Goal: Task Accomplishment & Management: Manage account settings

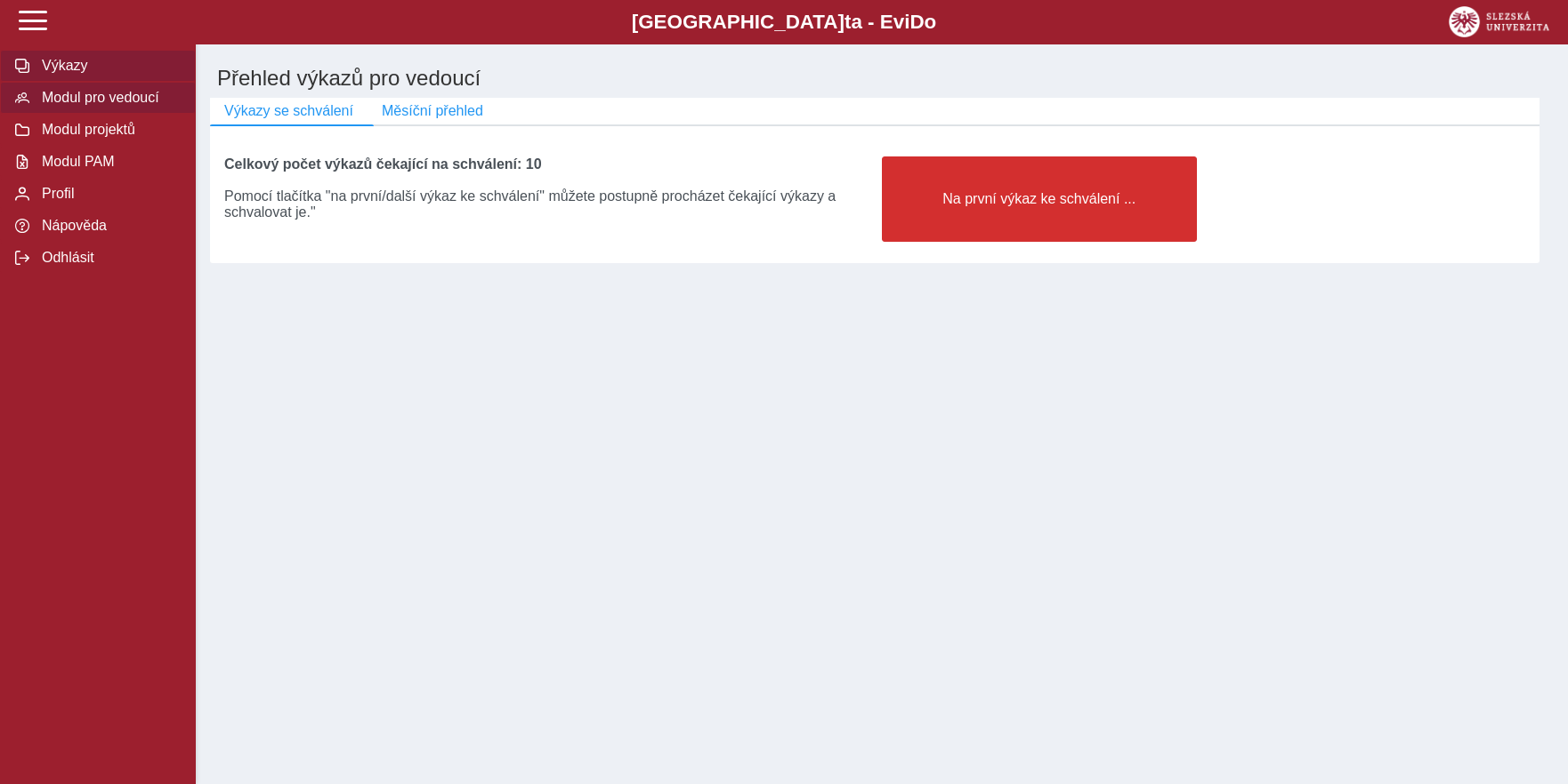
click at [80, 74] on span "Výkazy" at bounding box center [108, 66] width 144 height 16
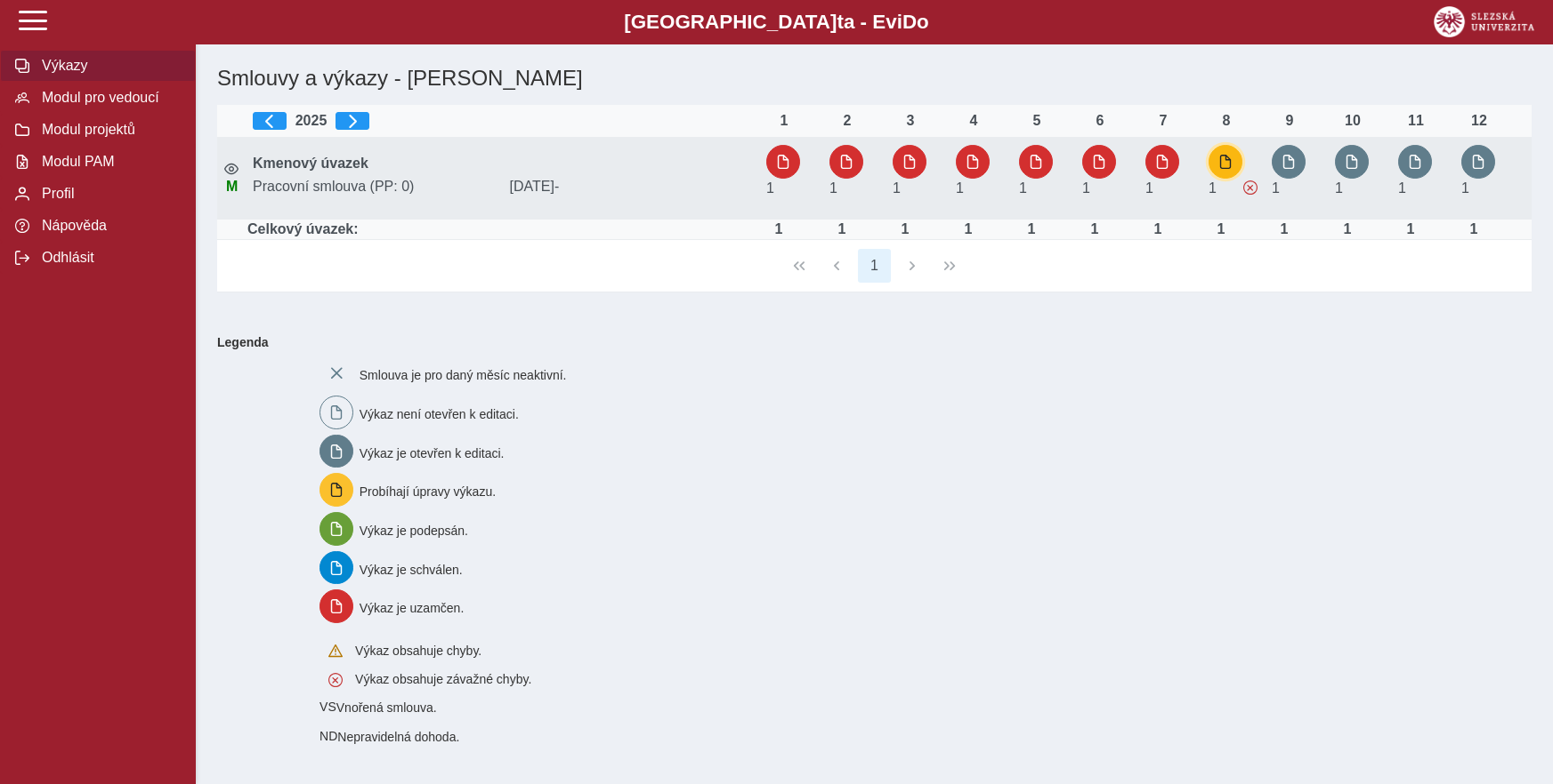
click at [1226, 163] on span "button" at bounding box center [1224, 162] width 14 height 14
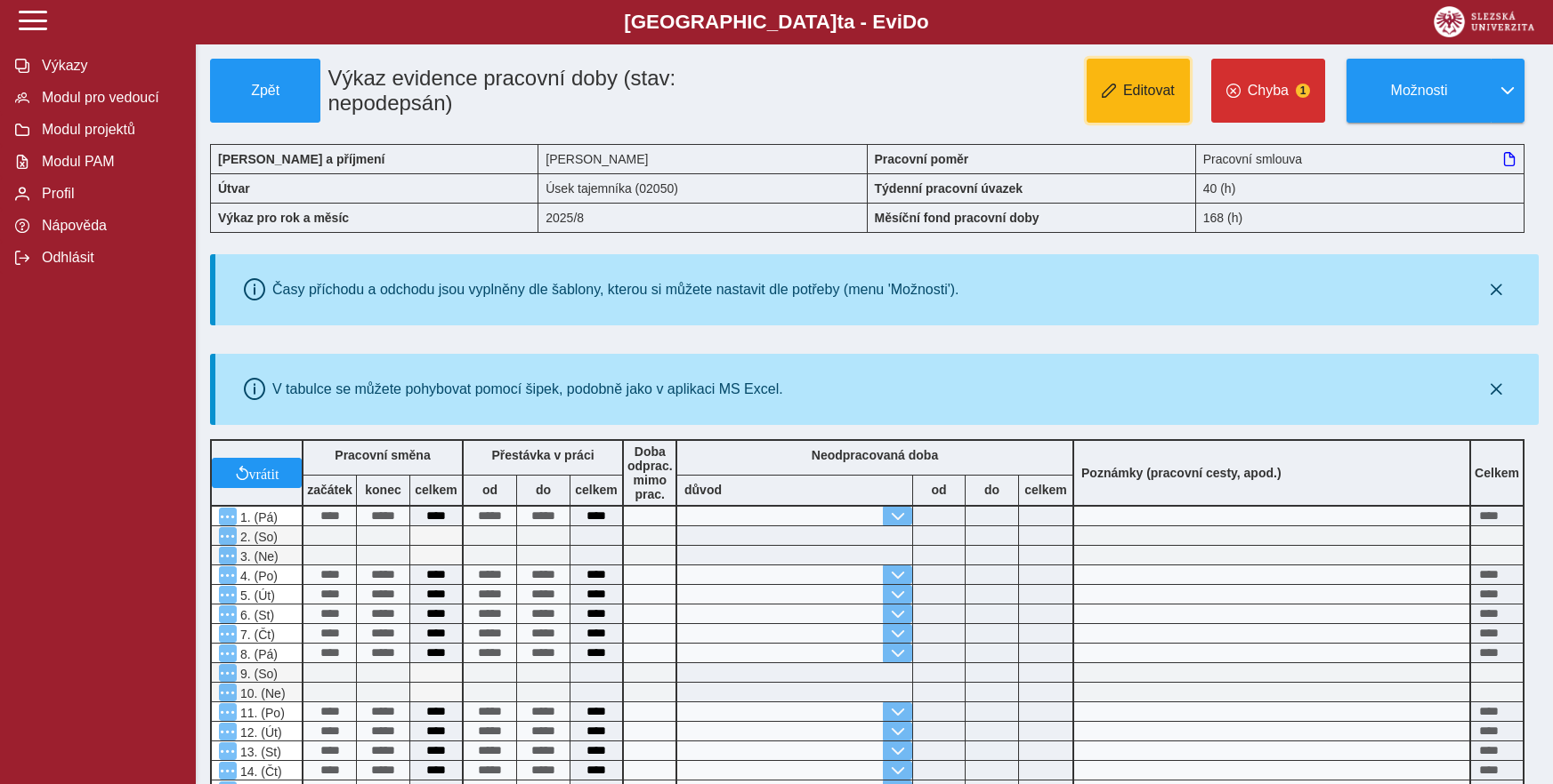
click at [1138, 89] on span "Editovat" at bounding box center [1148, 90] width 52 height 16
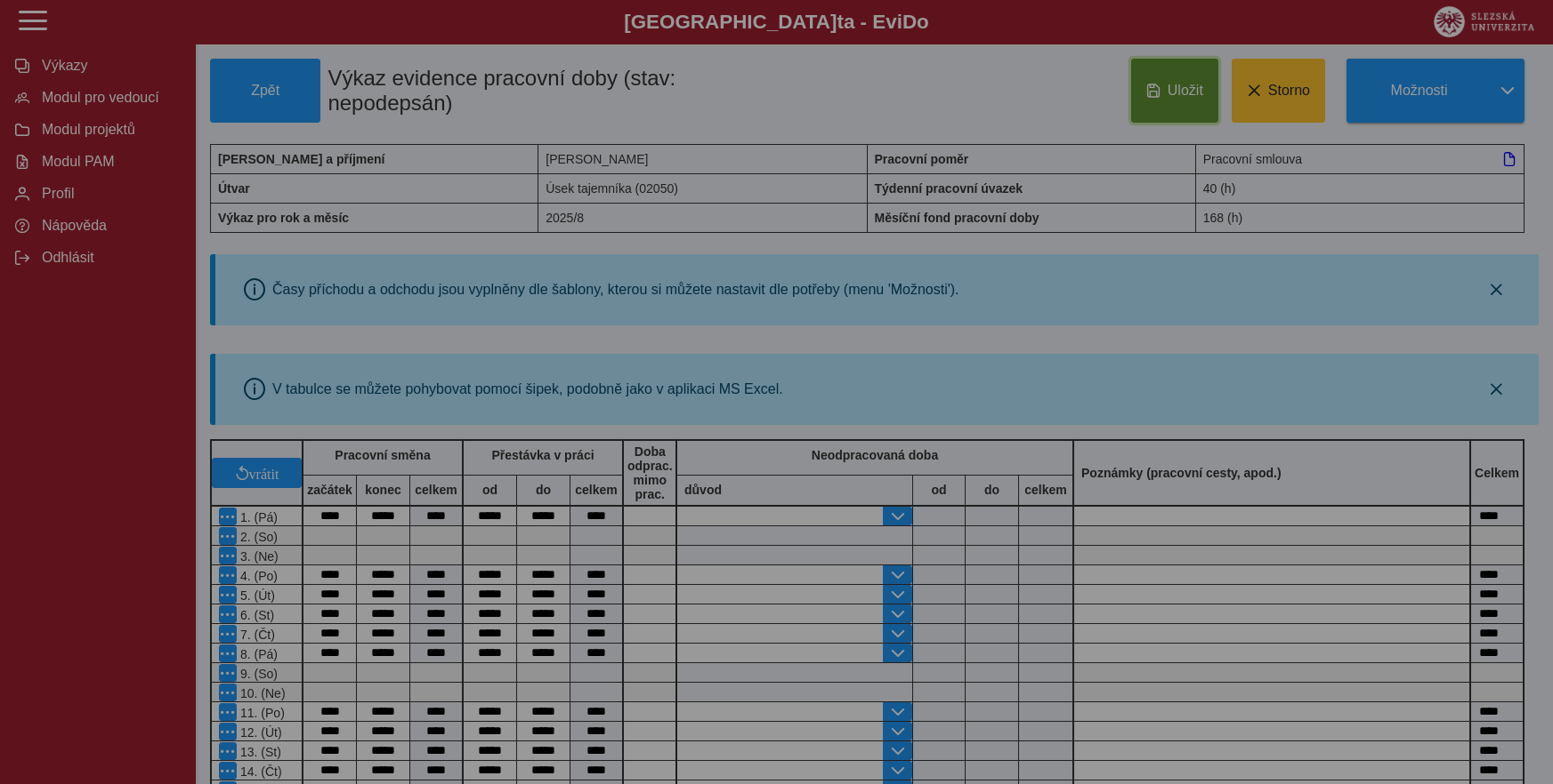
type input "**********"
type input "****"
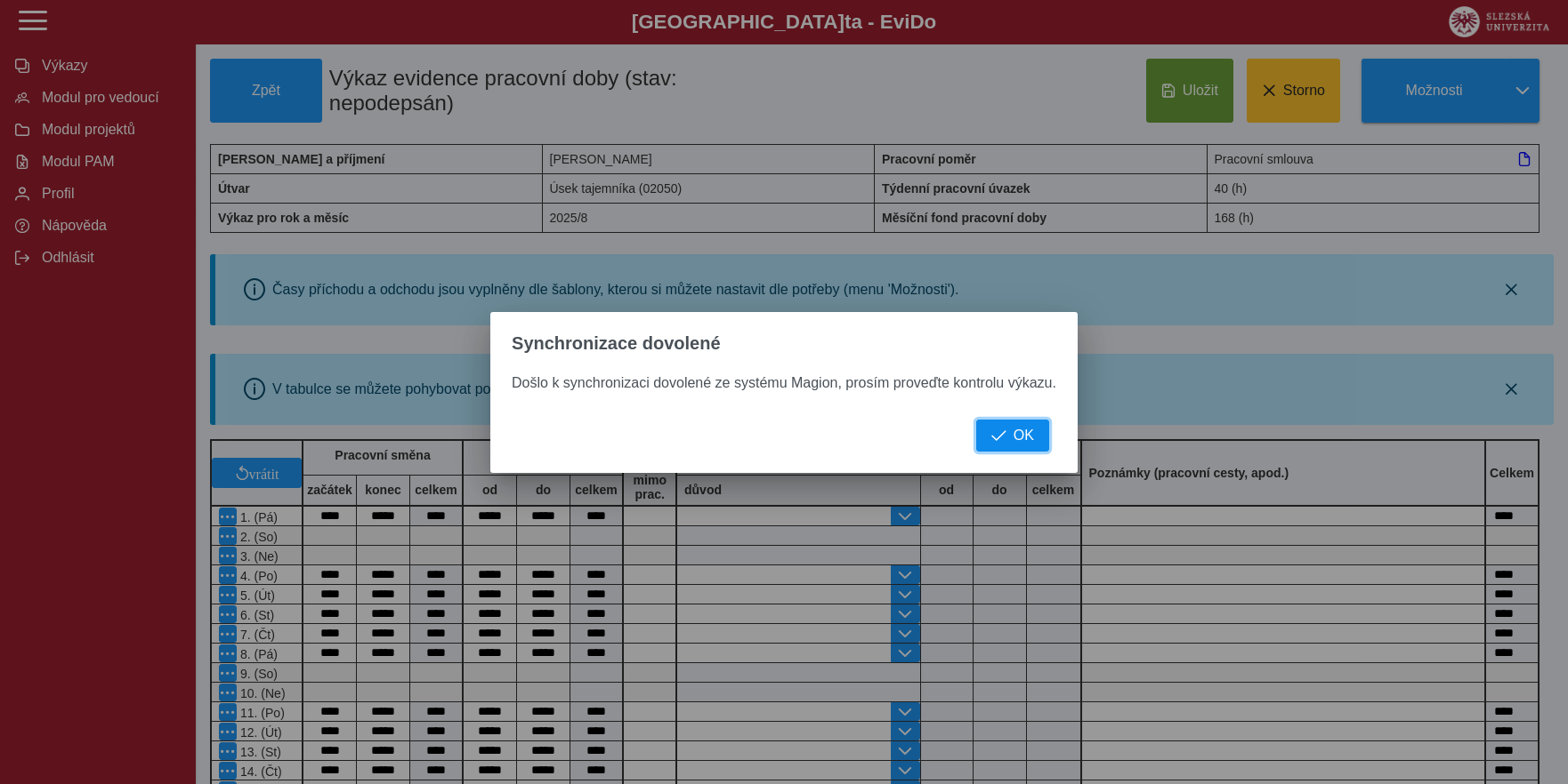
click at [1022, 437] on span "OK" at bounding box center [1024, 435] width 20 height 16
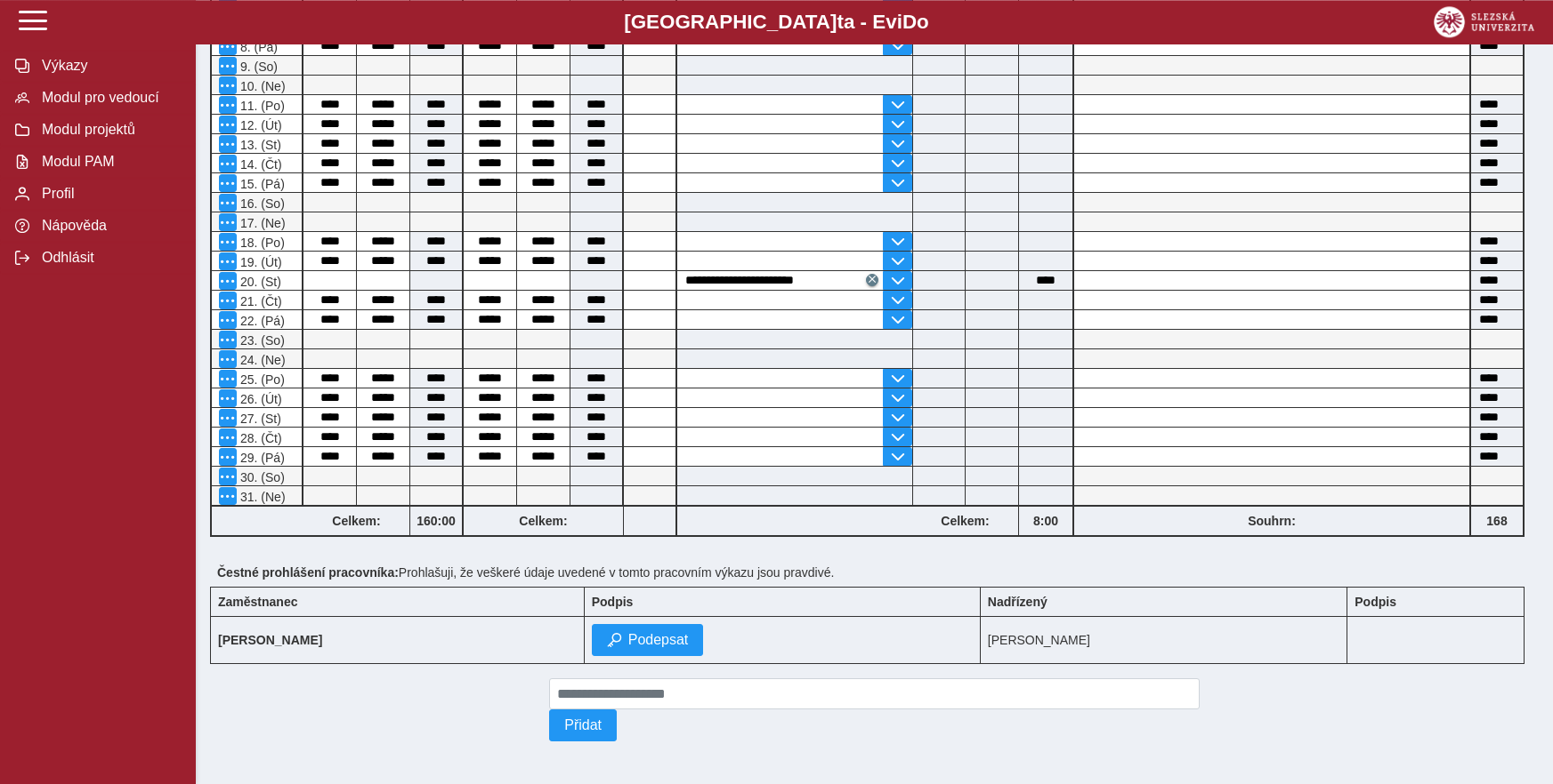
scroll to position [625, 0]
click at [663, 633] on span "Podepsat" at bounding box center [658, 640] width 60 height 16
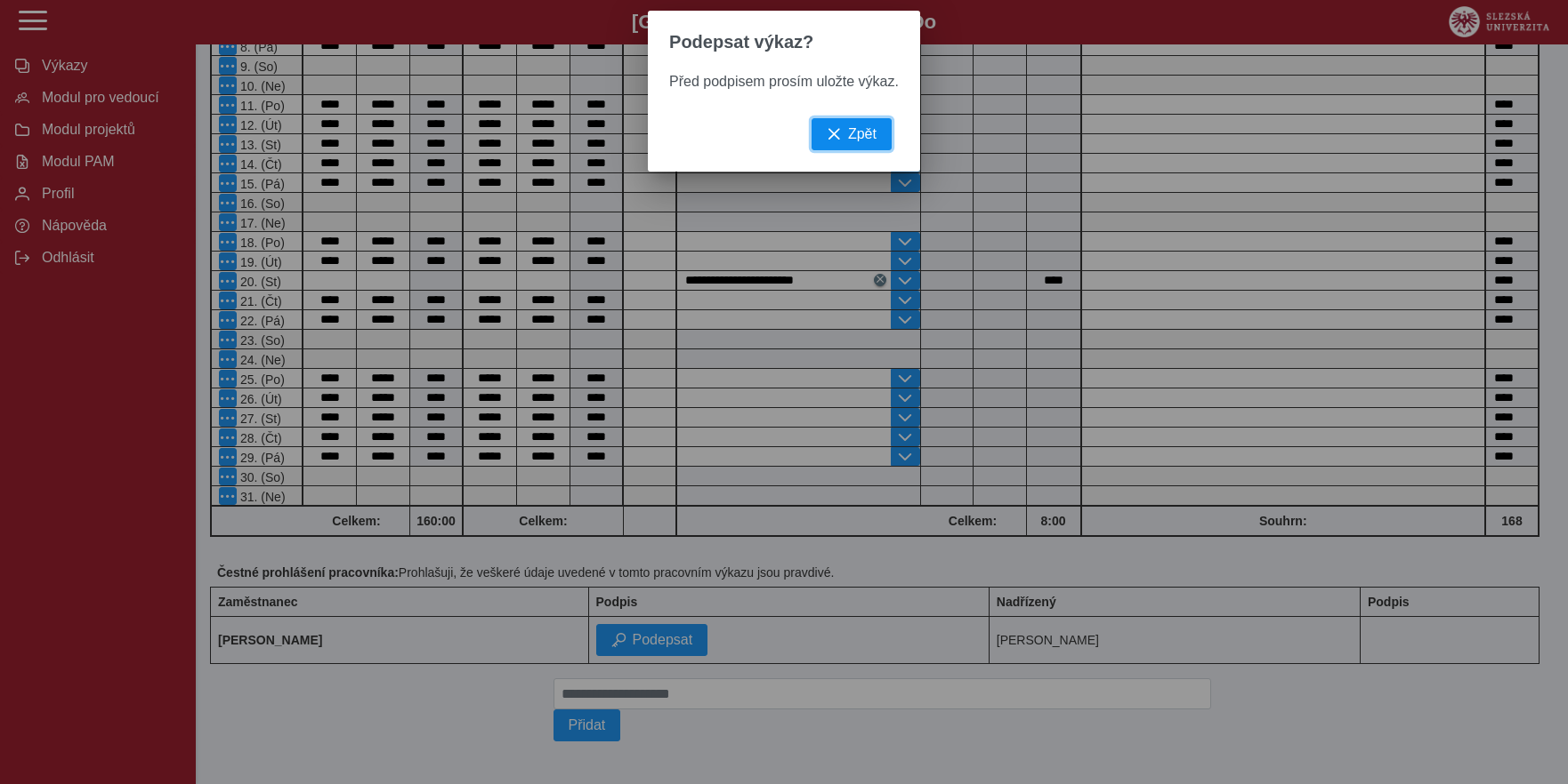
click at [871, 140] on span "Zpět" at bounding box center [862, 134] width 29 height 16
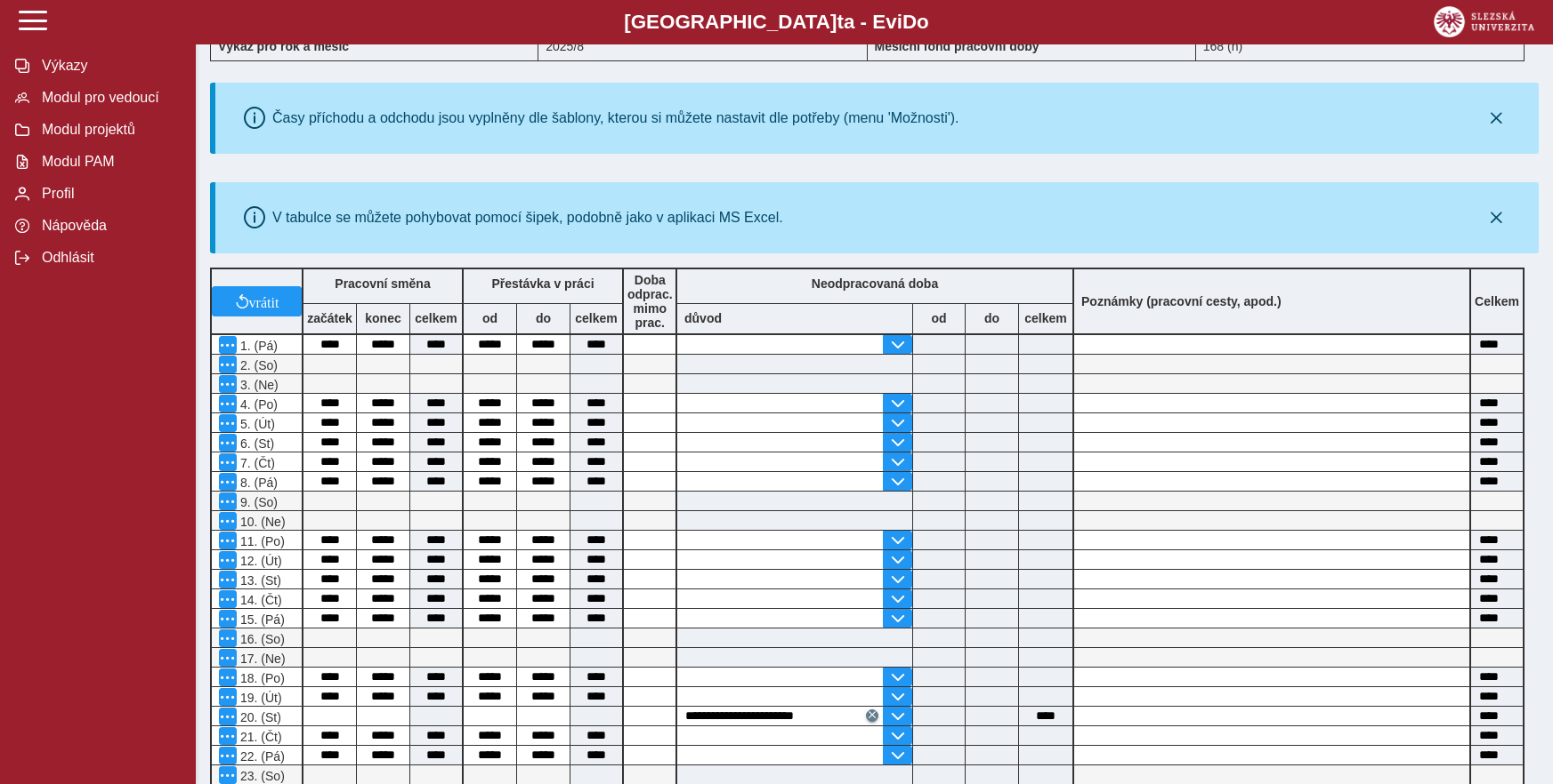
scroll to position [0, 0]
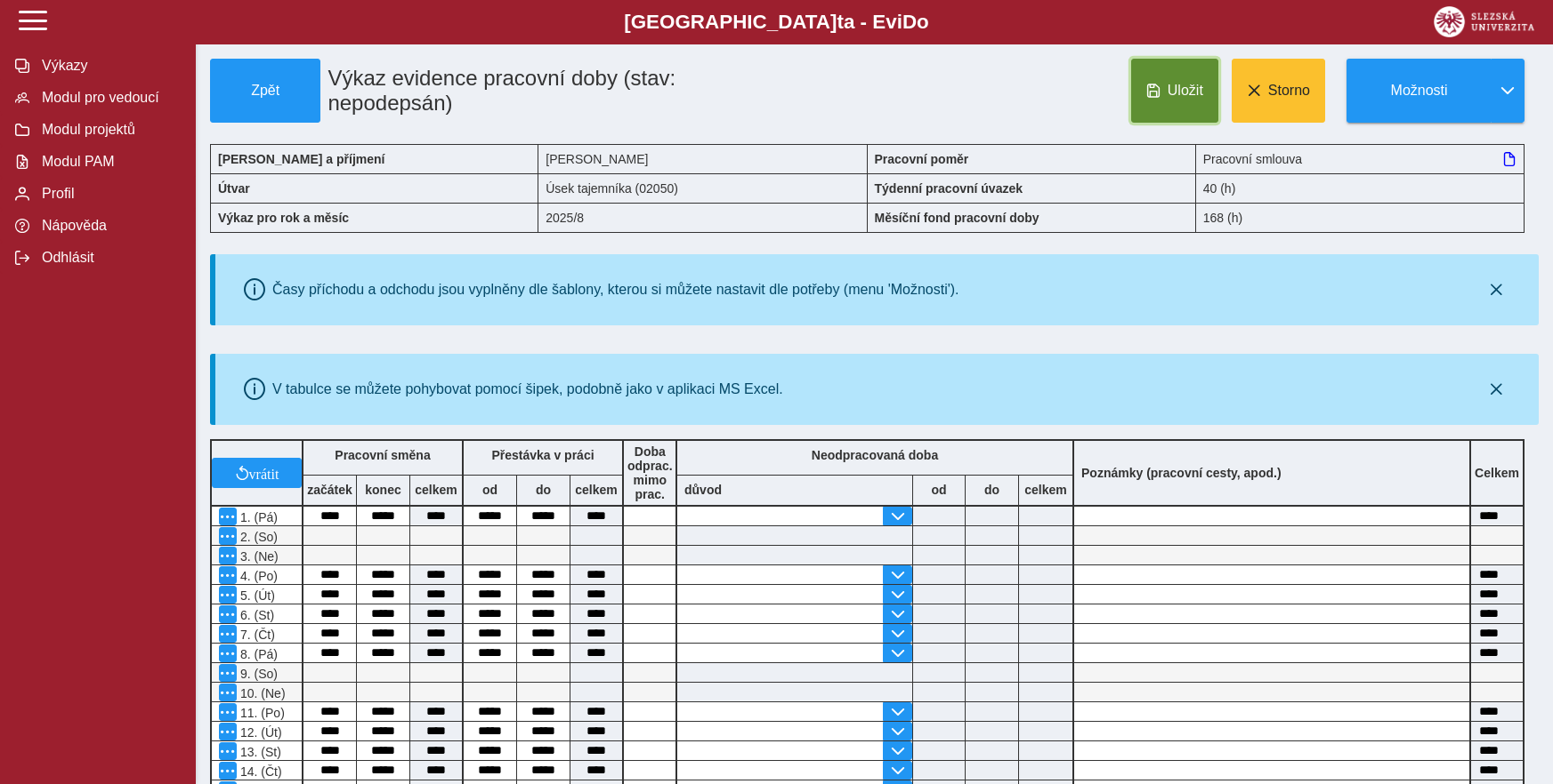
click at [1187, 90] on span "Uložit" at bounding box center [1185, 90] width 36 height 16
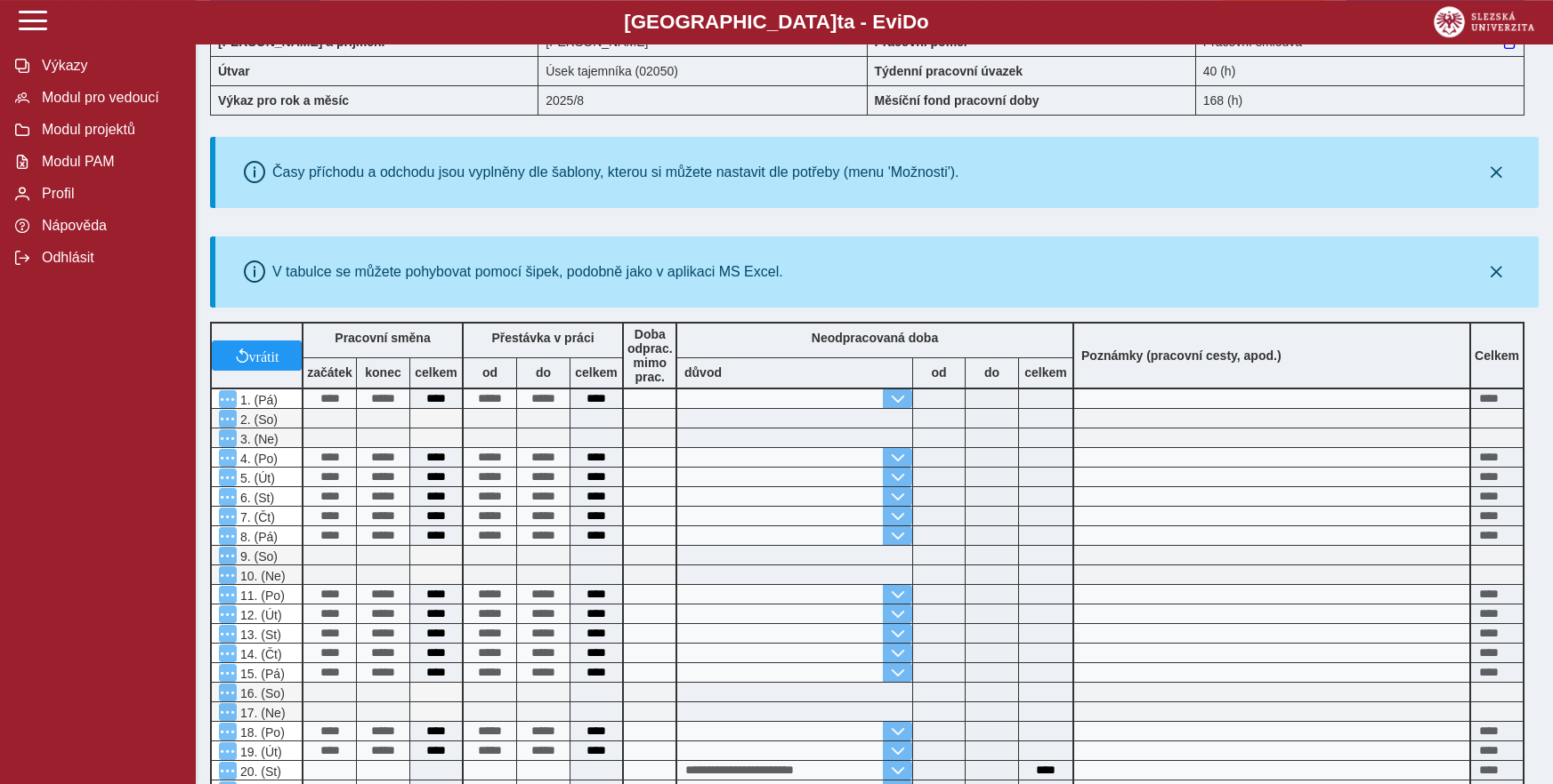
scroll to position [625, 0]
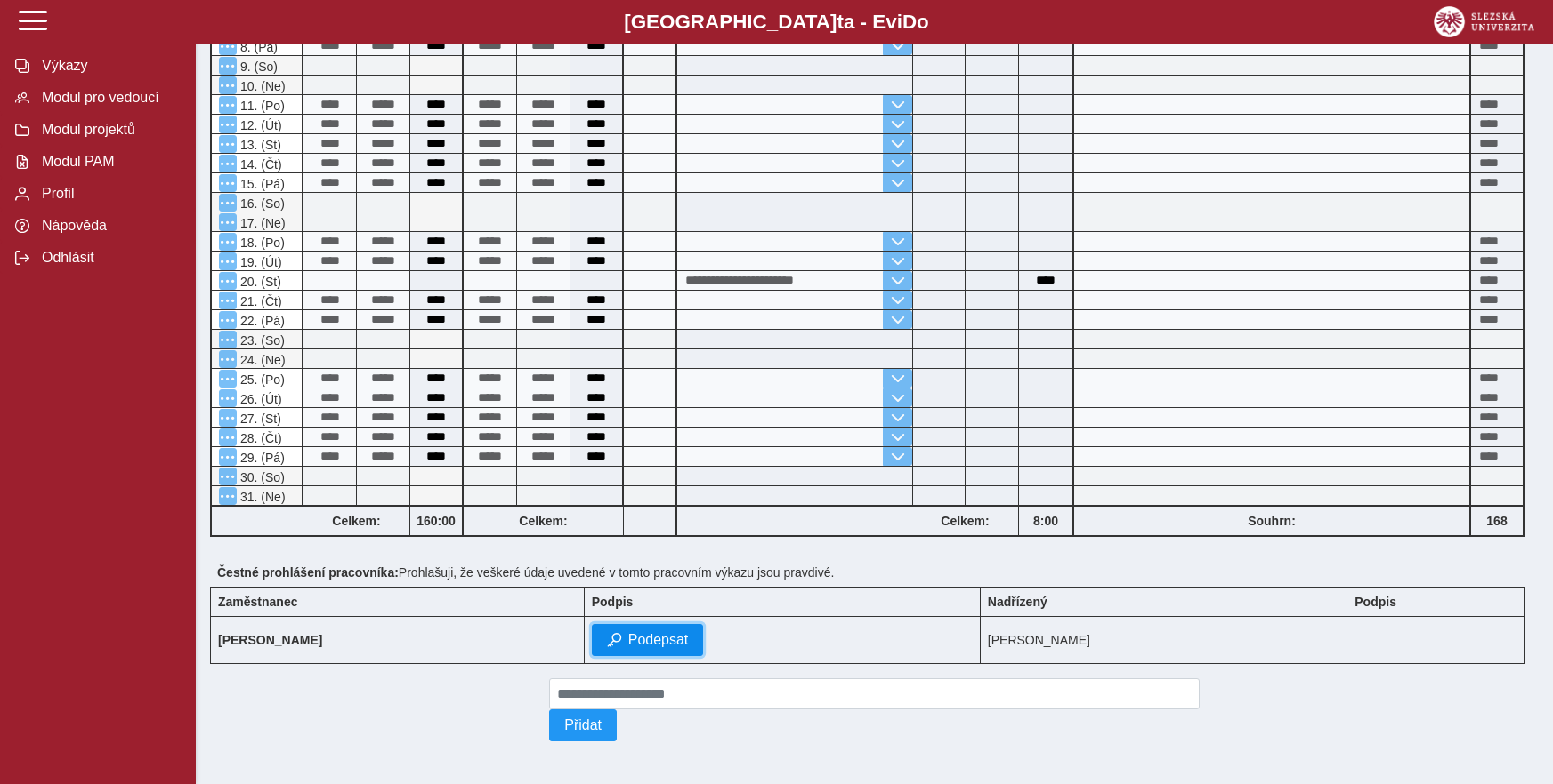
click at [659, 633] on span "Podepsat" at bounding box center [658, 640] width 60 height 16
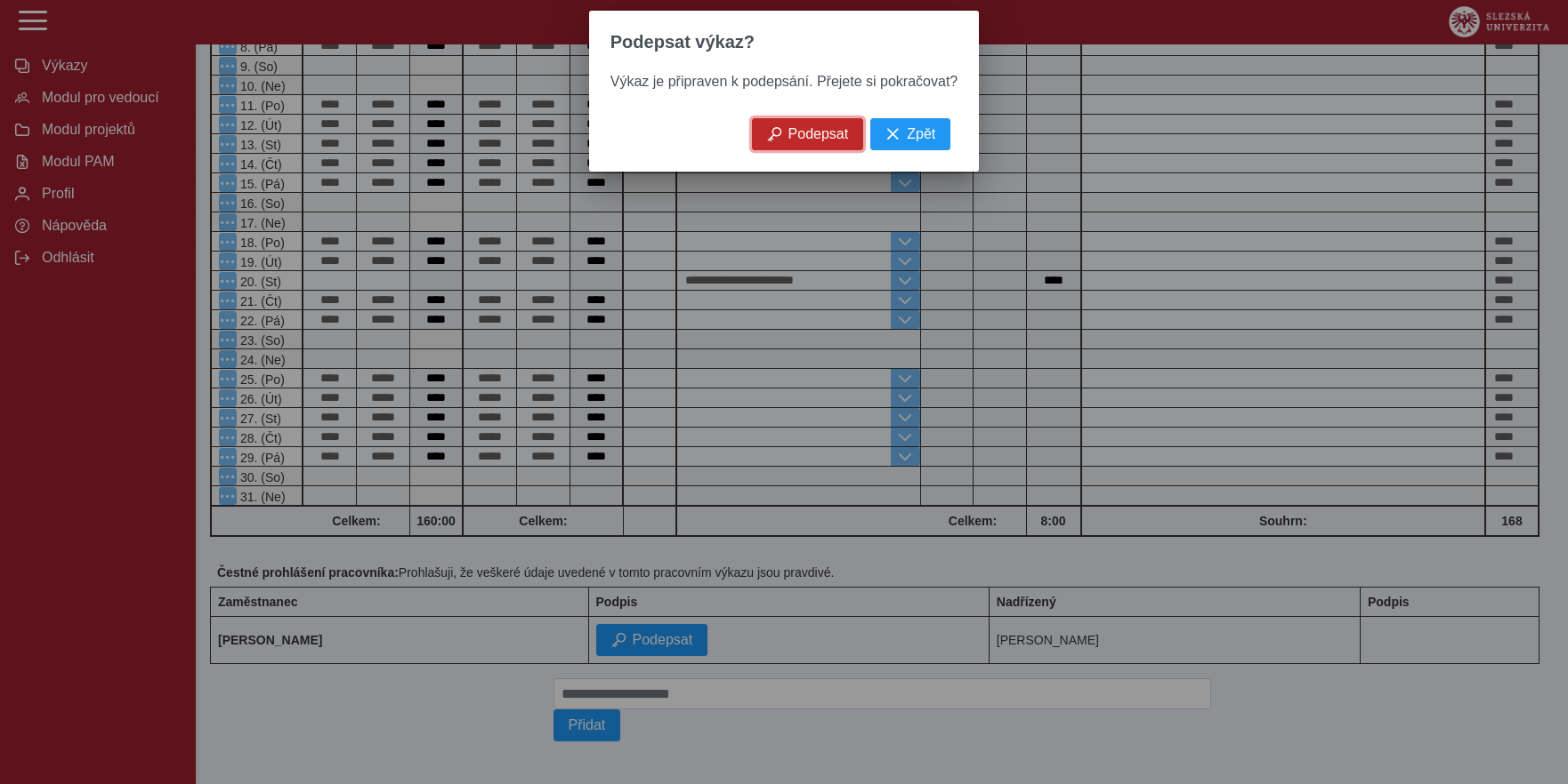
click at [808, 138] on span "Podepsat" at bounding box center [818, 134] width 60 height 16
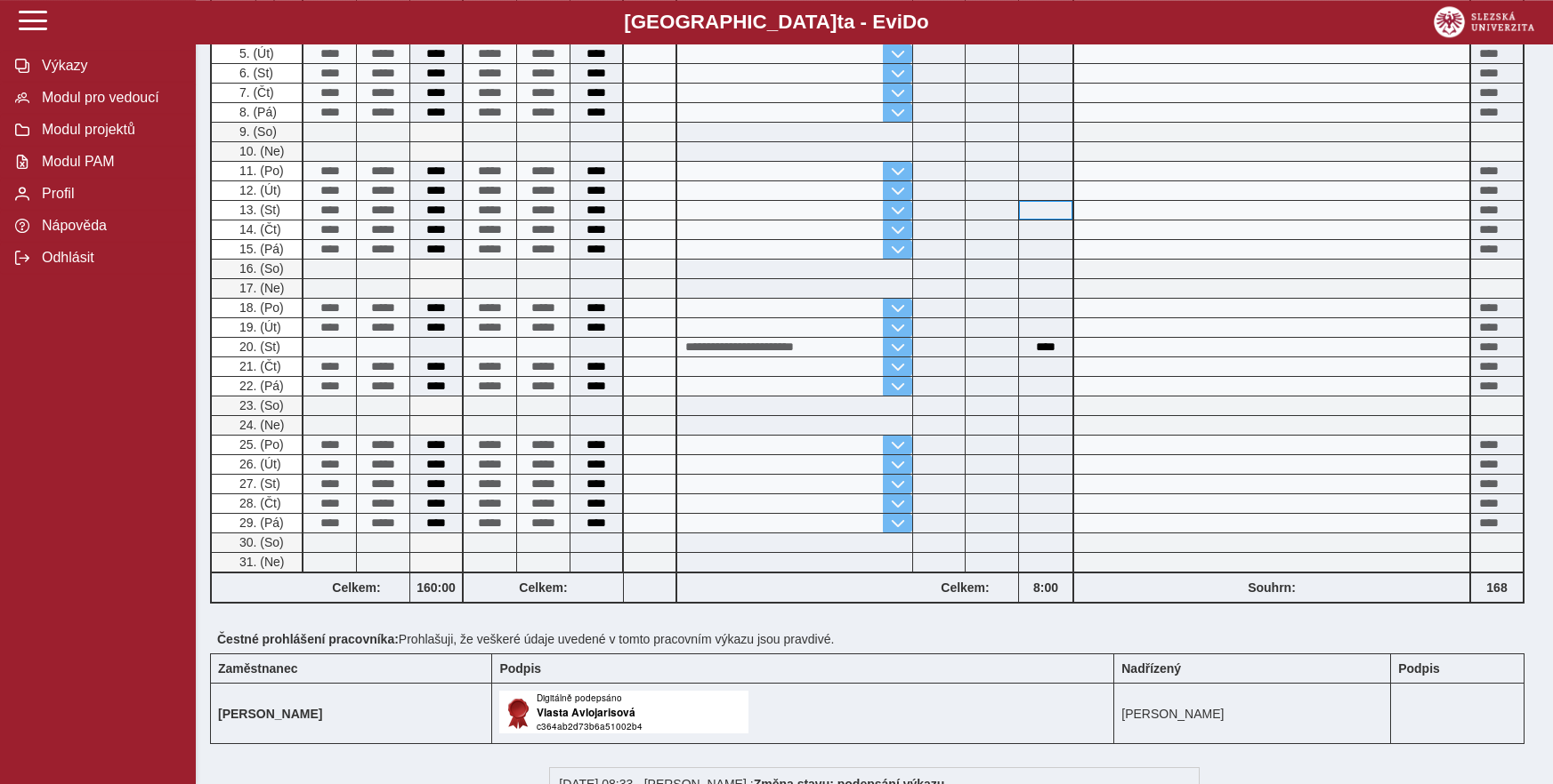
scroll to position [689, 0]
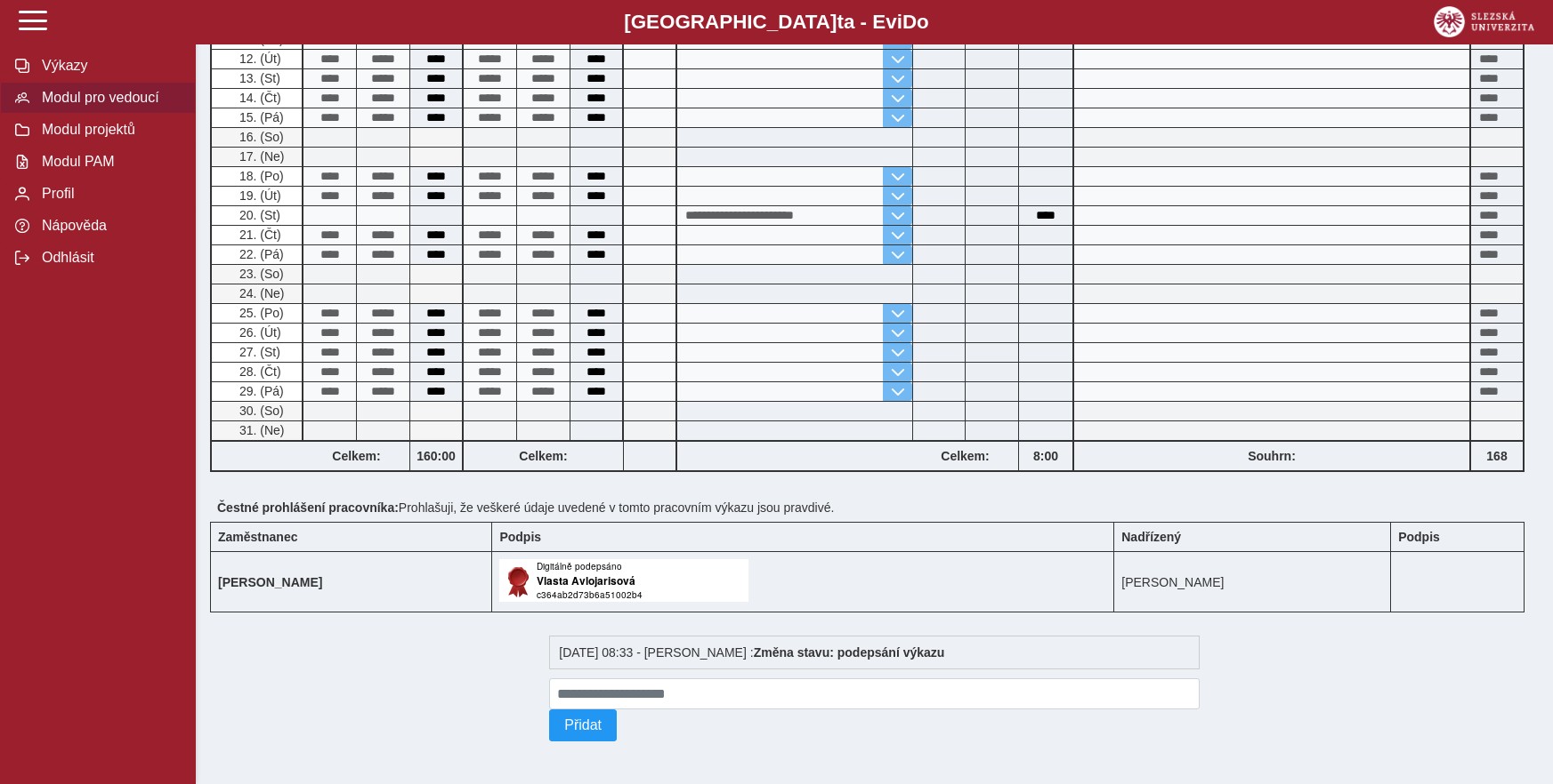
click at [75, 106] on span "Modul pro vedoucí" at bounding box center [108, 97] width 144 height 16
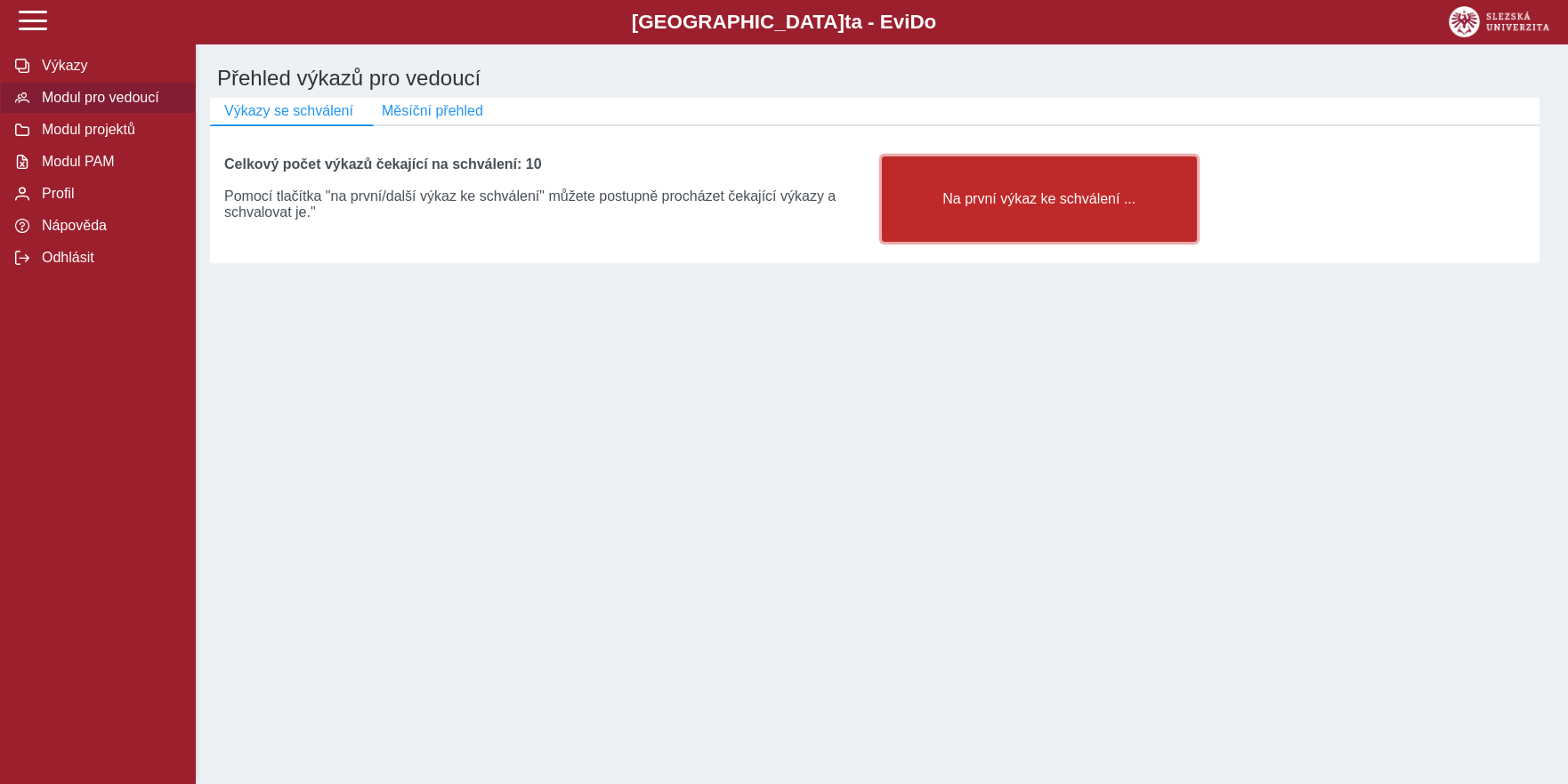
click at [998, 199] on span "Na první výkaz ke schválení ..." at bounding box center [1039, 199] width 285 height 16
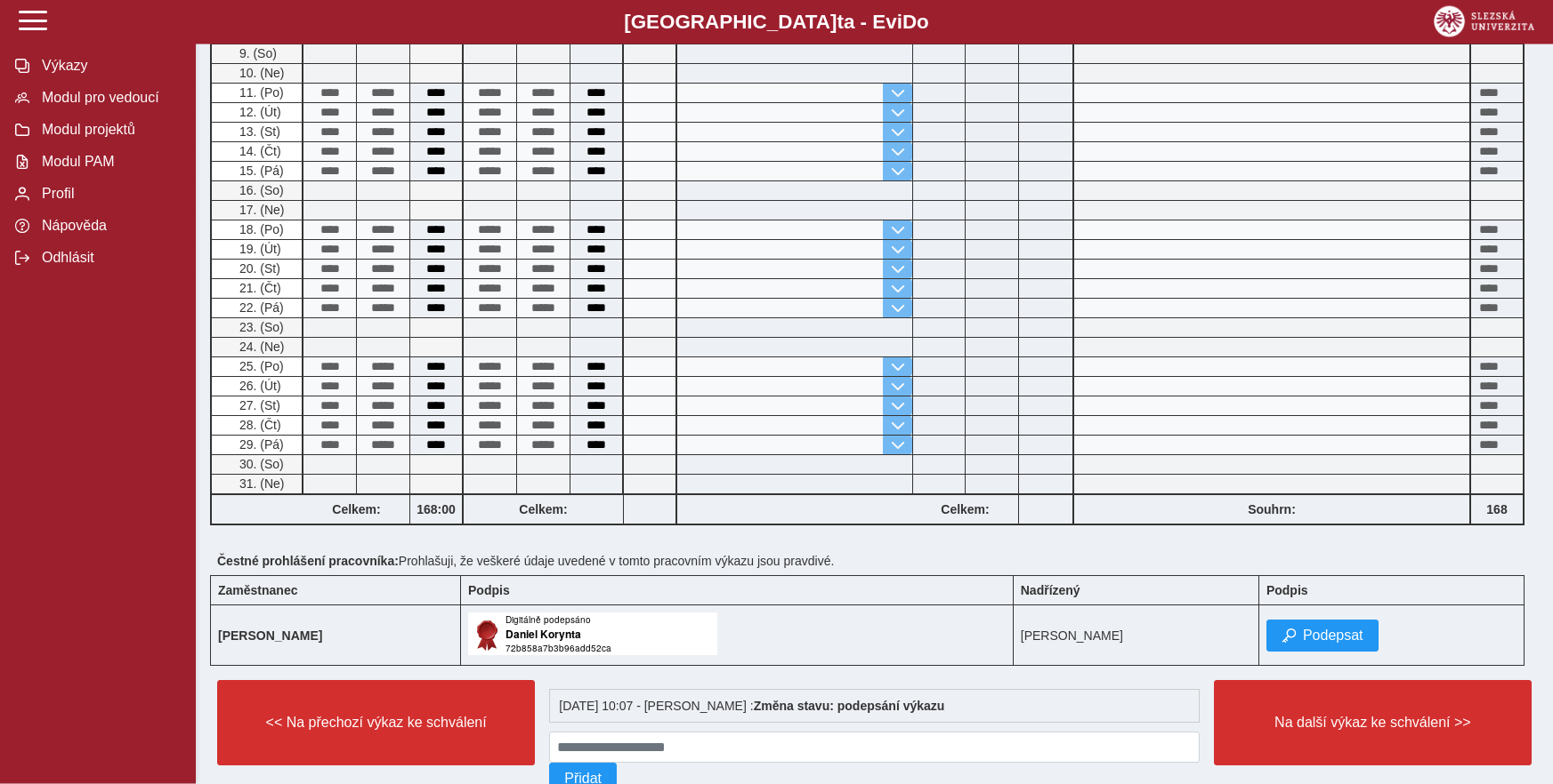
scroll to position [635, 0]
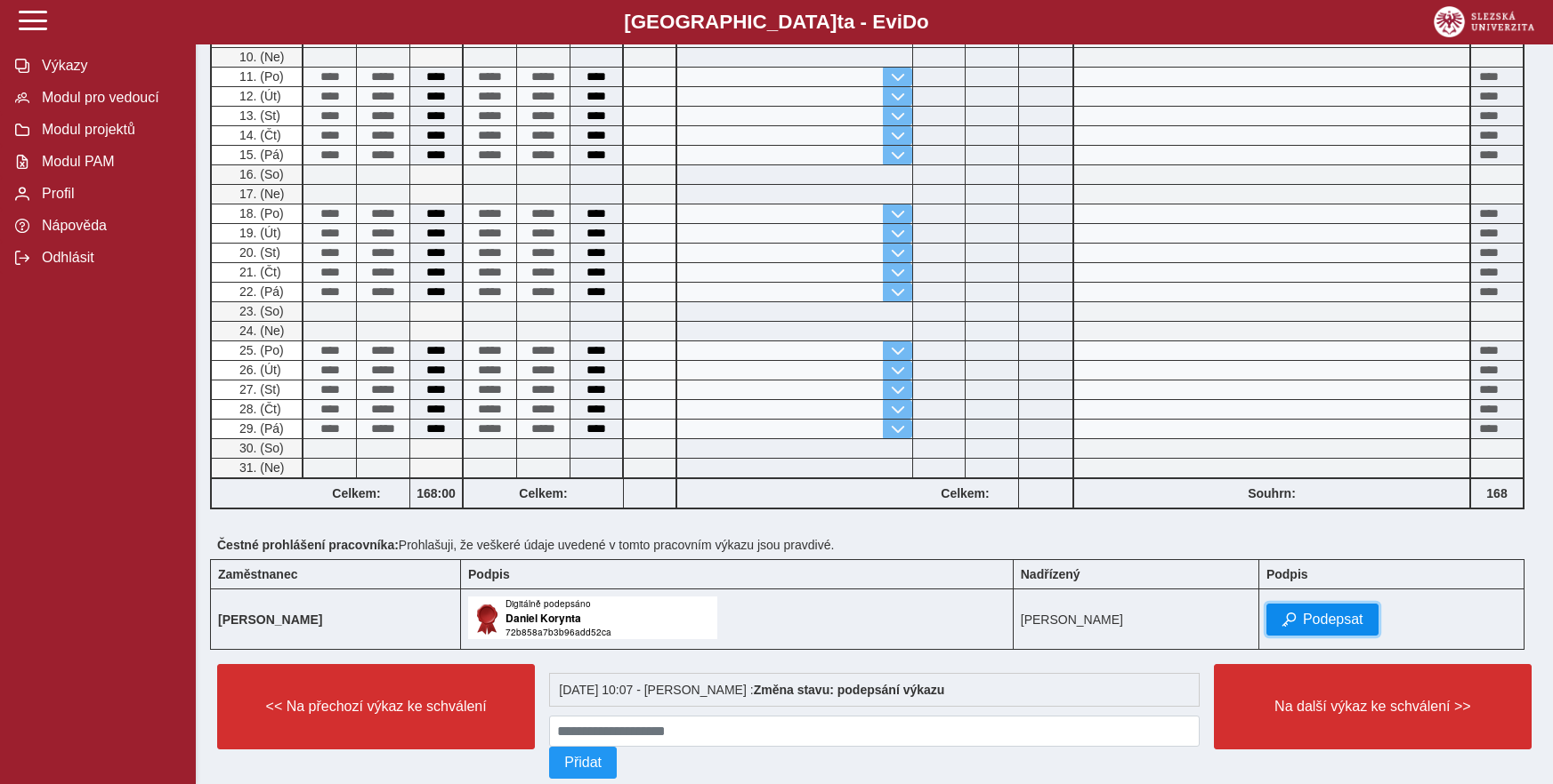
click at [1325, 625] on span "Podepsat" at bounding box center [1332, 620] width 60 height 16
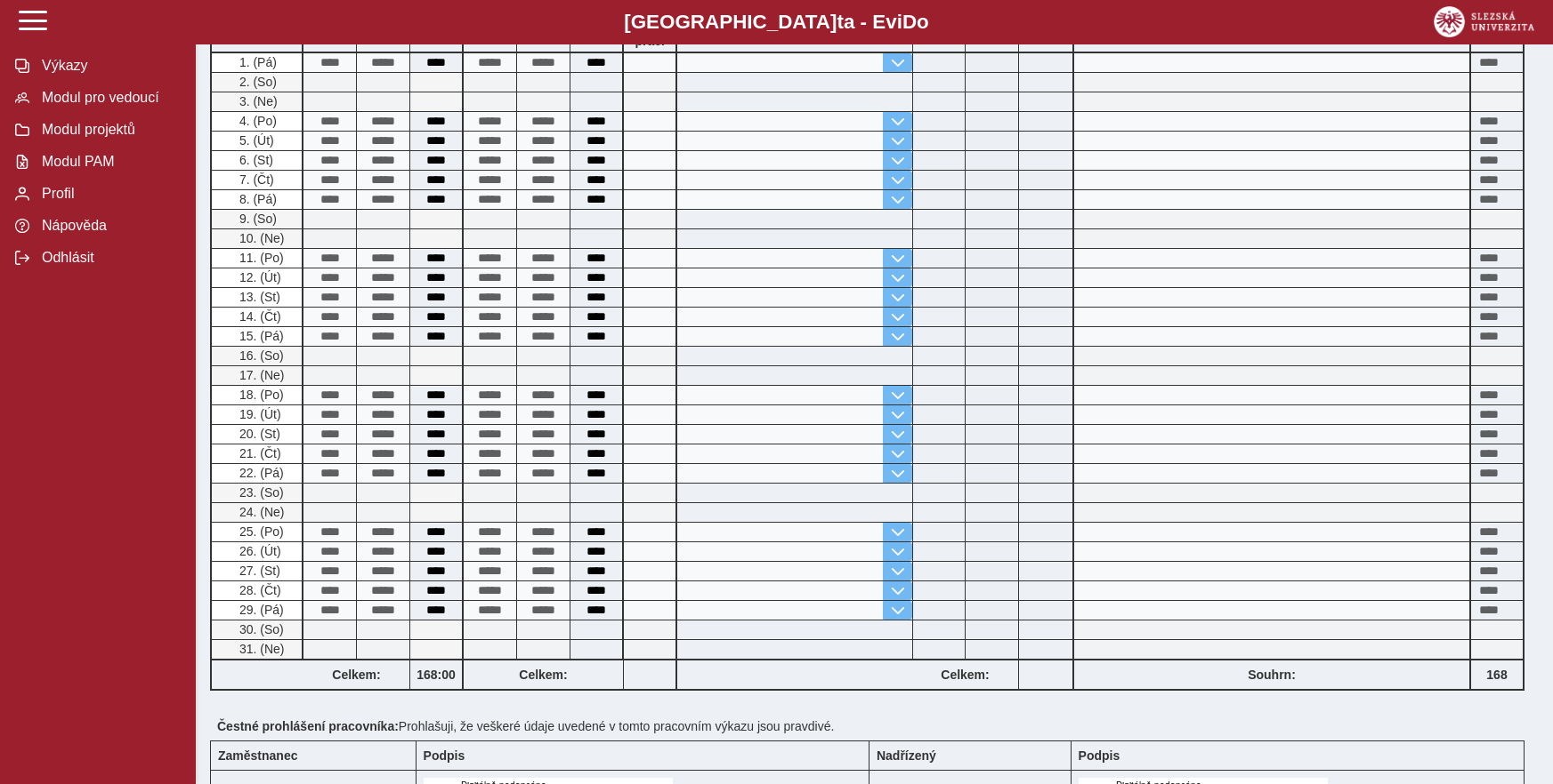
scroll to position [733, 0]
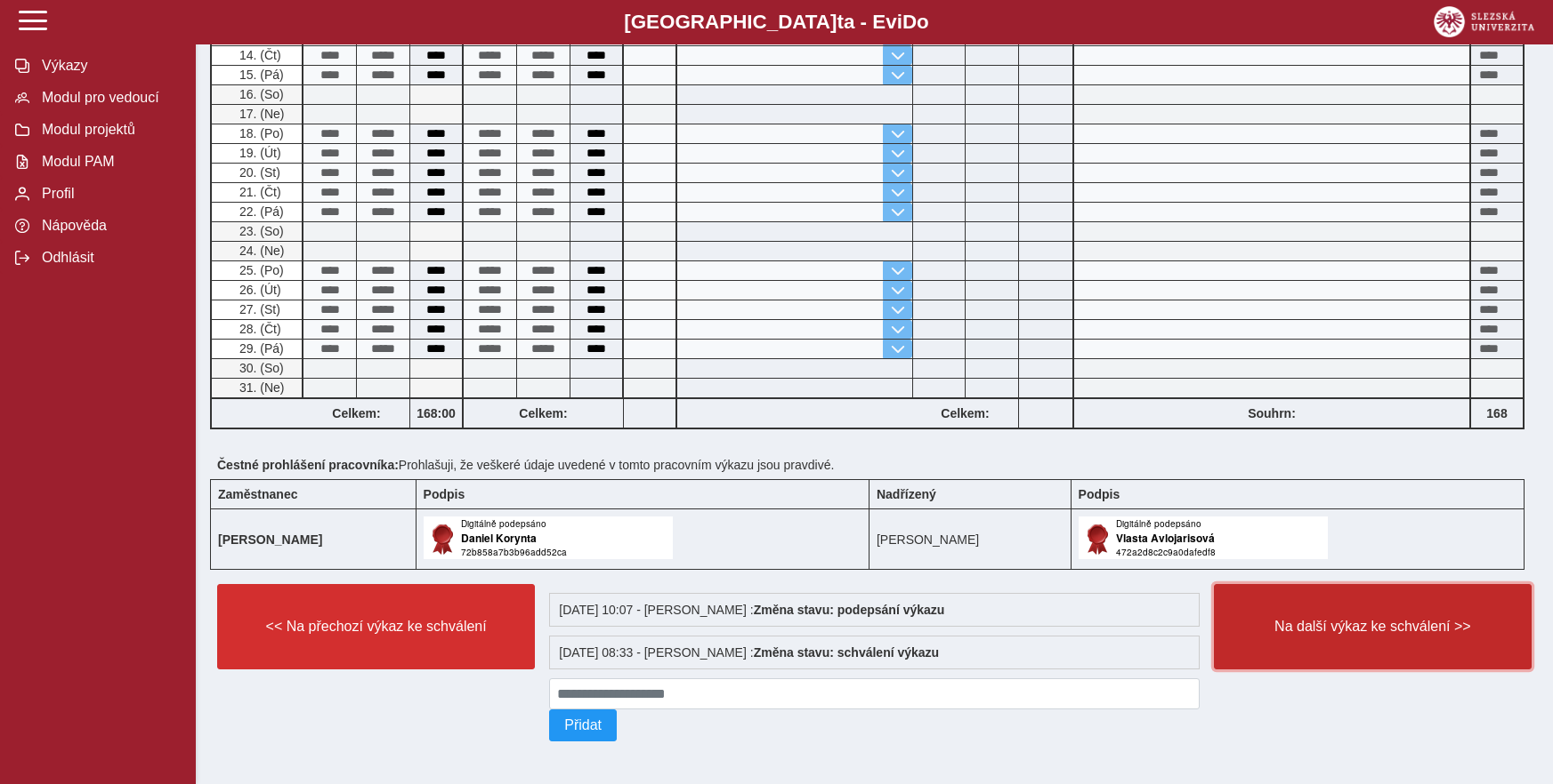
click at [1341, 619] on span "Na další výkaz ke schválení >>" at bounding box center [1372, 626] width 287 height 16
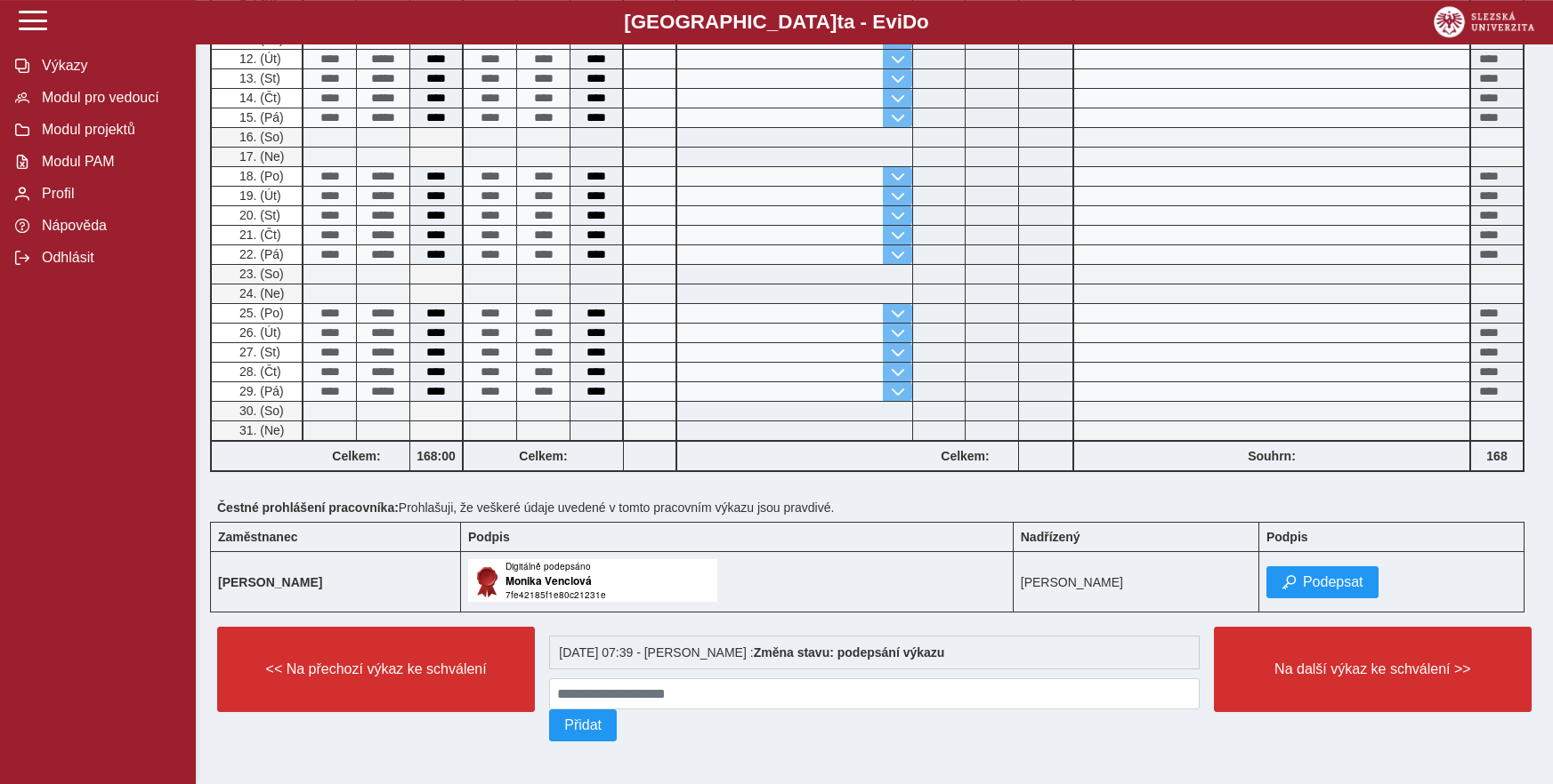
scroll to position [689, 0]
click at [1336, 574] on span "Podepsat" at bounding box center [1332, 582] width 60 height 16
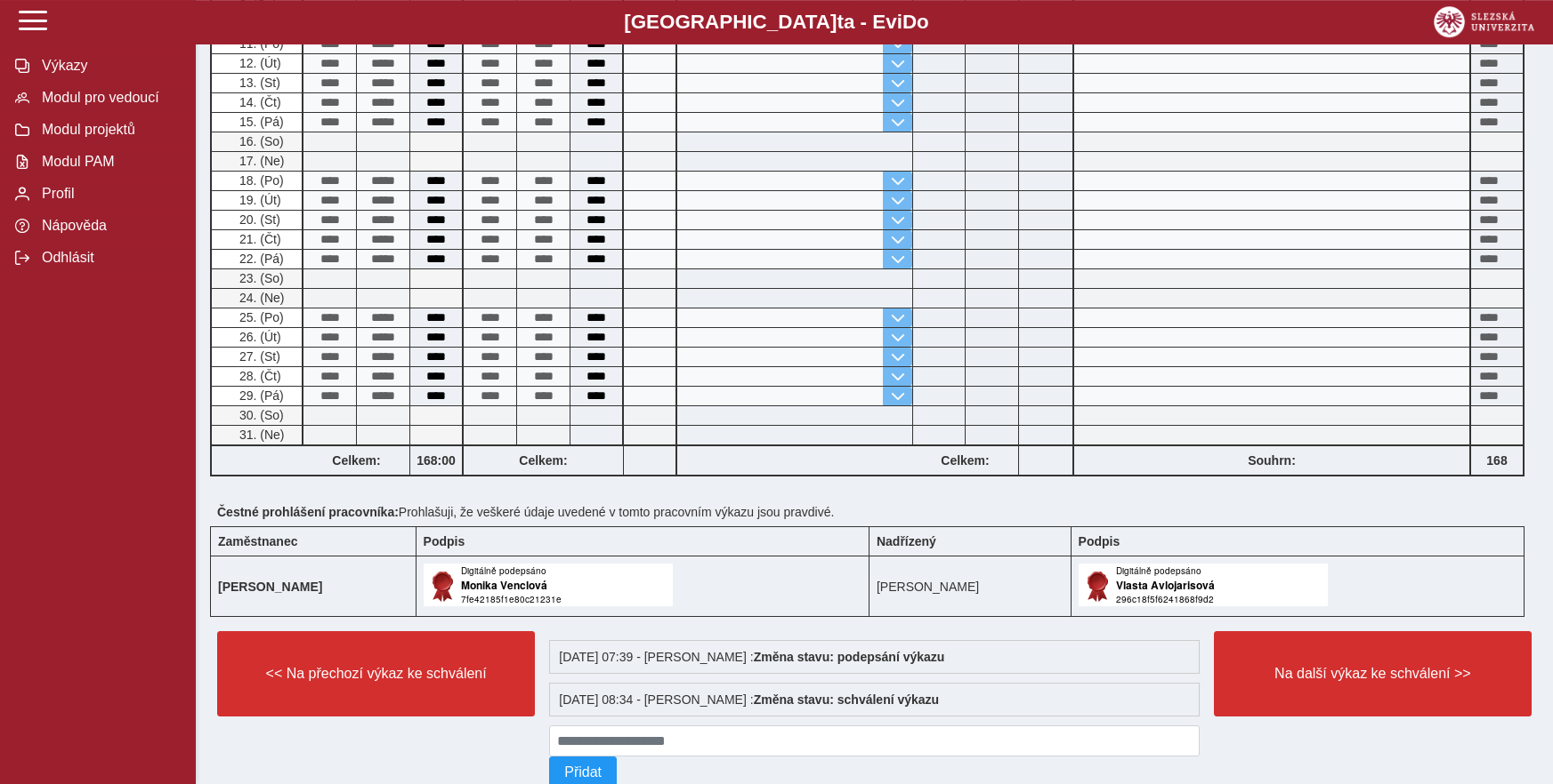
scroll to position [733, 0]
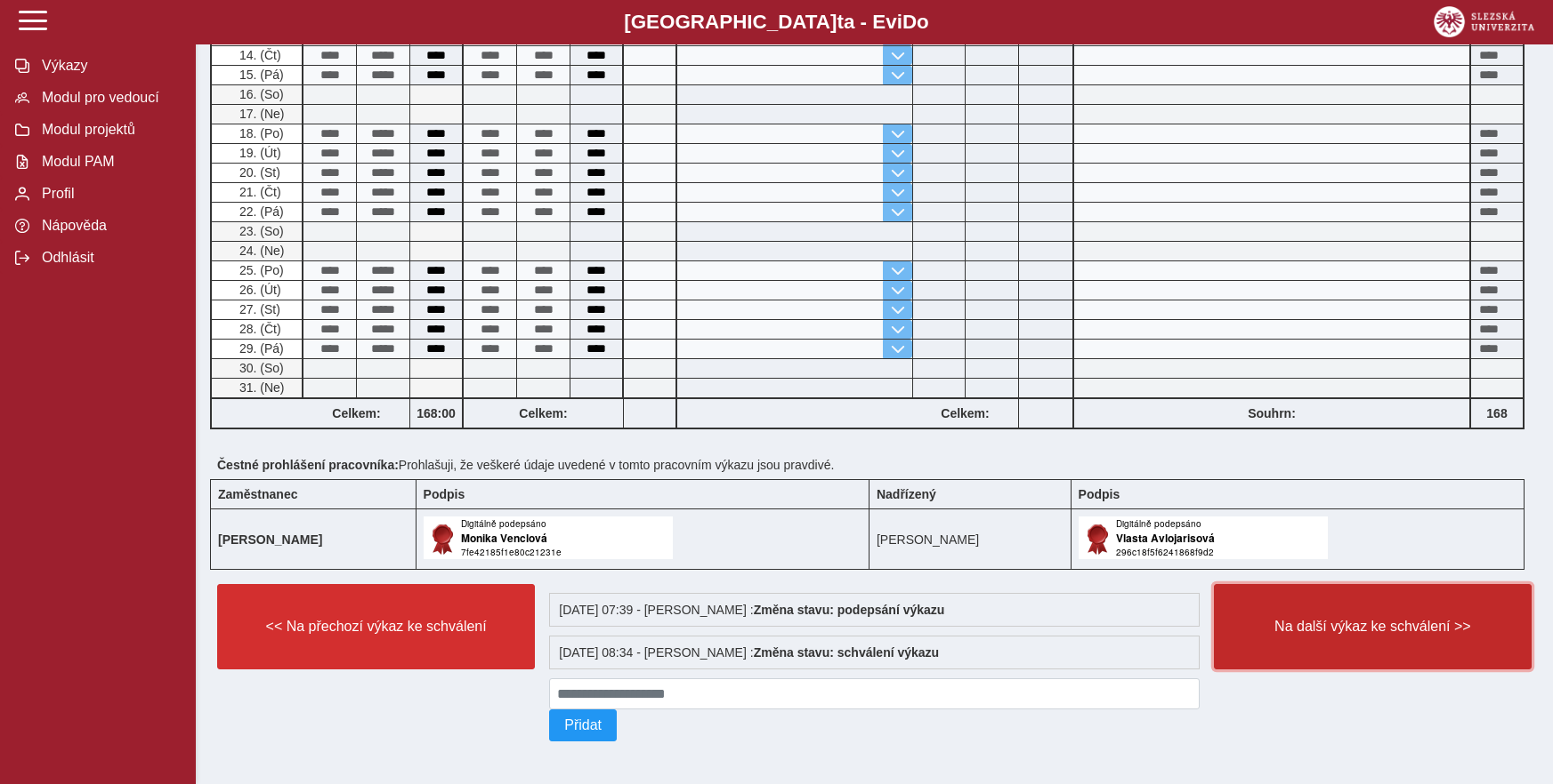
click at [1349, 624] on span "Na další výkaz ke schválení >>" at bounding box center [1372, 626] width 287 height 16
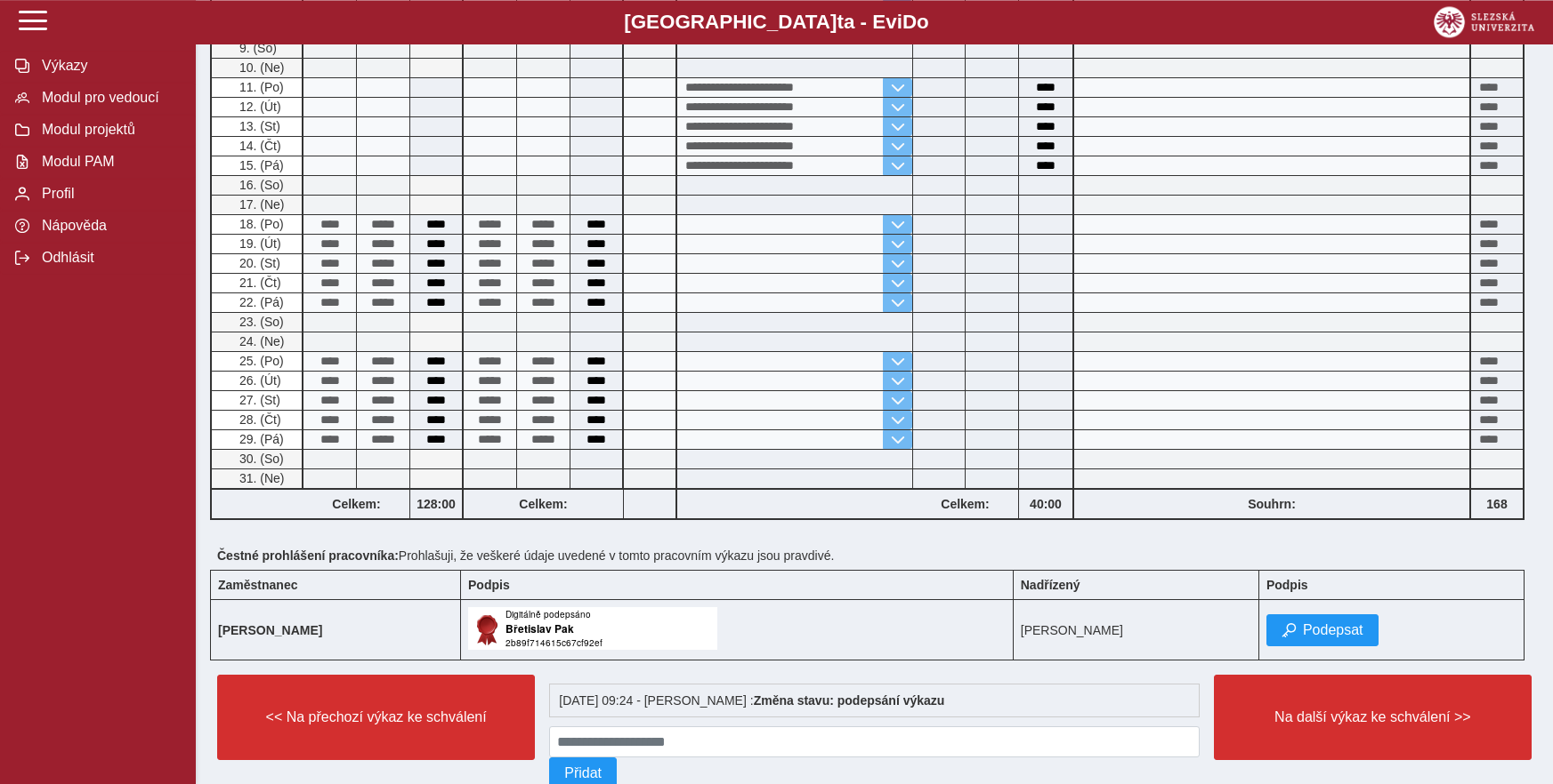
scroll to position [590, 0]
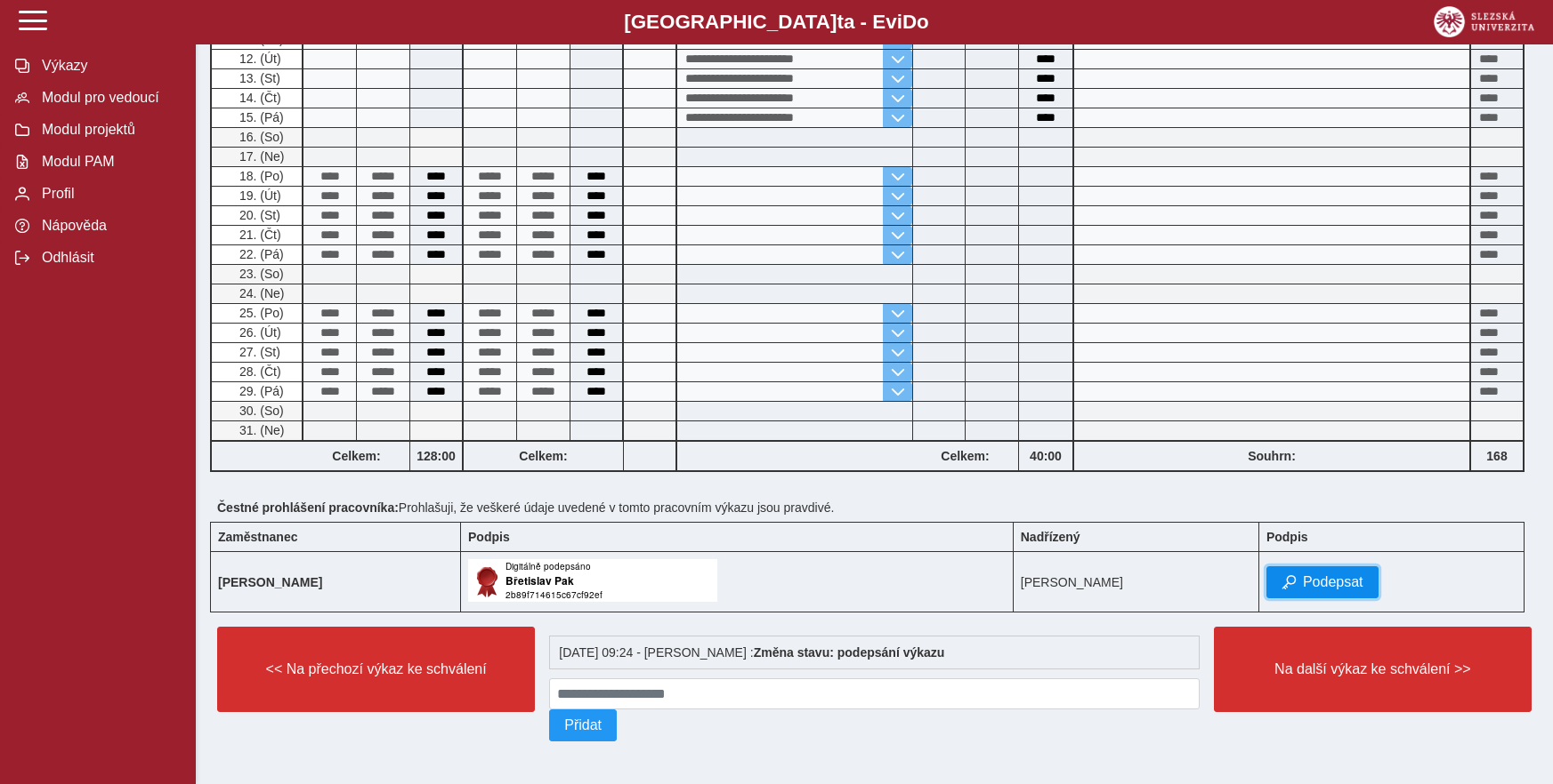
click at [1315, 574] on span "Podepsat" at bounding box center [1332, 582] width 60 height 16
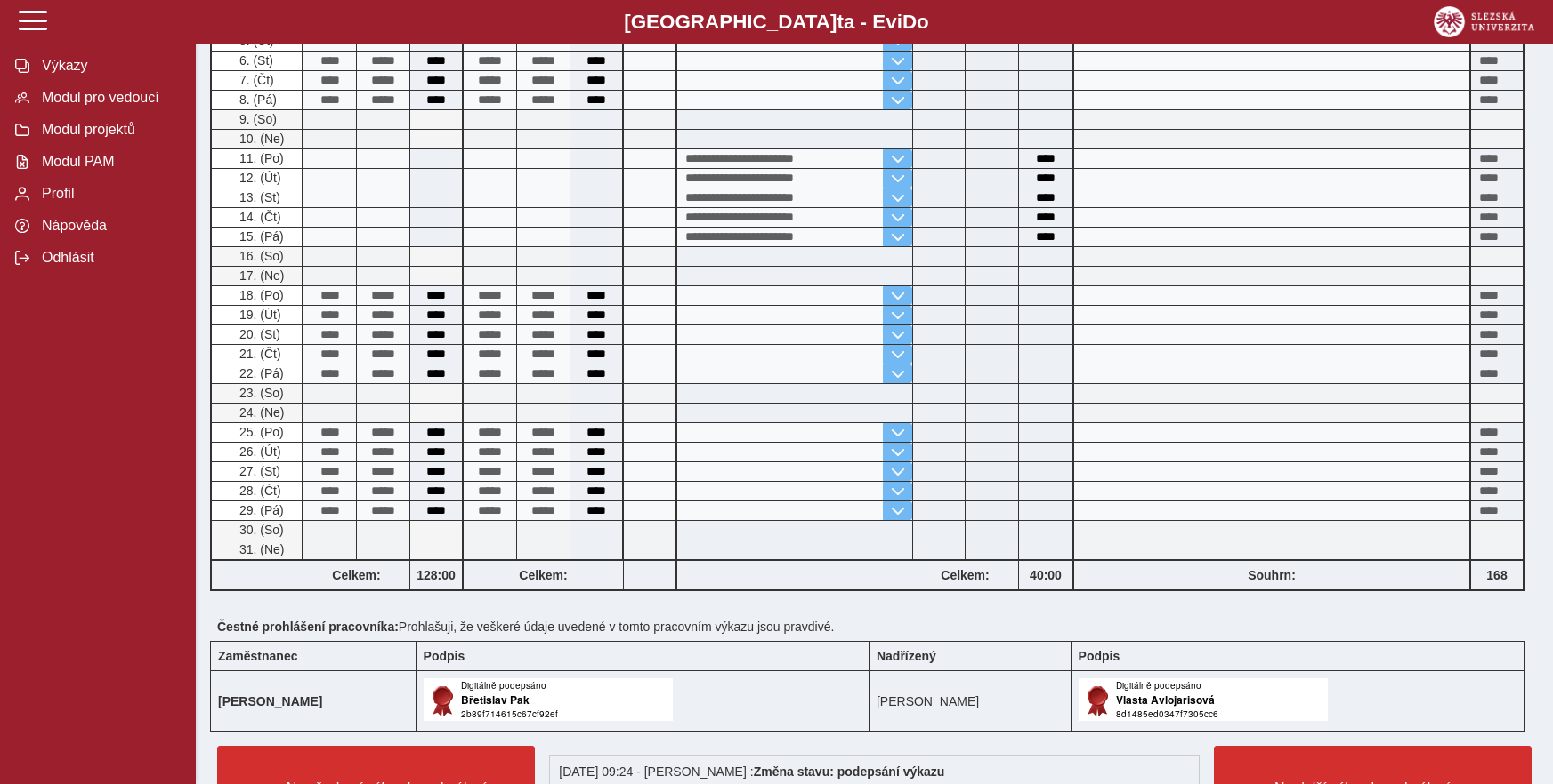
scroll to position [633, 0]
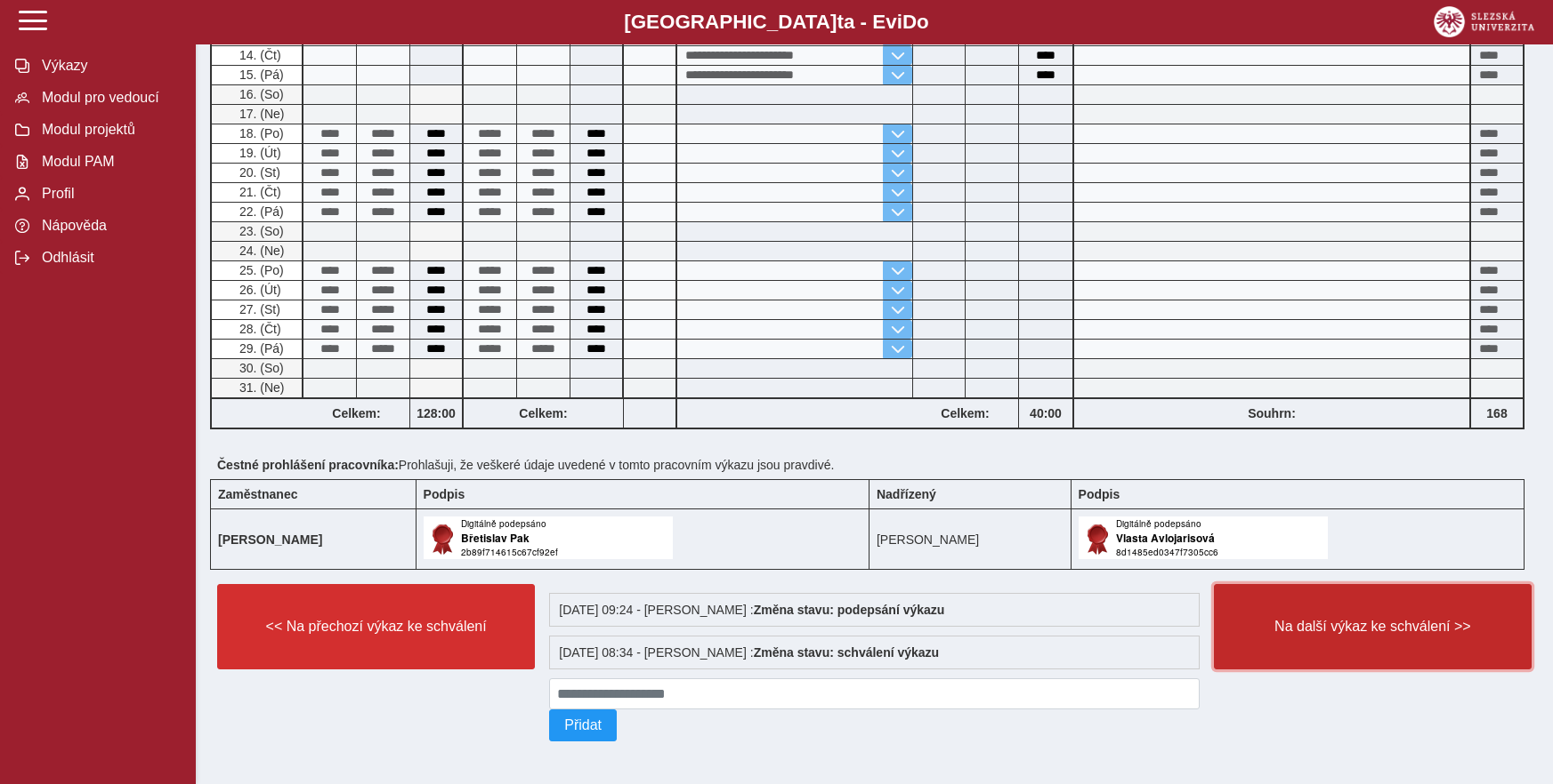
click at [1361, 619] on span "Na další výkaz ke schválení >>" at bounding box center [1372, 626] width 287 height 16
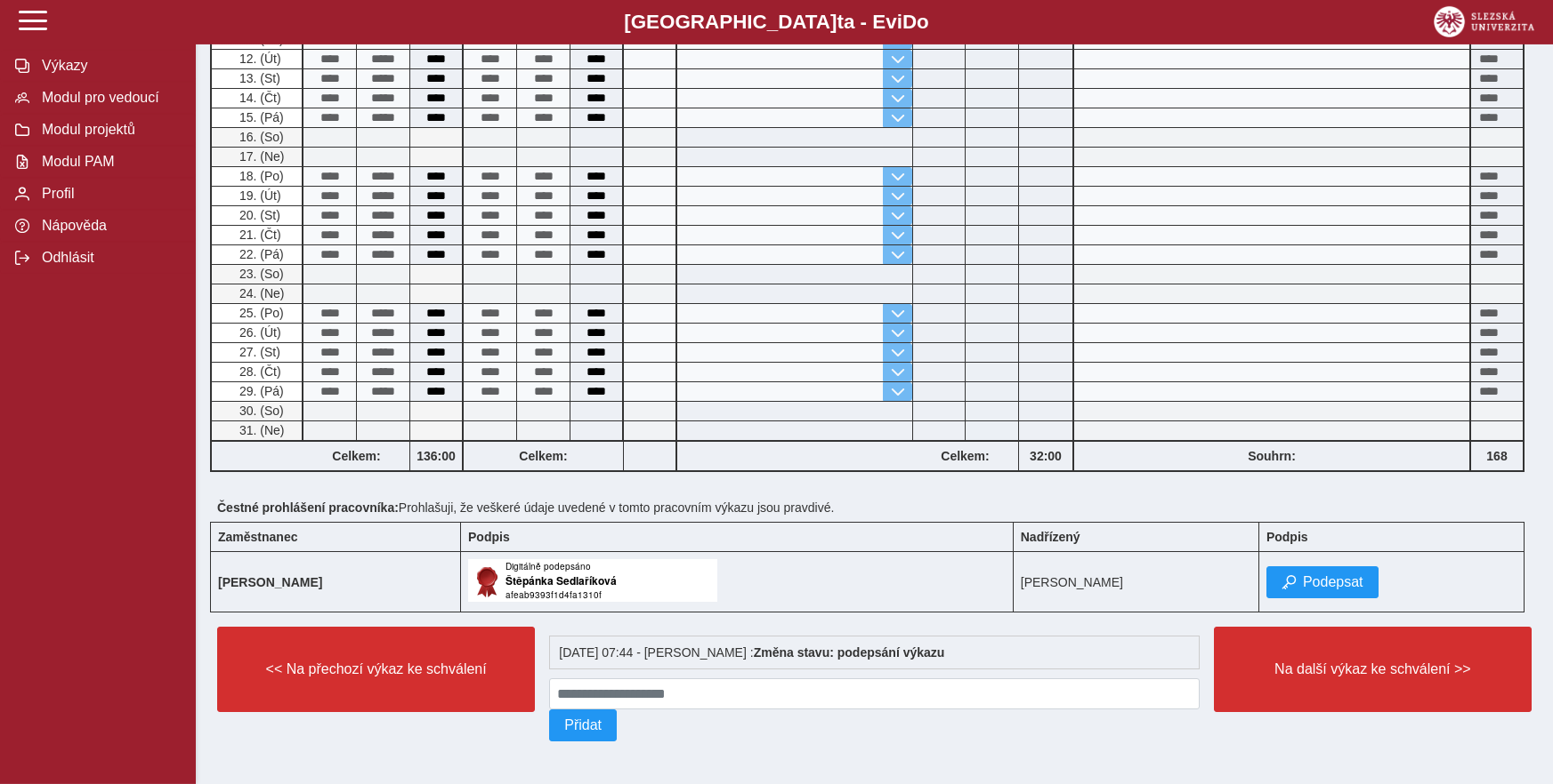
scroll to position [689, 0]
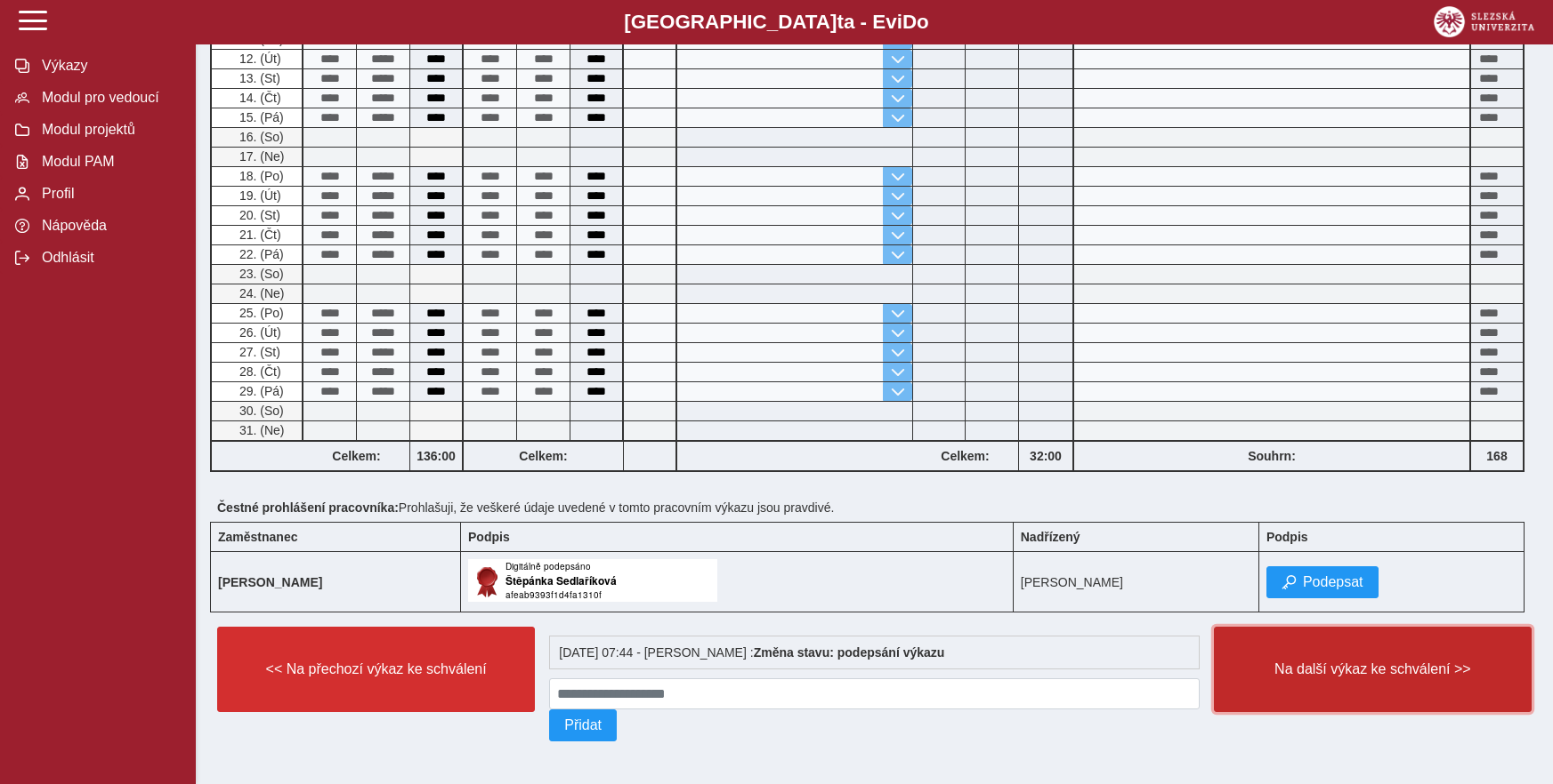
click at [1366, 662] on span "Na další výkaz ke schválení >>" at bounding box center [1372, 669] width 287 height 16
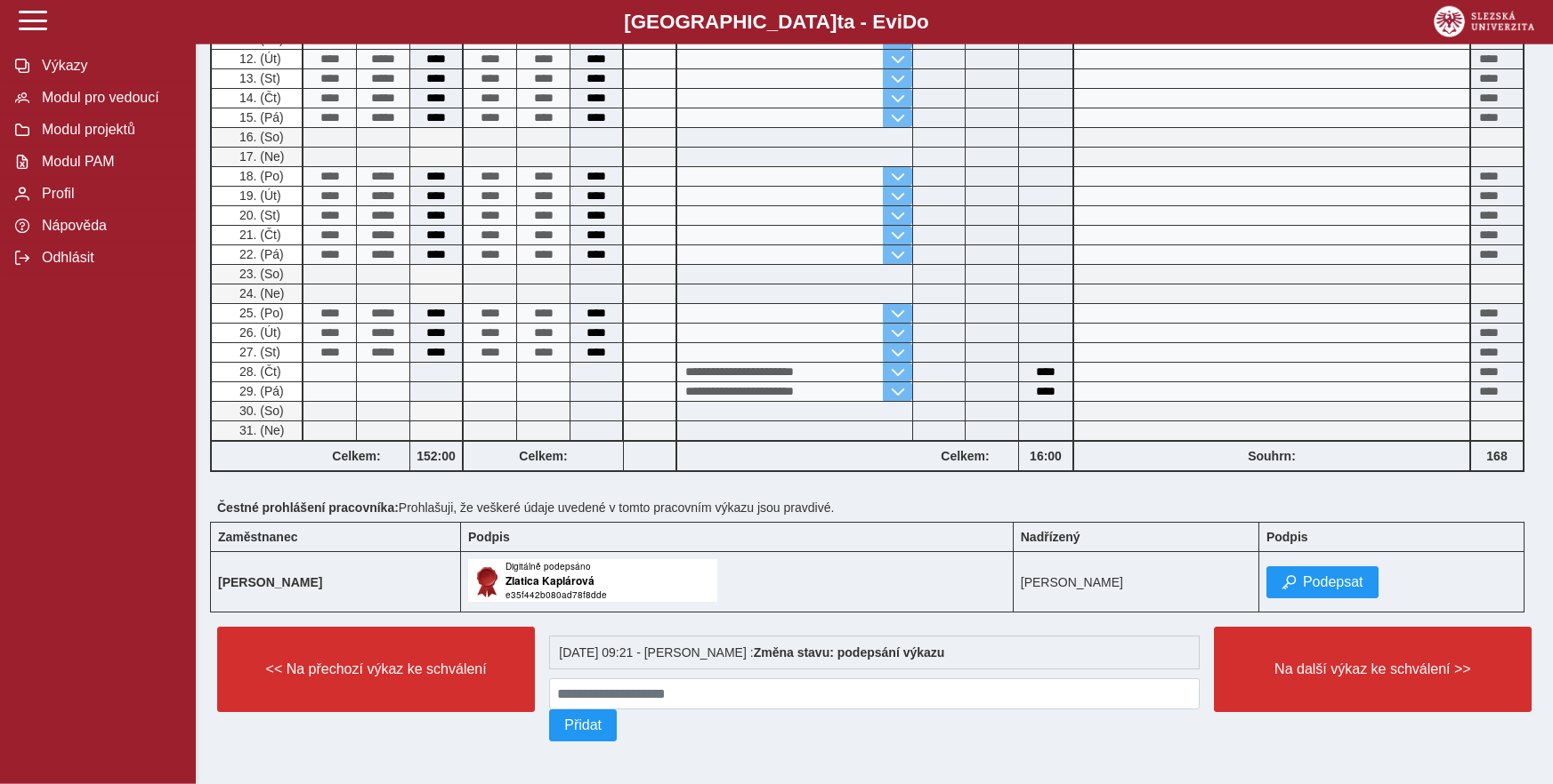
scroll to position [689, 0]
click at [1330, 574] on span "Podepsat" at bounding box center [1332, 582] width 60 height 16
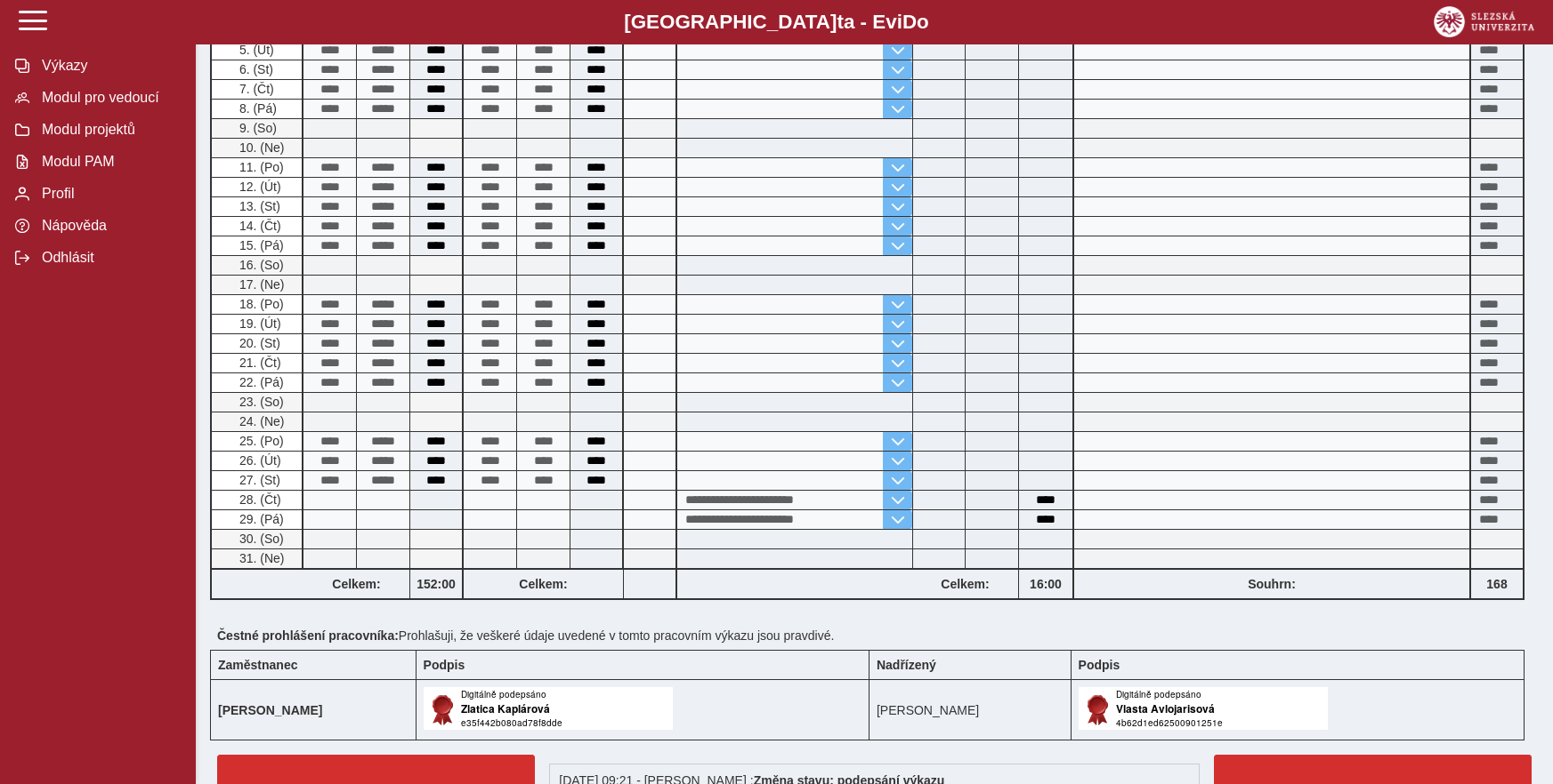
scroll to position [733, 0]
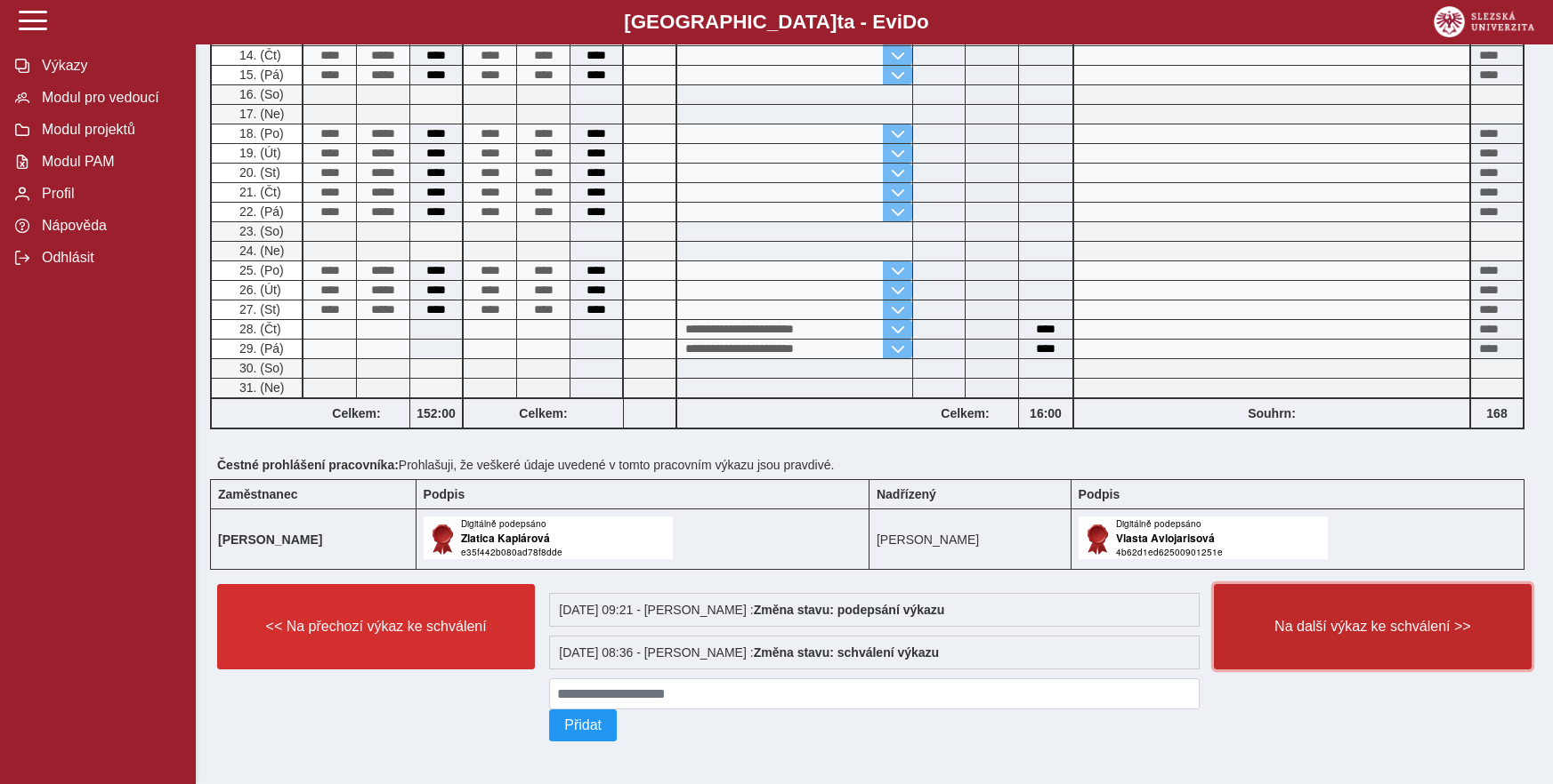
click at [1316, 621] on span "Na další výkaz ke schválení >>" at bounding box center [1372, 626] width 287 height 16
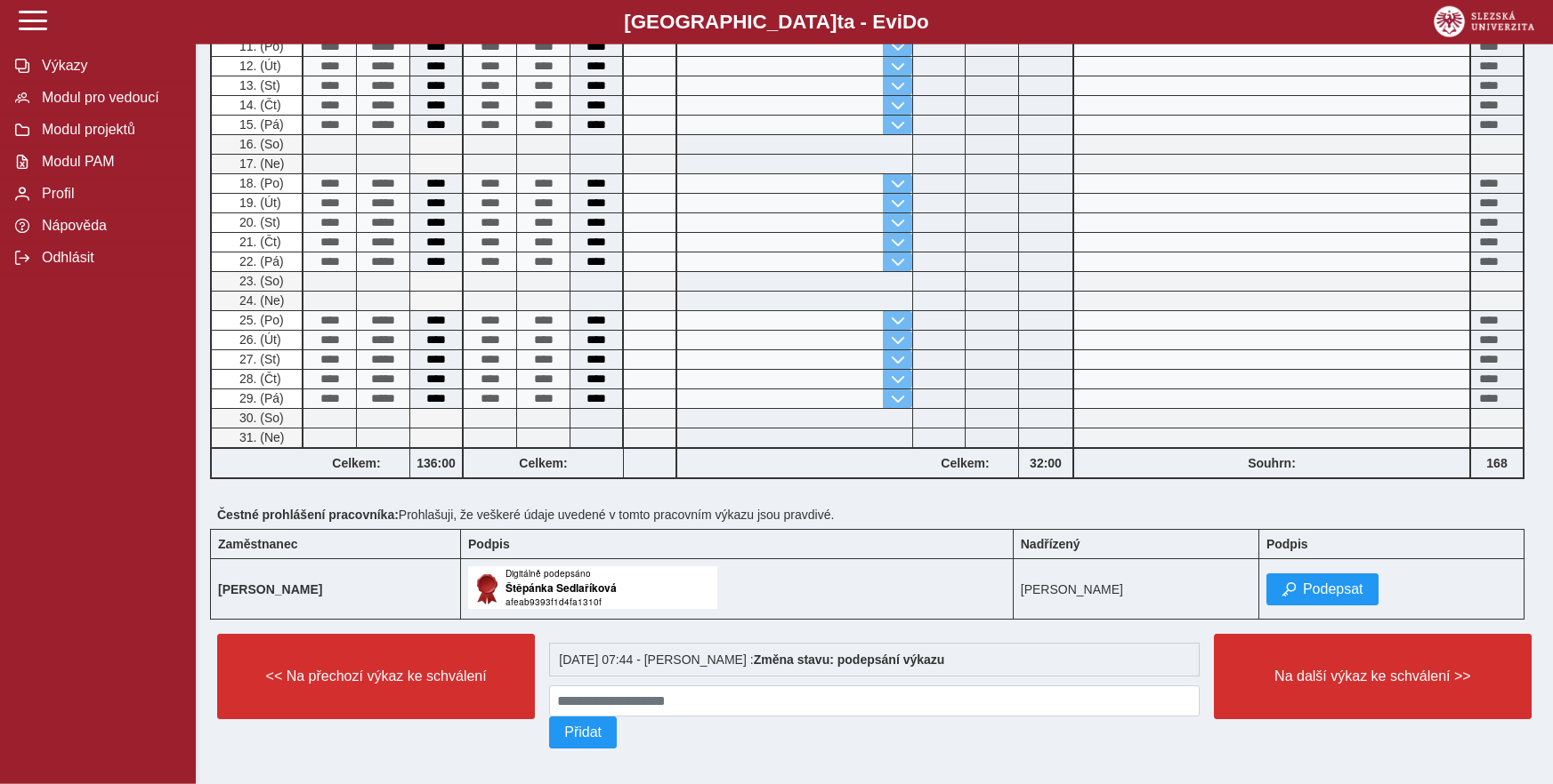
scroll to position [689, 0]
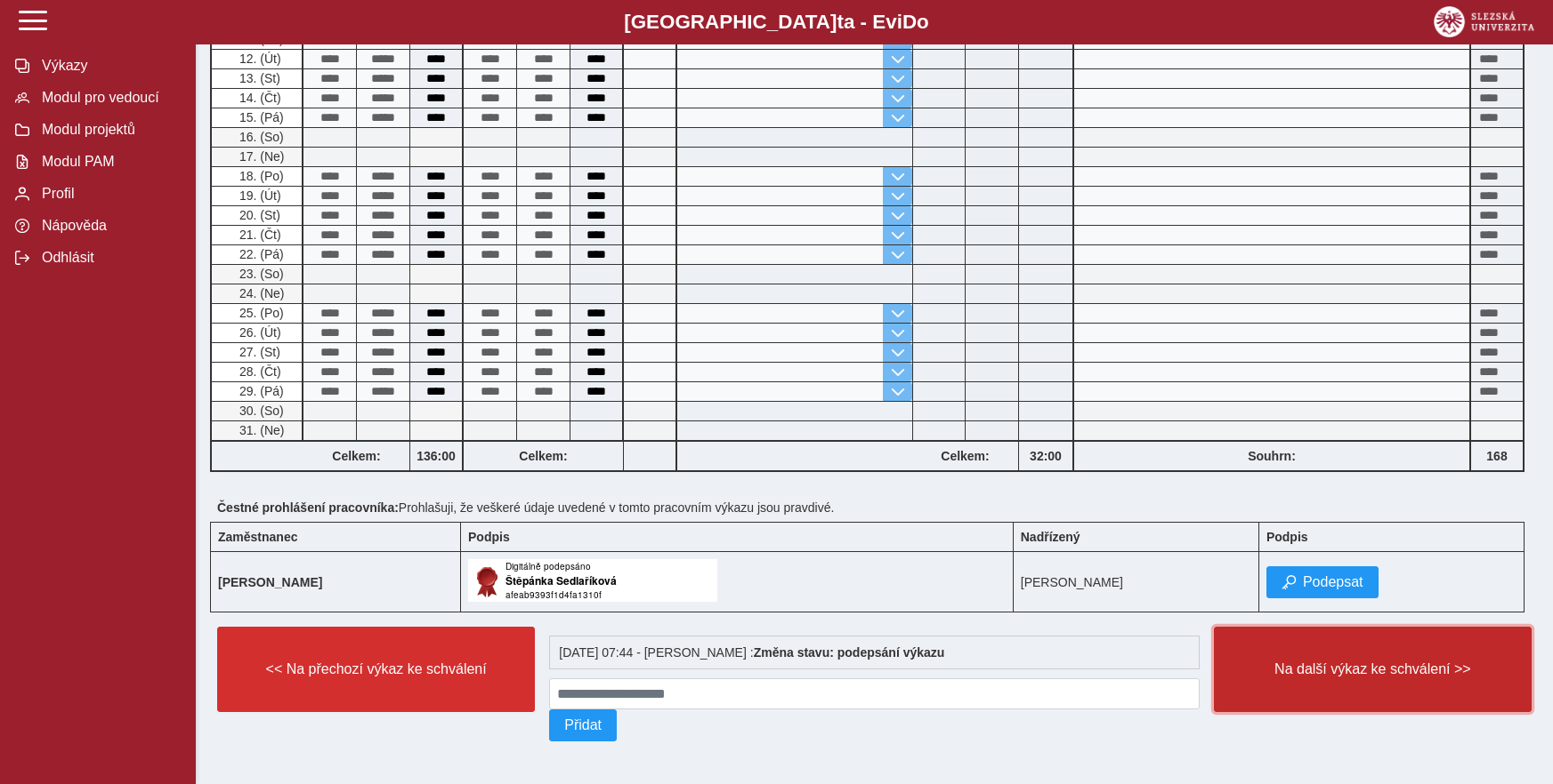
click at [1322, 662] on span "Na další výkaz ke schválení >>" at bounding box center [1372, 669] width 287 height 16
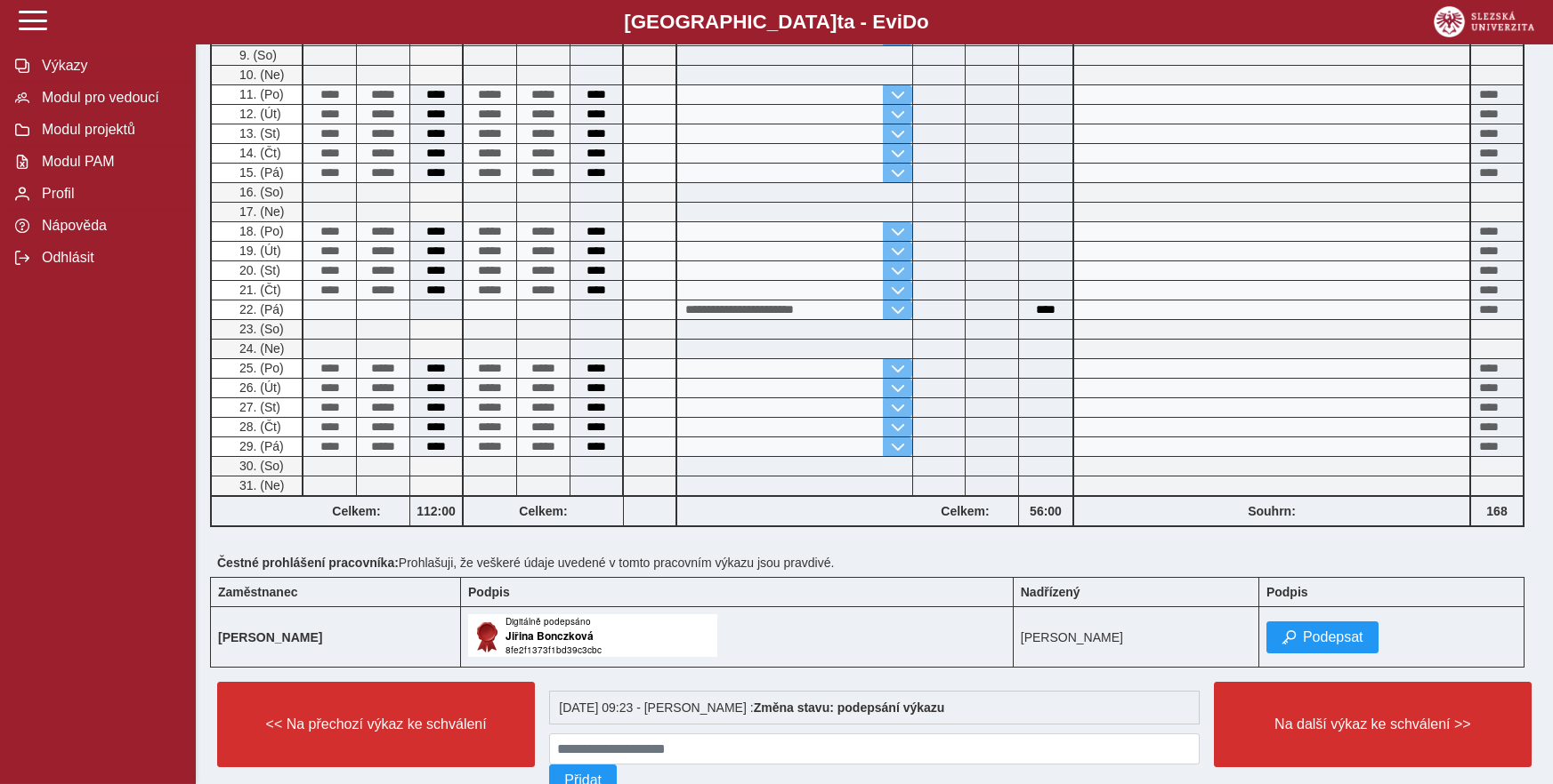
scroll to position [635, 0]
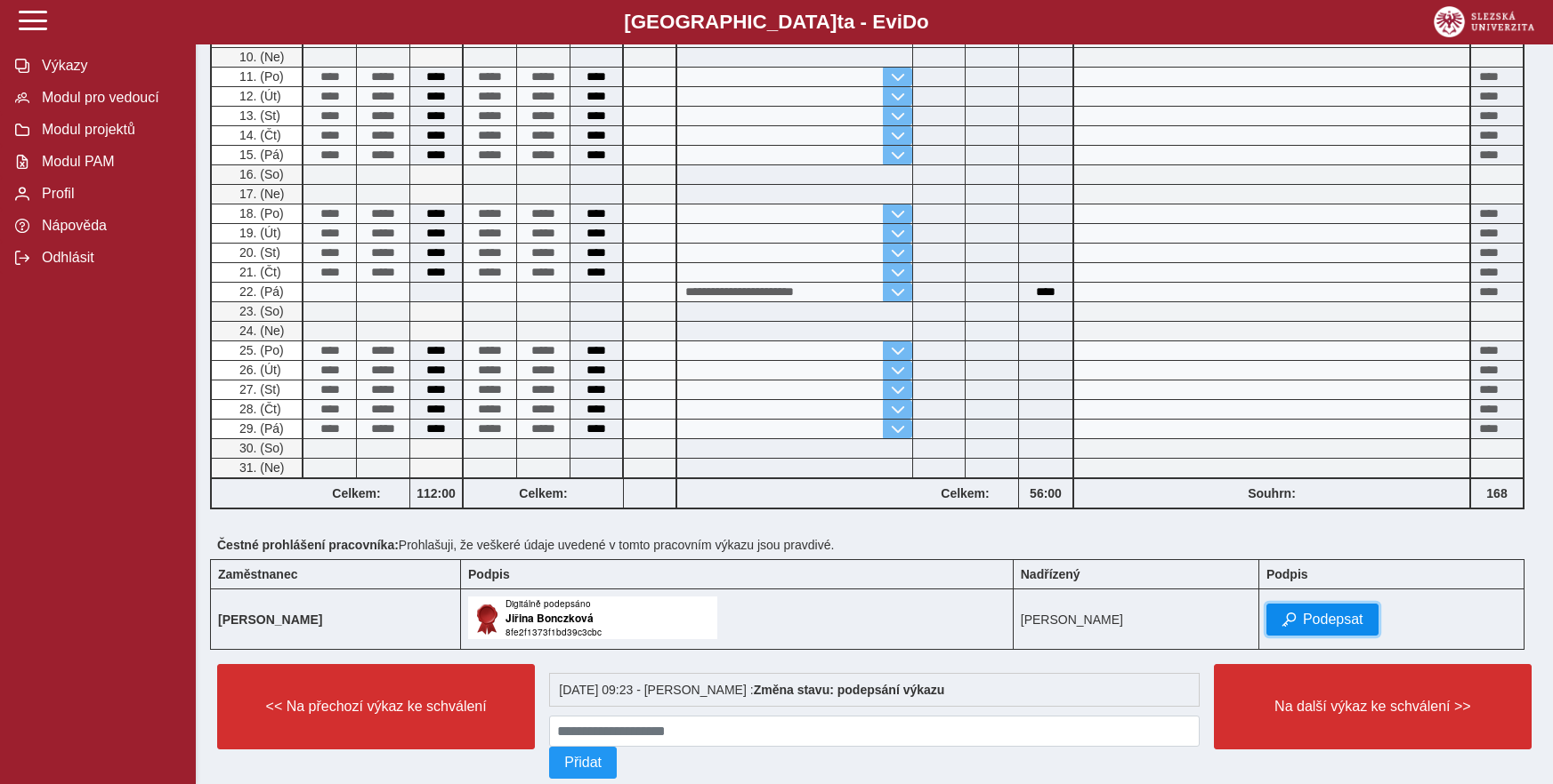
click at [1331, 621] on span "Podepsat" at bounding box center [1332, 620] width 60 height 16
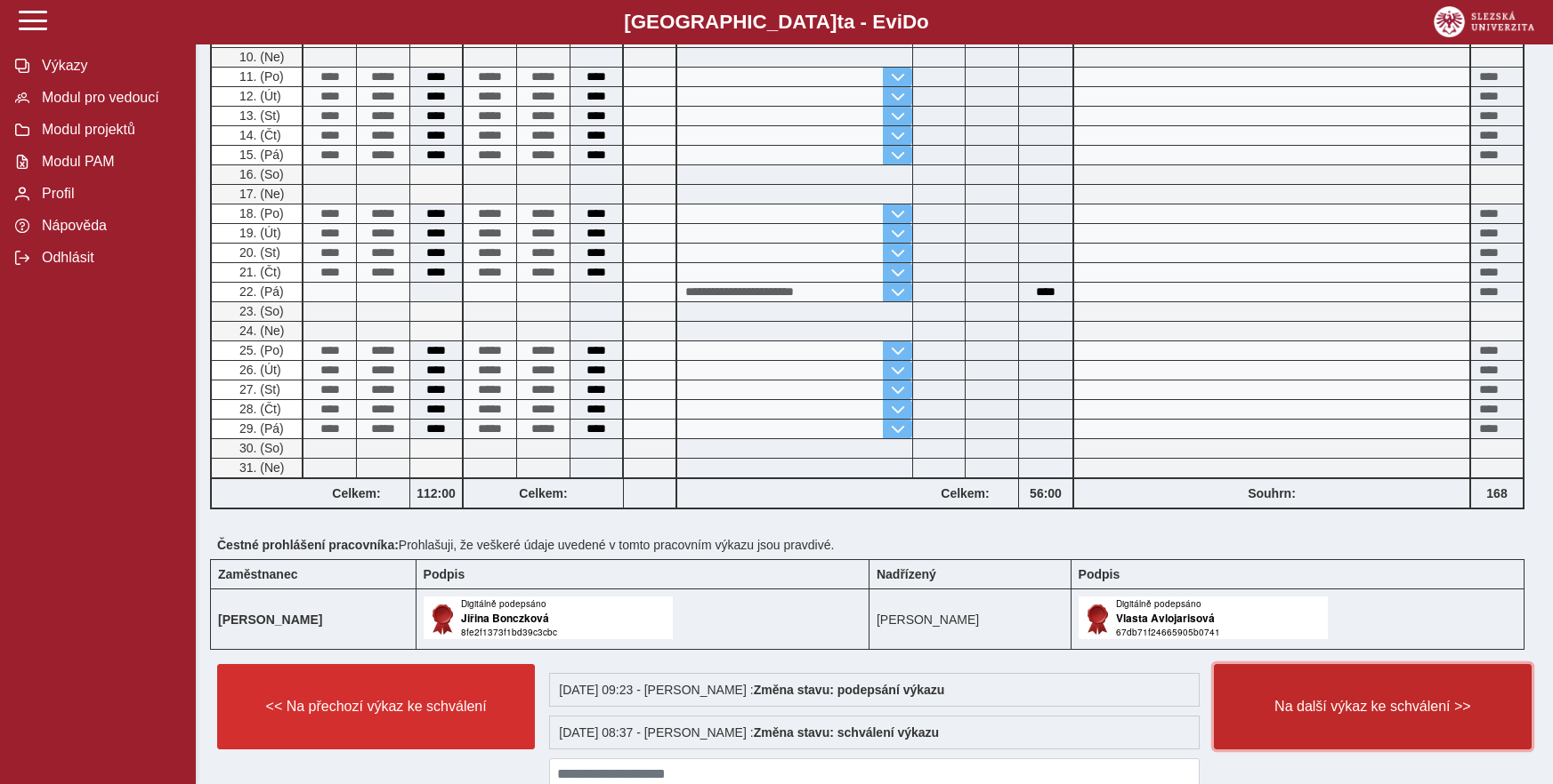
click at [1329, 705] on button "Na další výkaz ke schválení >>" at bounding box center [1373, 706] width 318 height 85
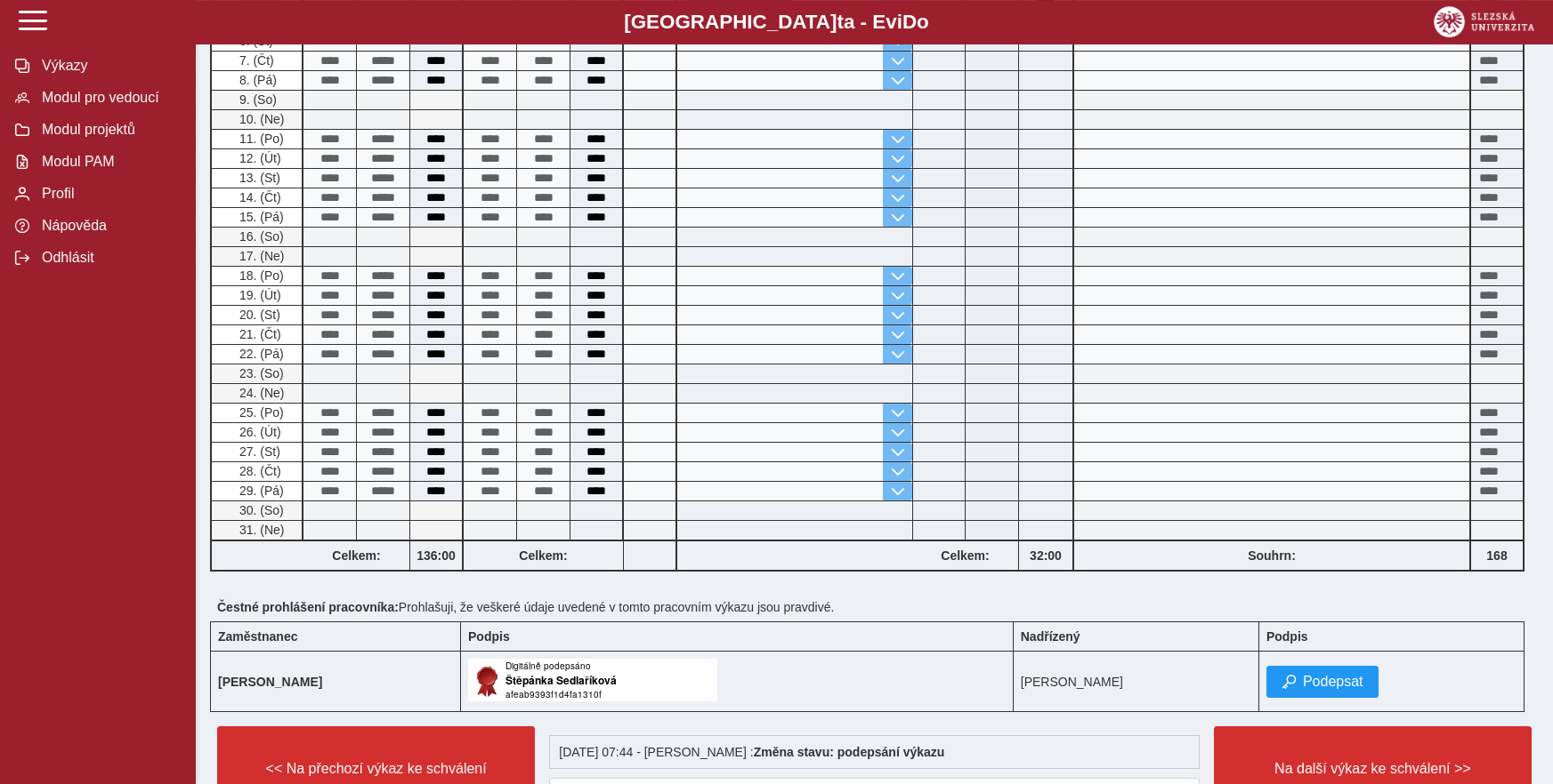
scroll to position [635, 0]
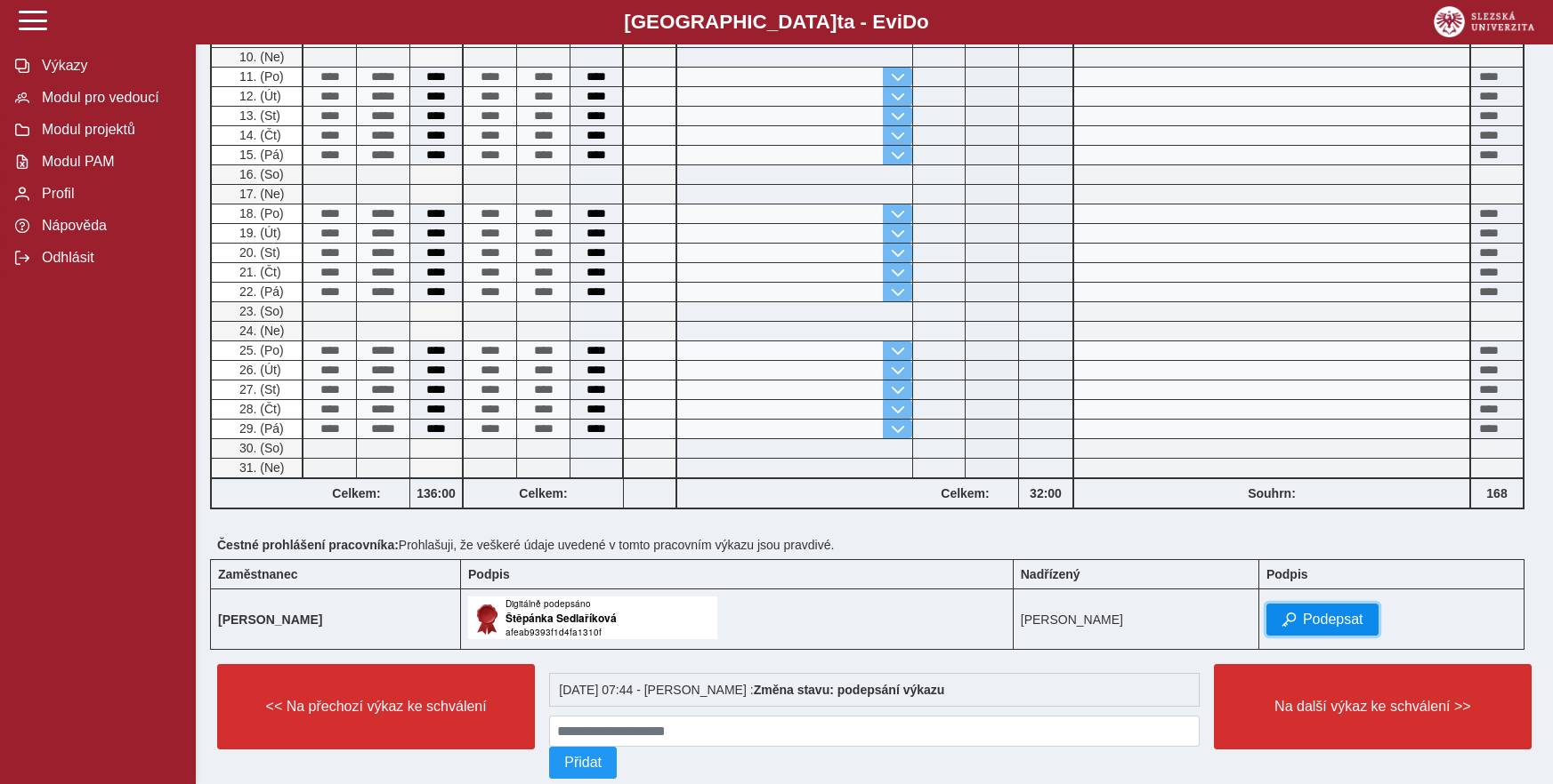
click at [1345, 622] on span "Podepsat" at bounding box center [1332, 620] width 60 height 16
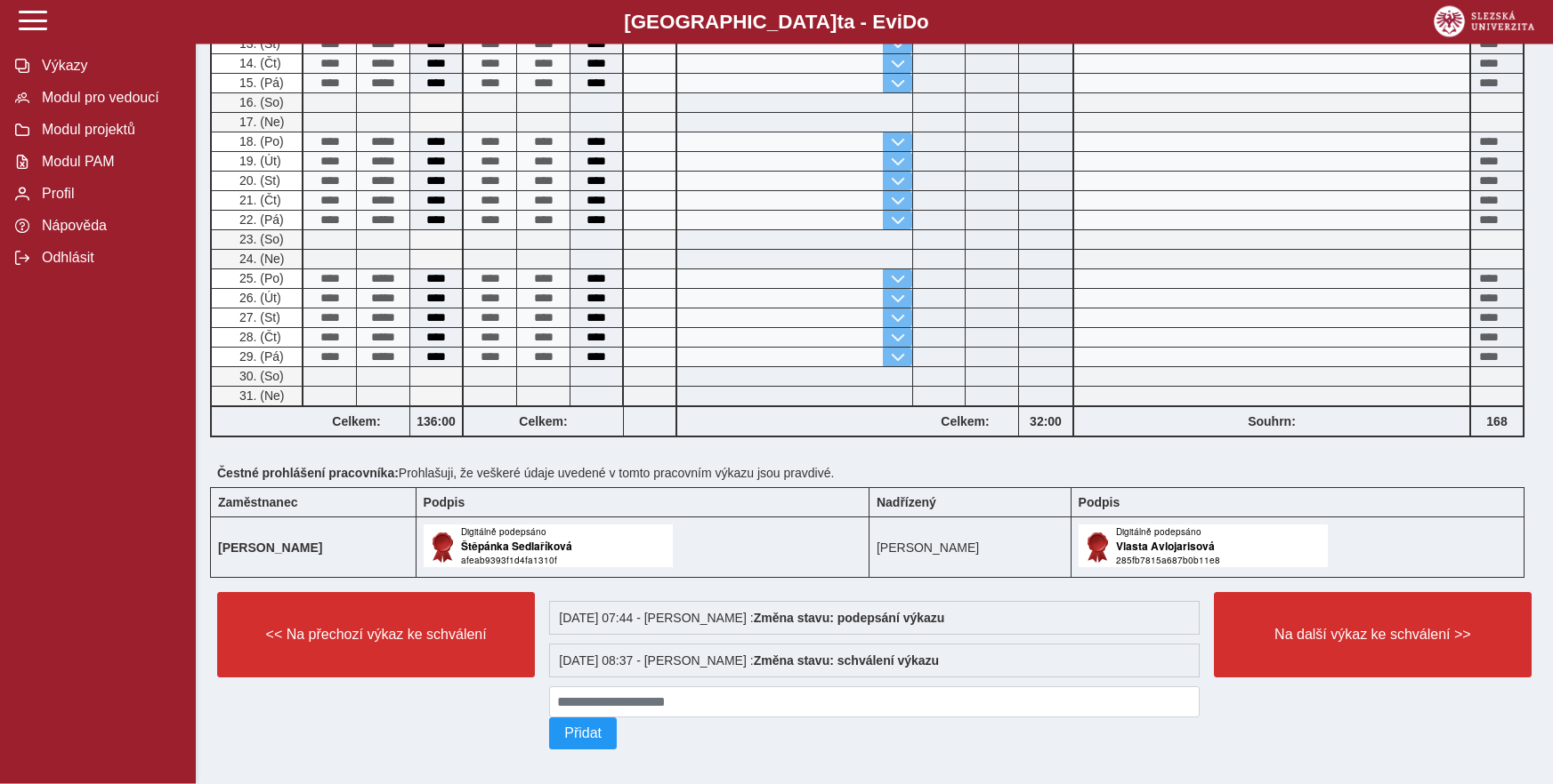
scroll to position [726, 0]
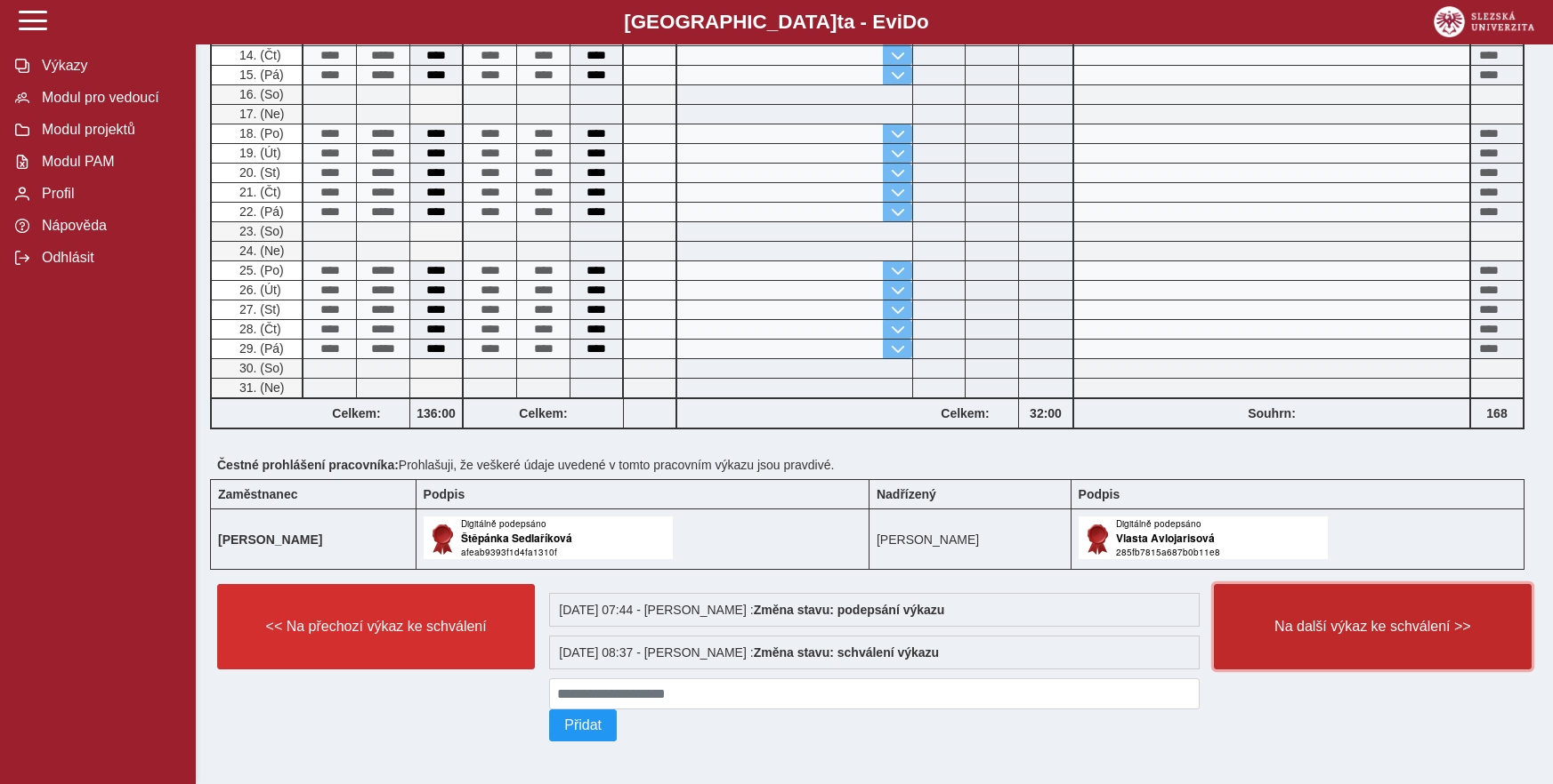
click at [1322, 621] on span "Na další výkaz ke schválení >>" at bounding box center [1372, 626] width 287 height 16
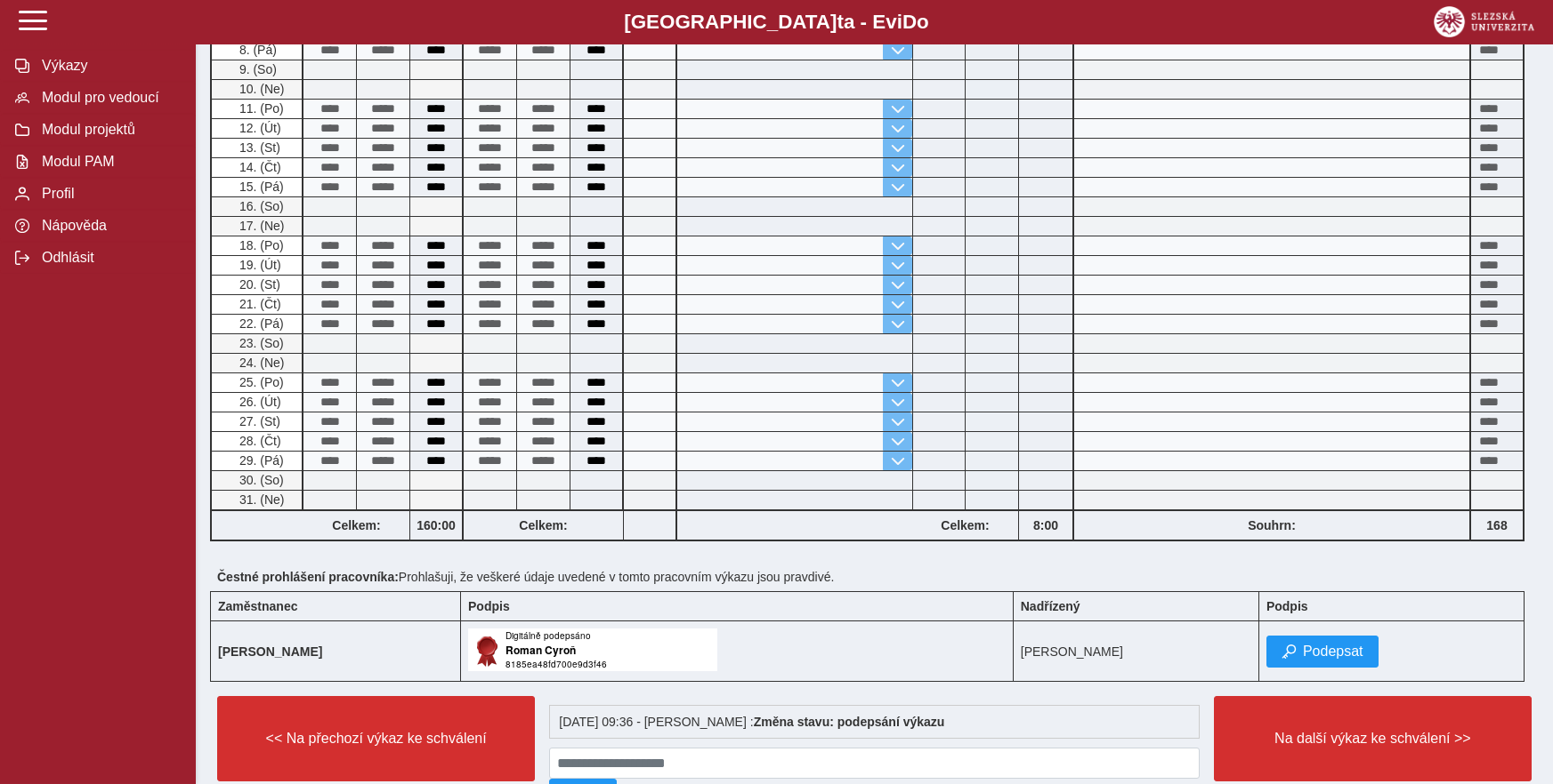
scroll to position [689, 0]
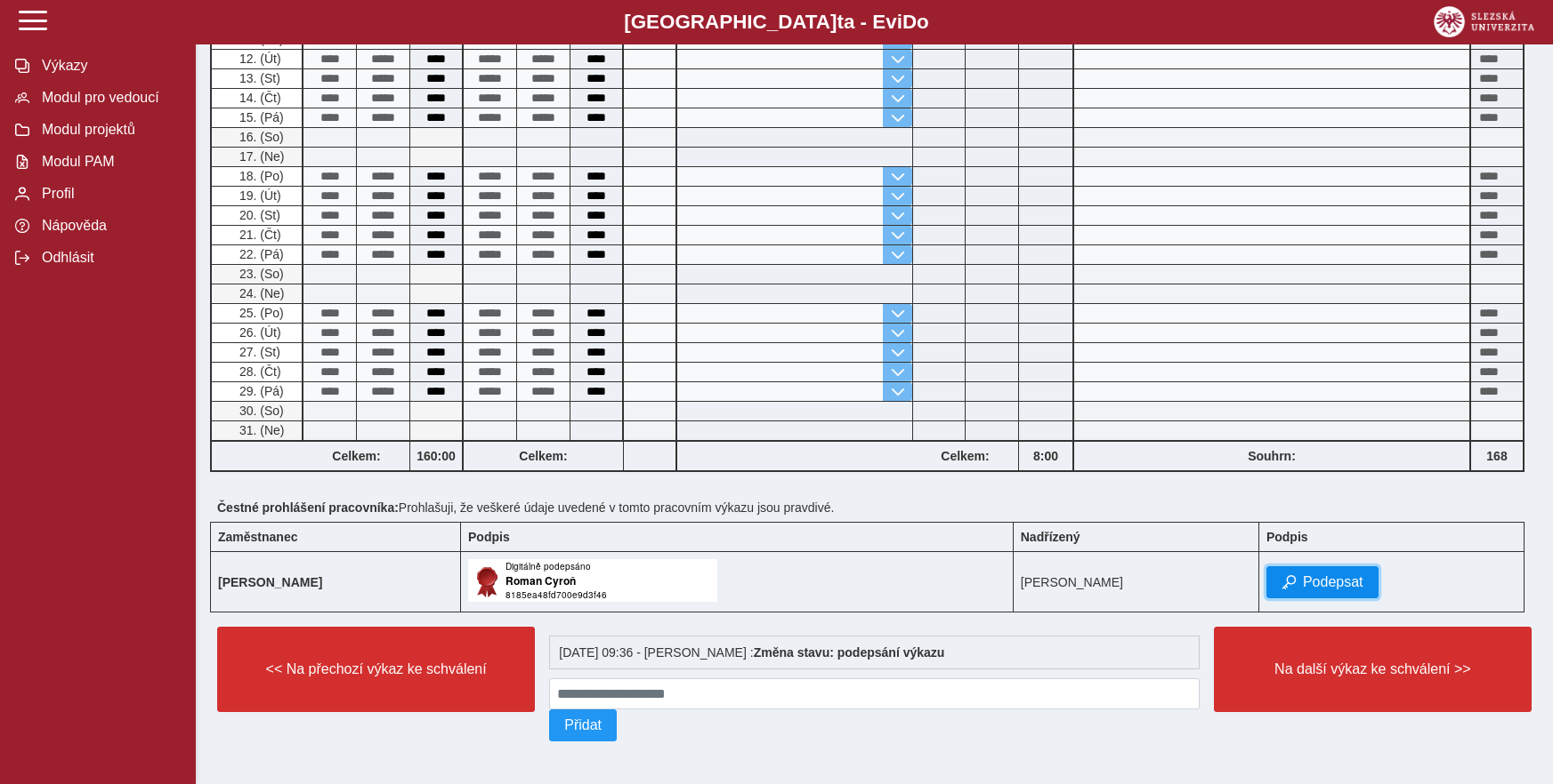
click at [1303, 574] on span "Podepsat" at bounding box center [1332, 582] width 60 height 16
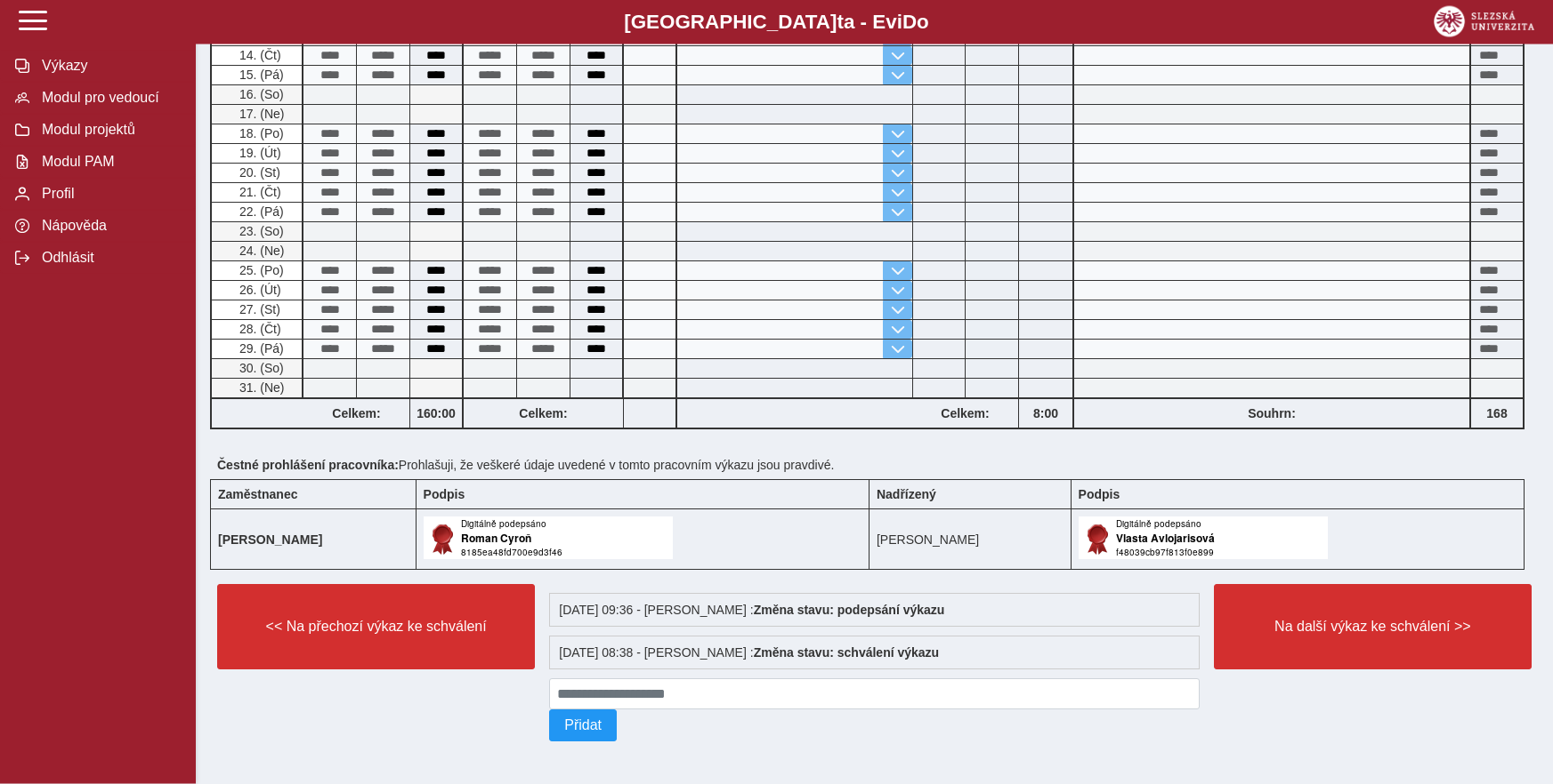
scroll to position [726, 0]
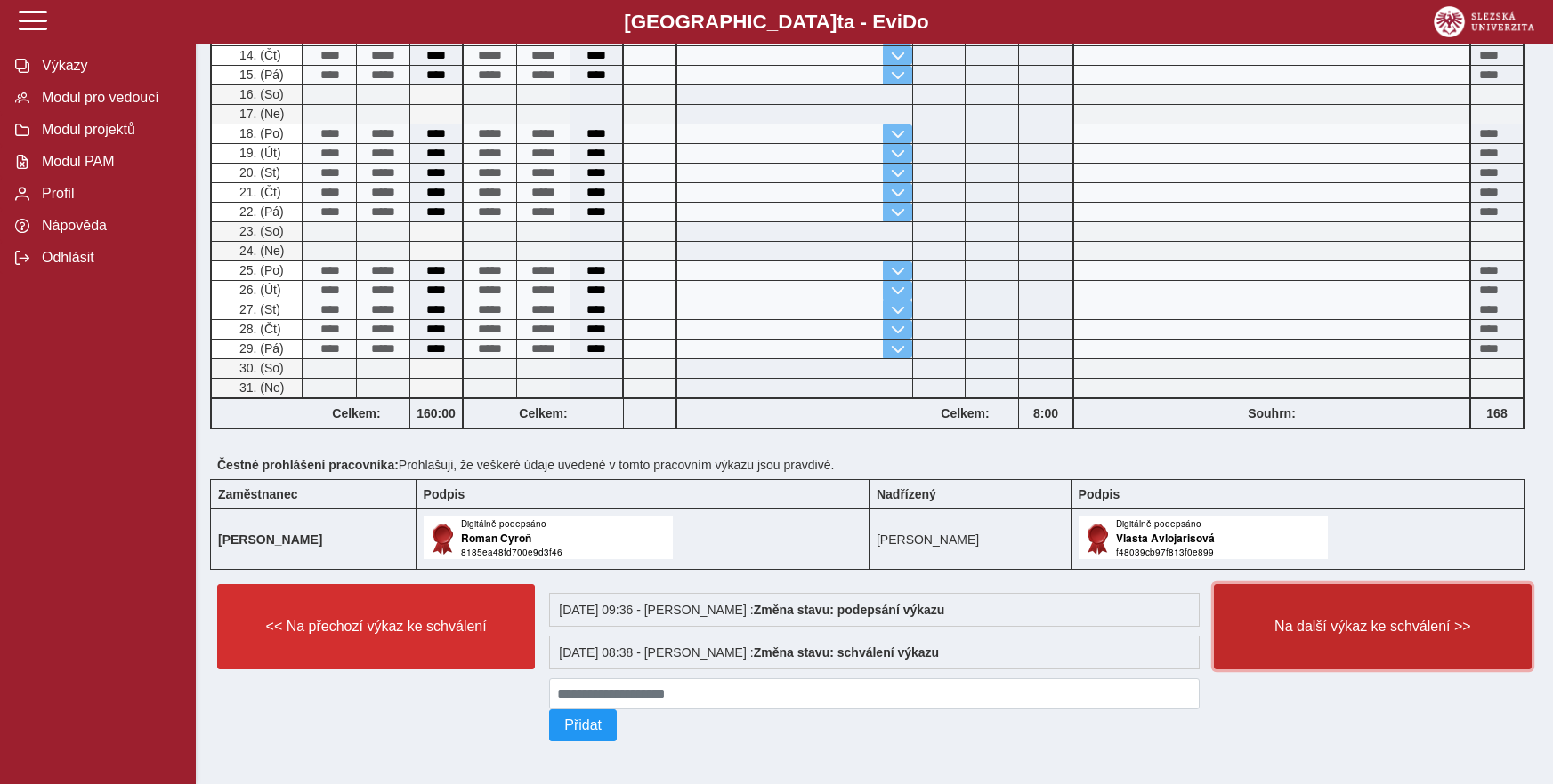
click at [1346, 619] on span "Na další výkaz ke schválení >>" at bounding box center [1372, 626] width 287 height 16
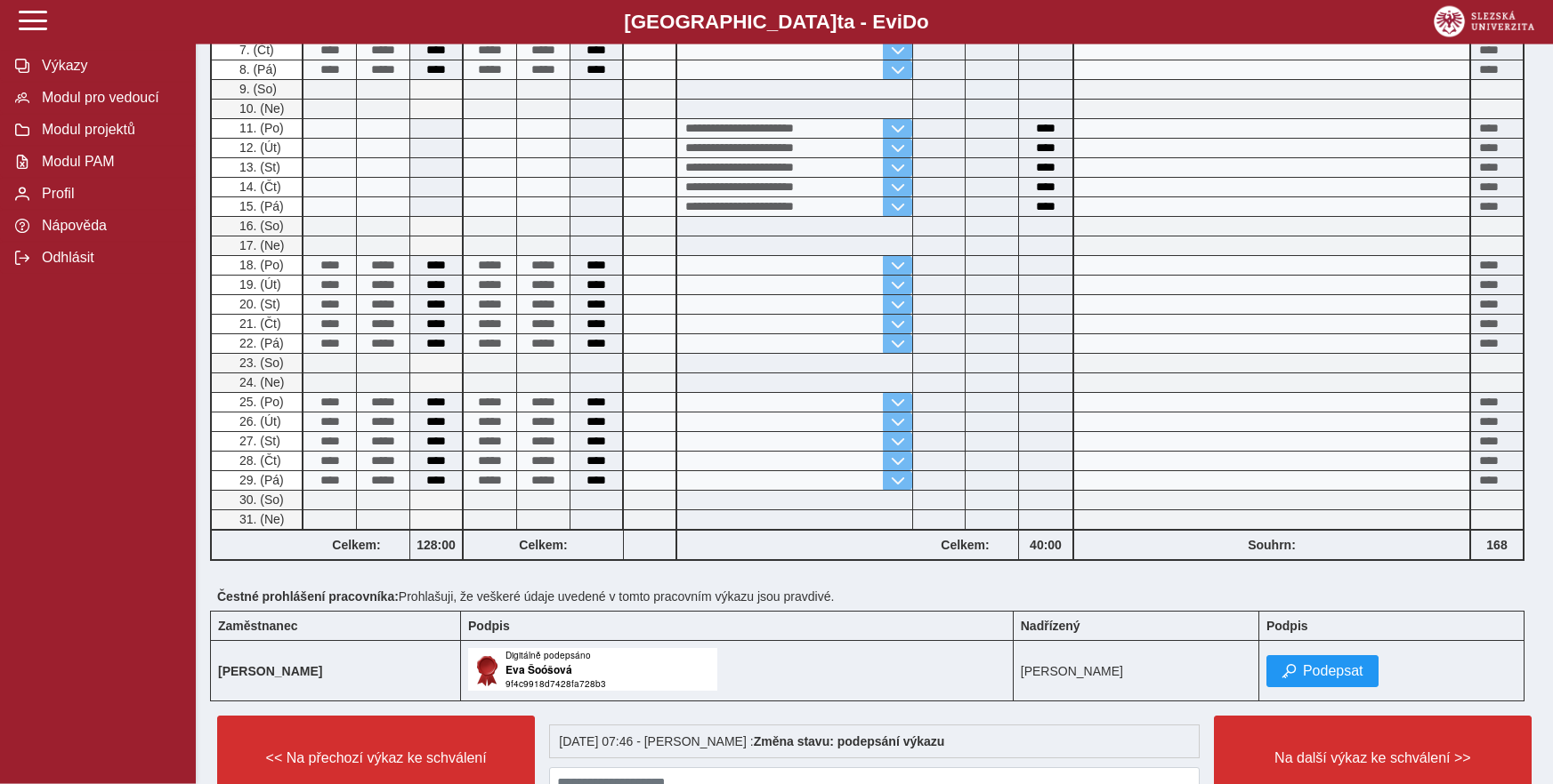
scroll to position [635, 0]
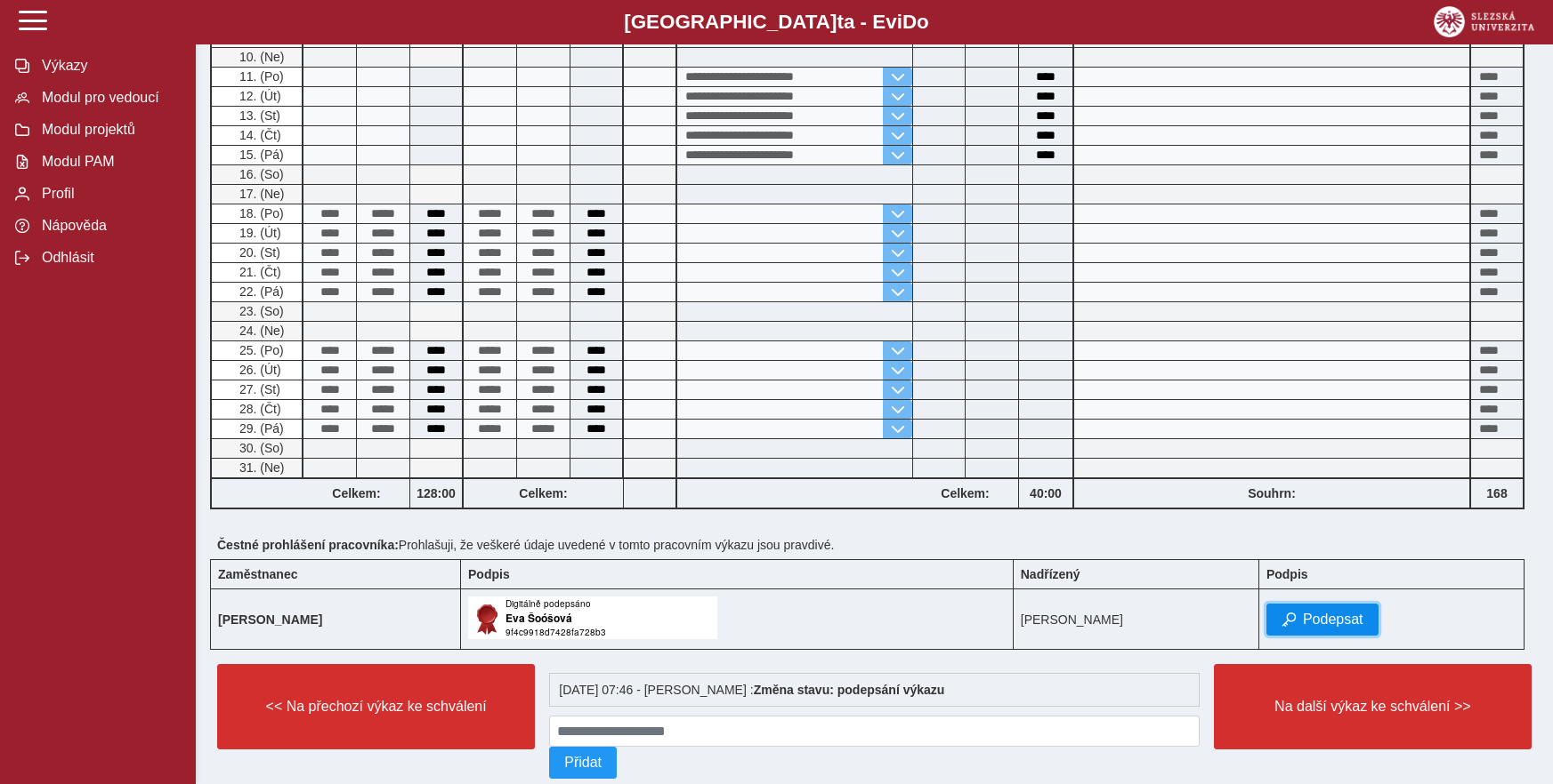
click at [1329, 620] on span "Podepsat" at bounding box center [1332, 620] width 60 height 16
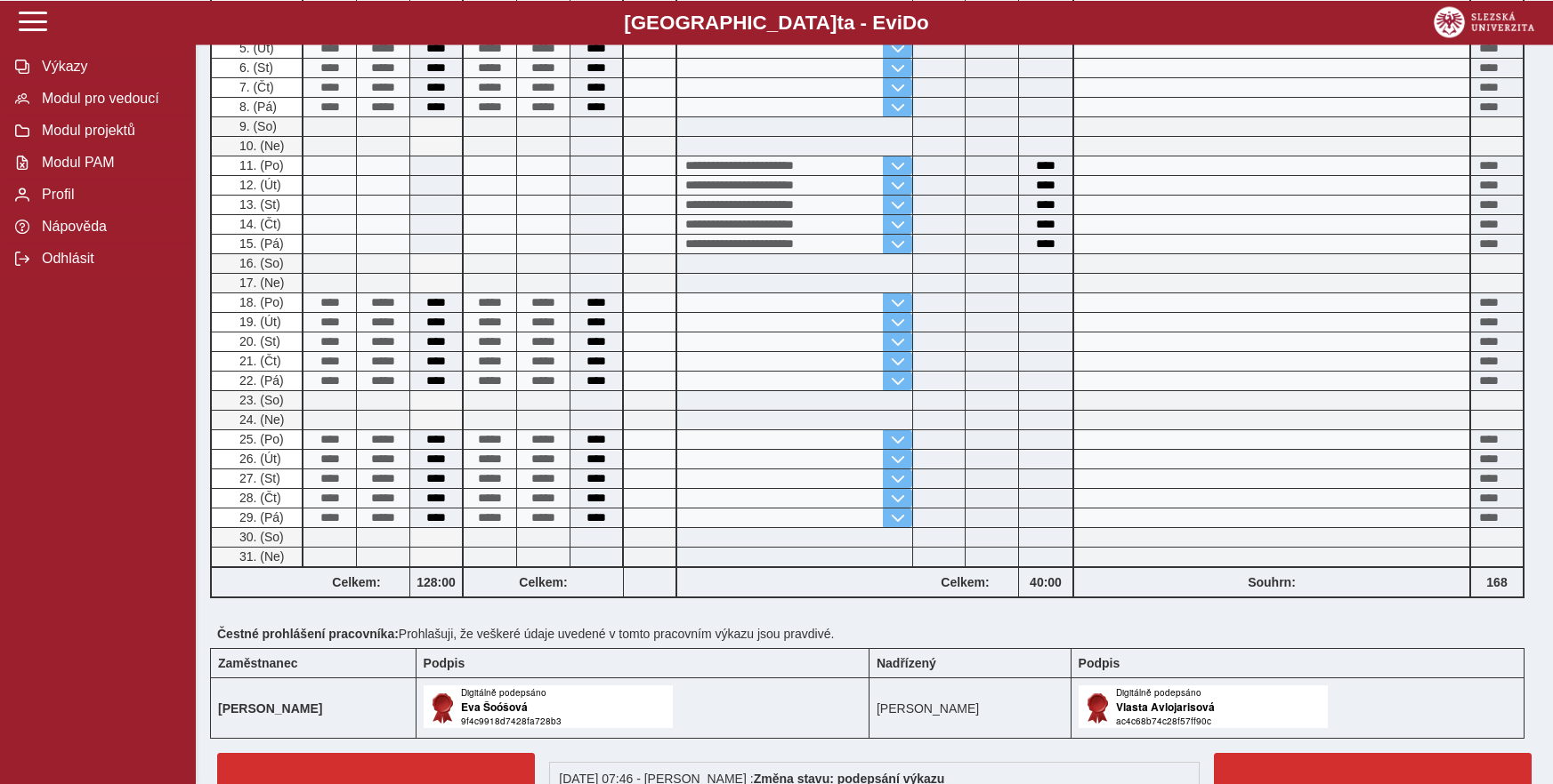
scroll to position [733, 0]
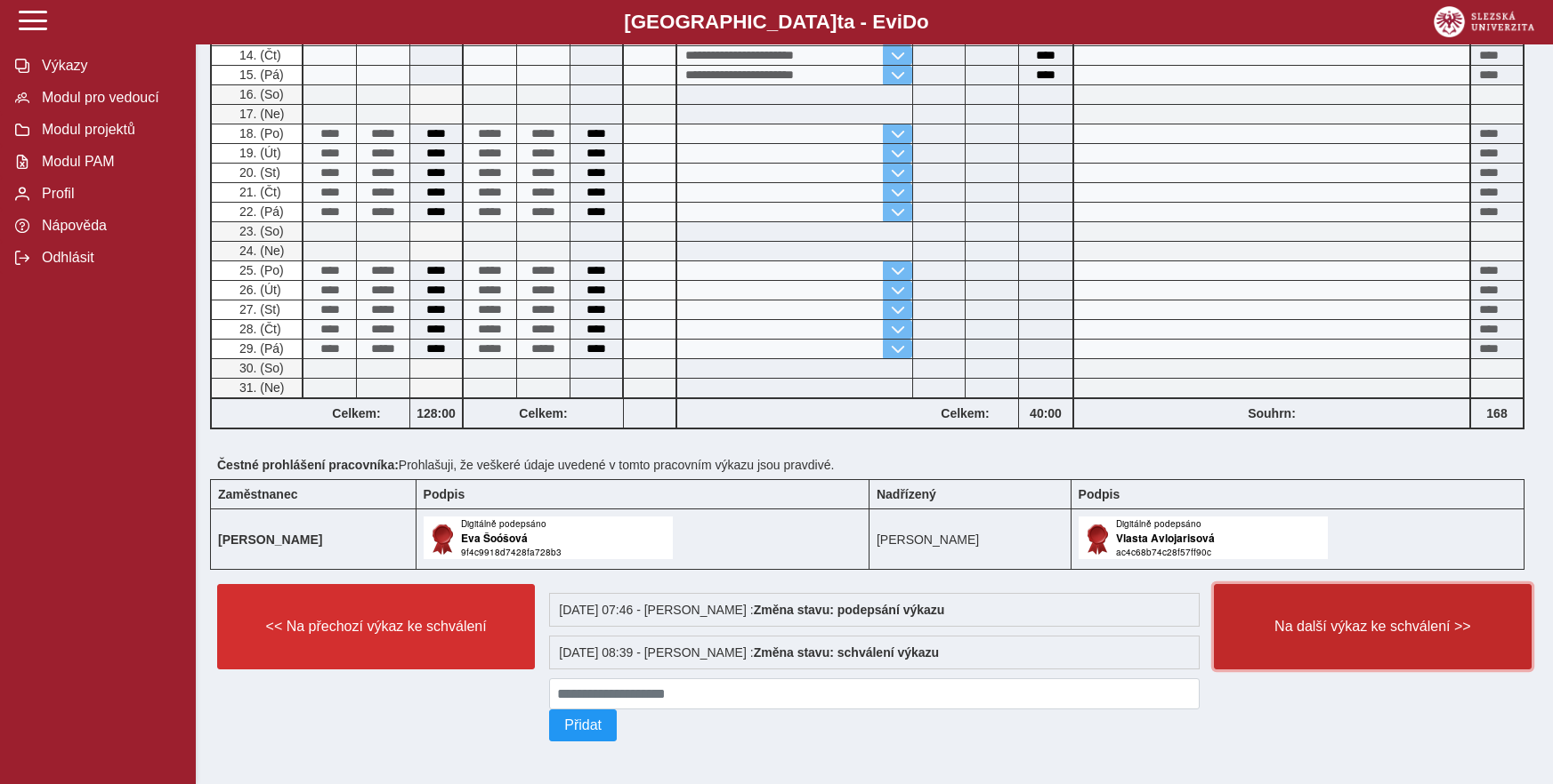
click at [1337, 621] on span "Na další výkaz ke schválení >>" at bounding box center [1372, 626] width 287 height 16
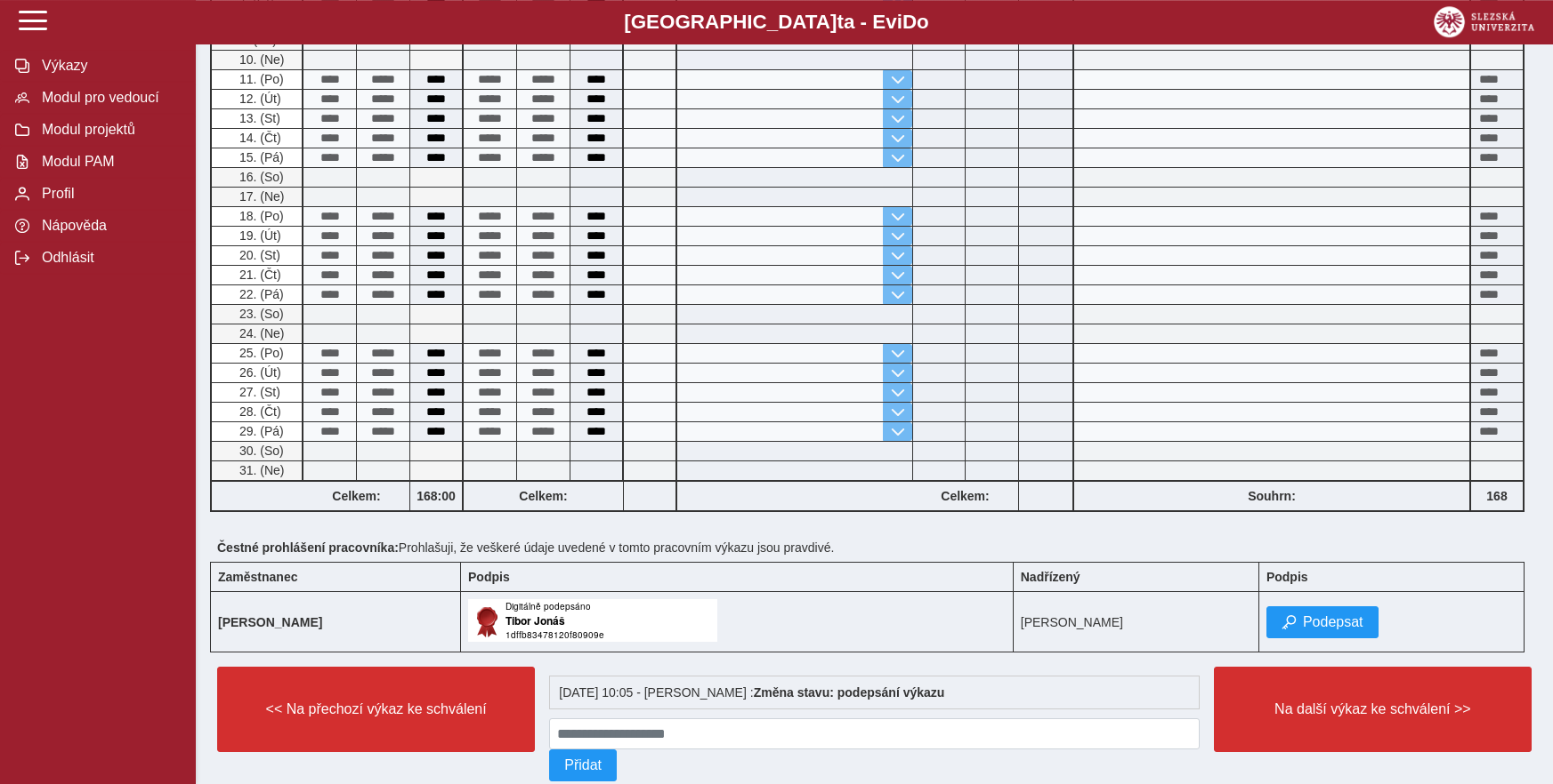
scroll to position [689, 0]
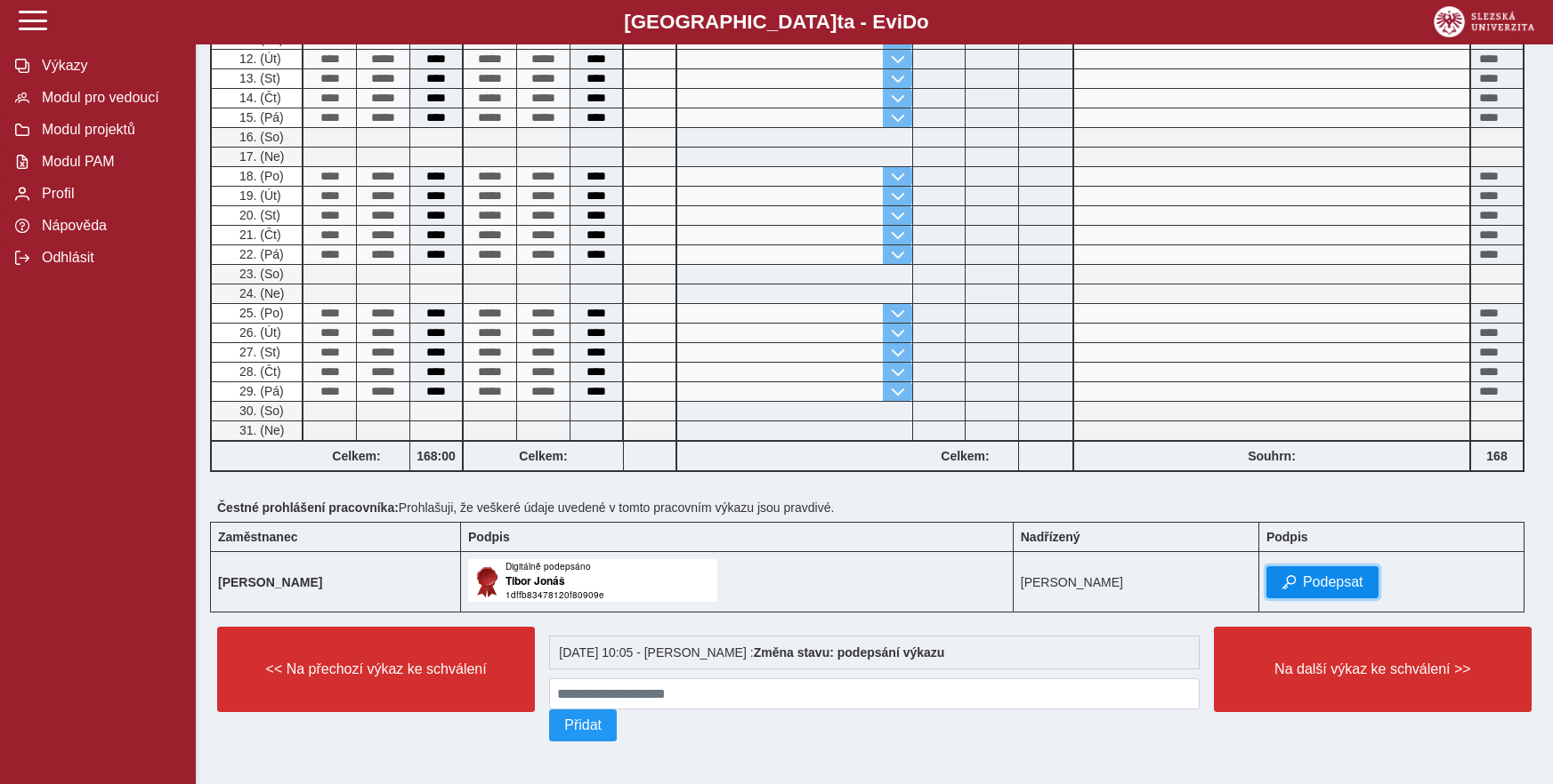
click at [1332, 574] on span "Podepsat" at bounding box center [1332, 582] width 60 height 16
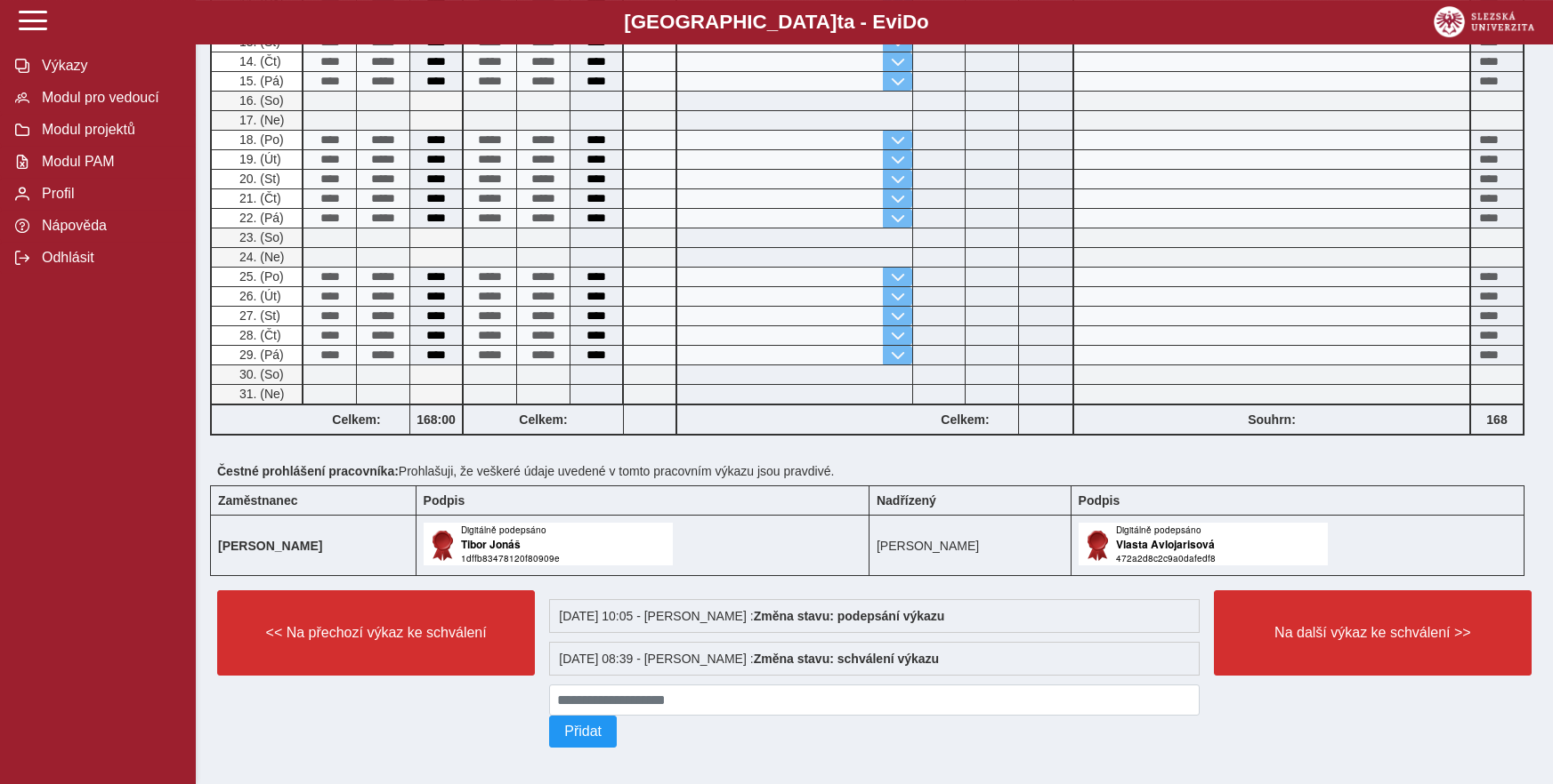
scroll to position [726, 0]
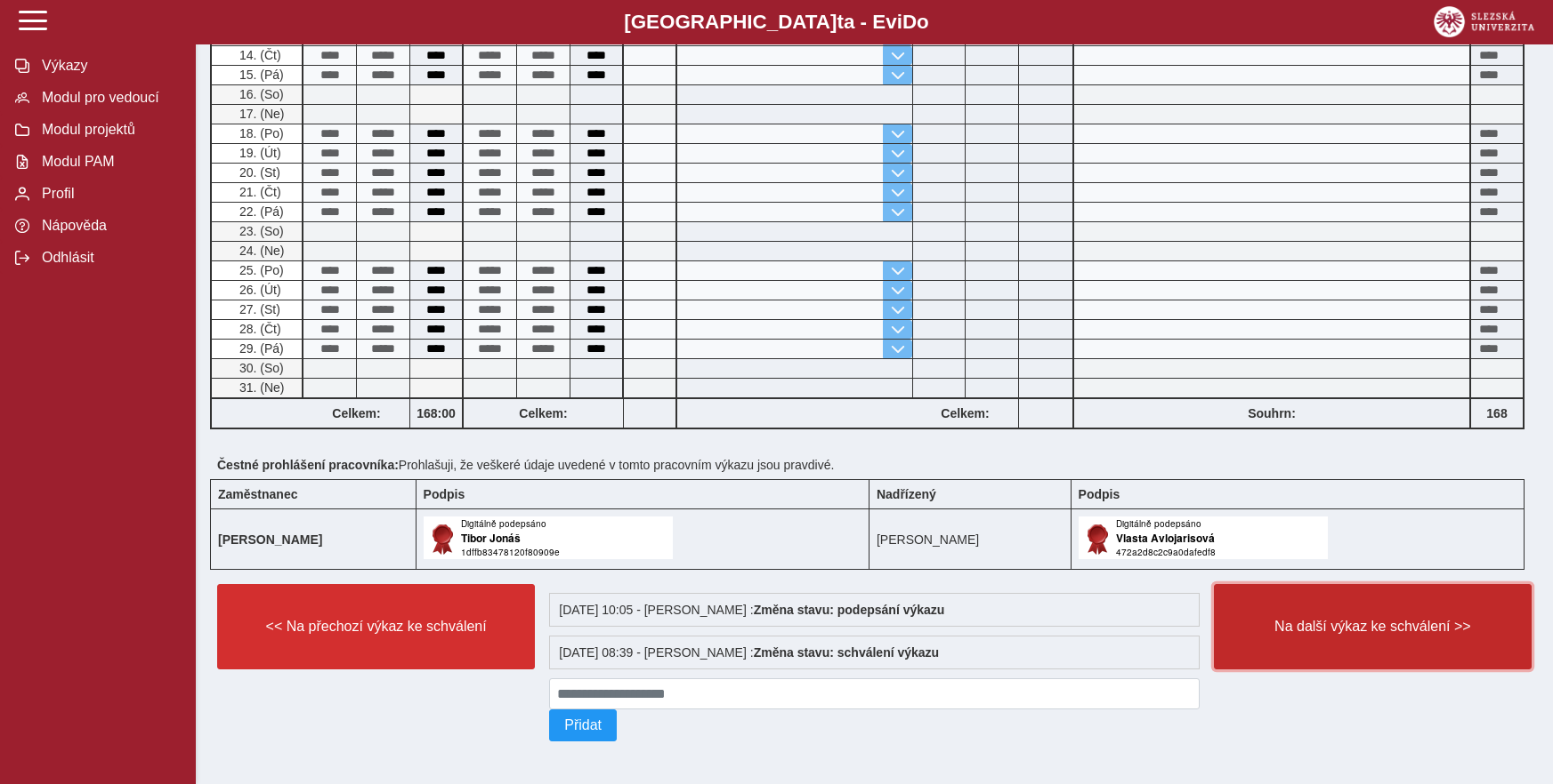
click at [1338, 622] on span "Na další výkaz ke schválení >>" at bounding box center [1372, 626] width 287 height 16
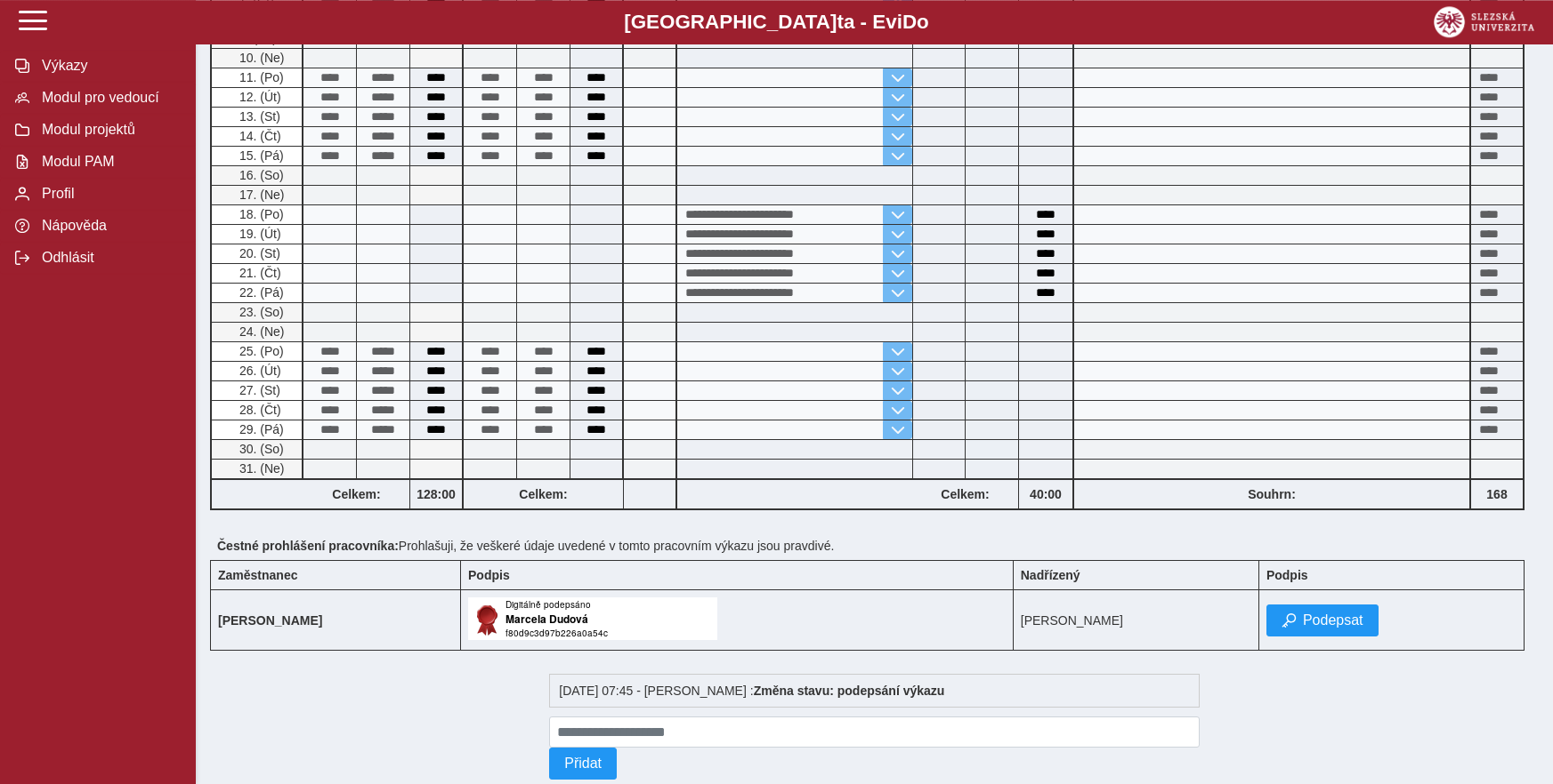
scroll to position [635, 0]
click at [1318, 622] on span "Podepsat" at bounding box center [1332, 620] width 60 height 16
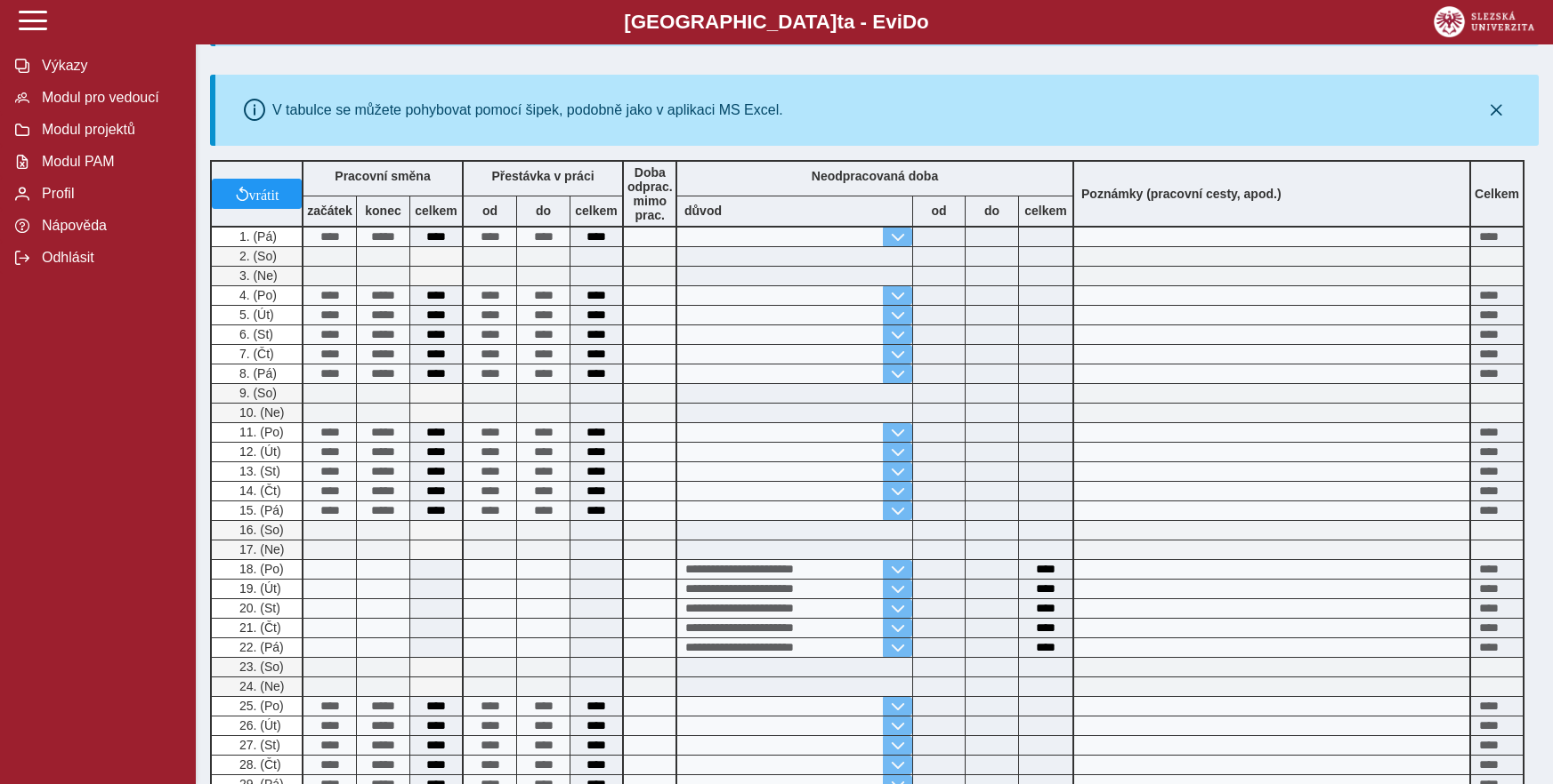
scroll to position [0, 0]
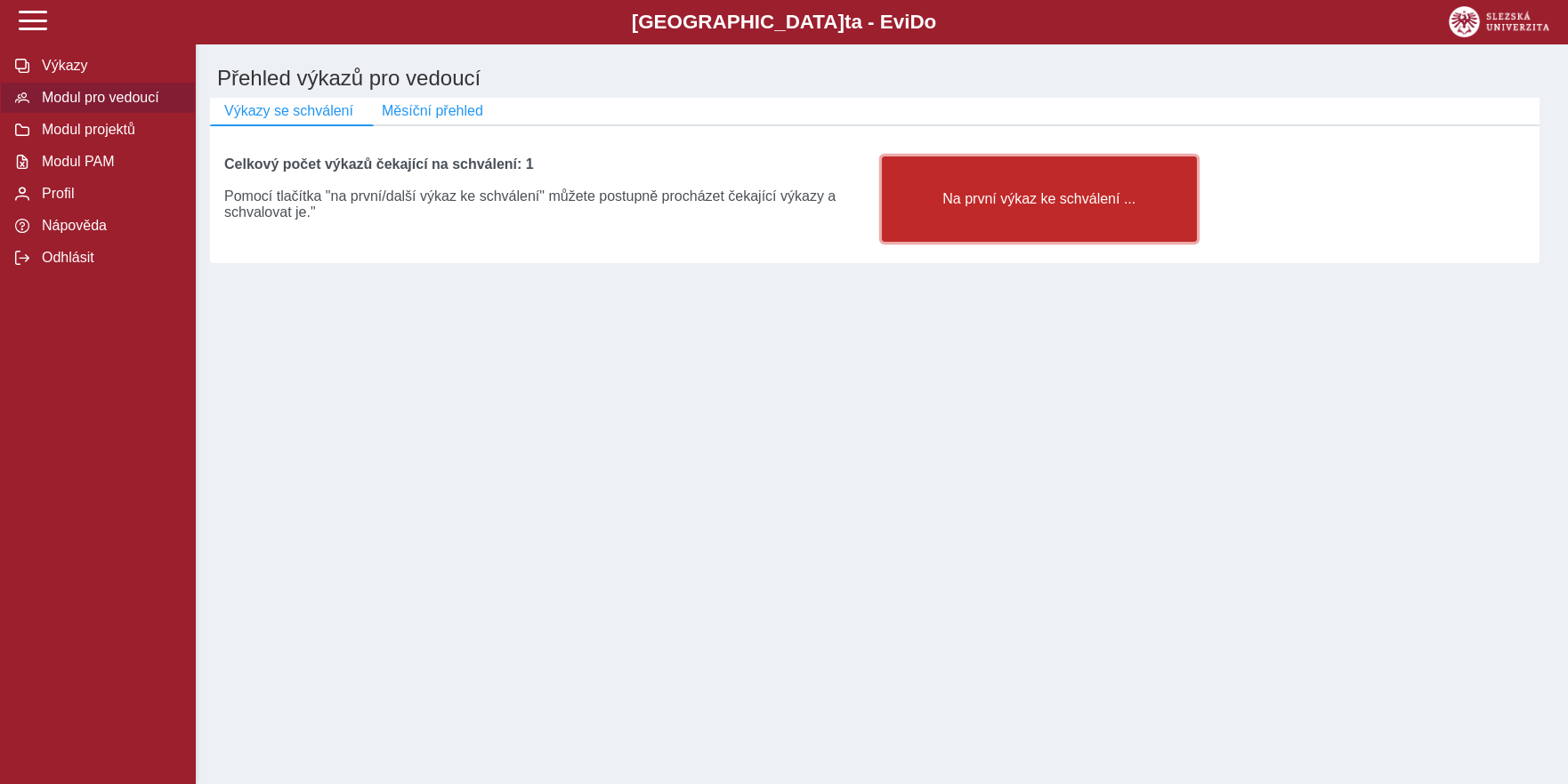
click at [1090, 199] on span "Na první výkaz ke schválení ..." at bounding box center [1039, 199] width 285 height 16
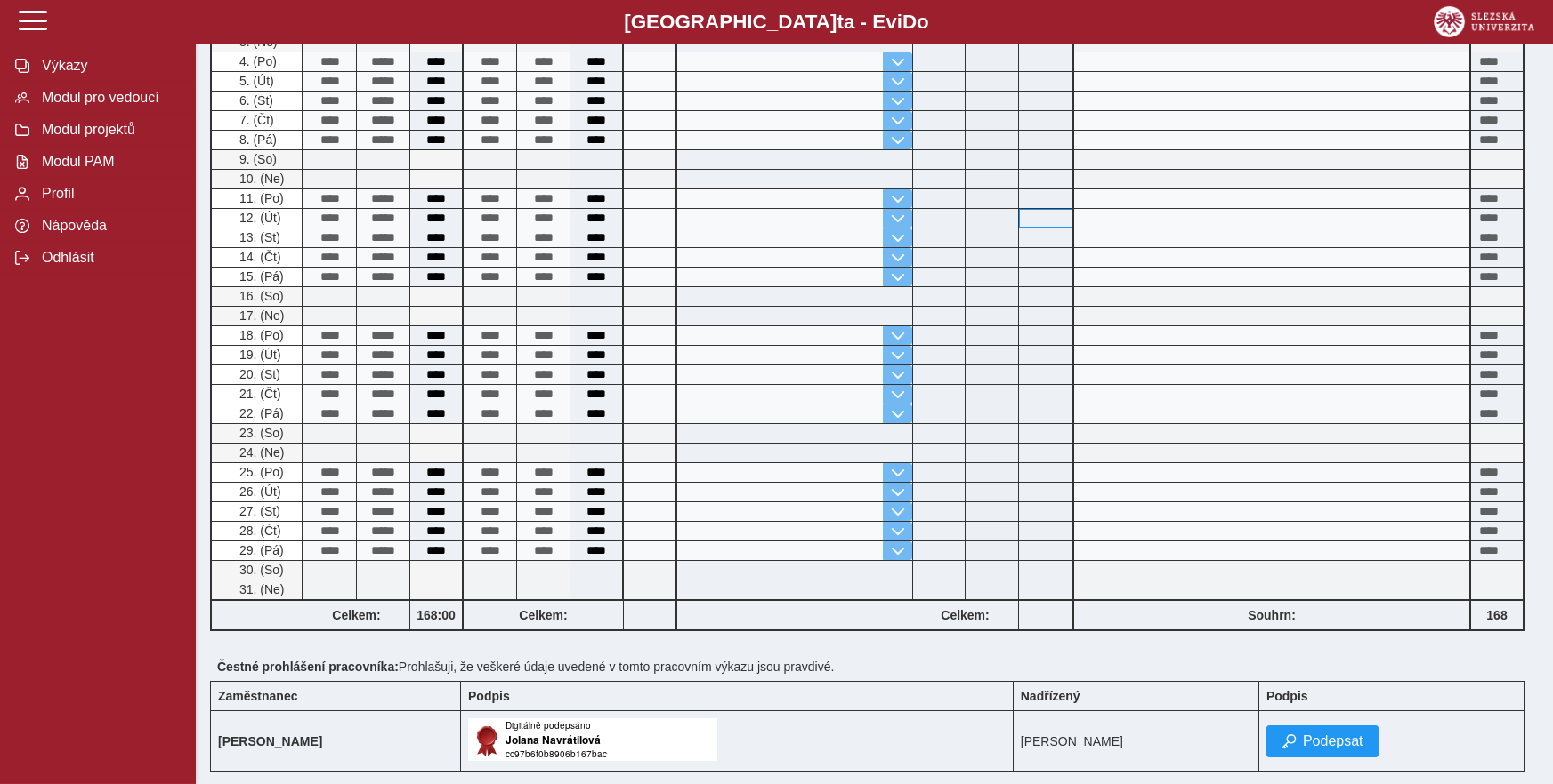
scroll to position [635, 0]
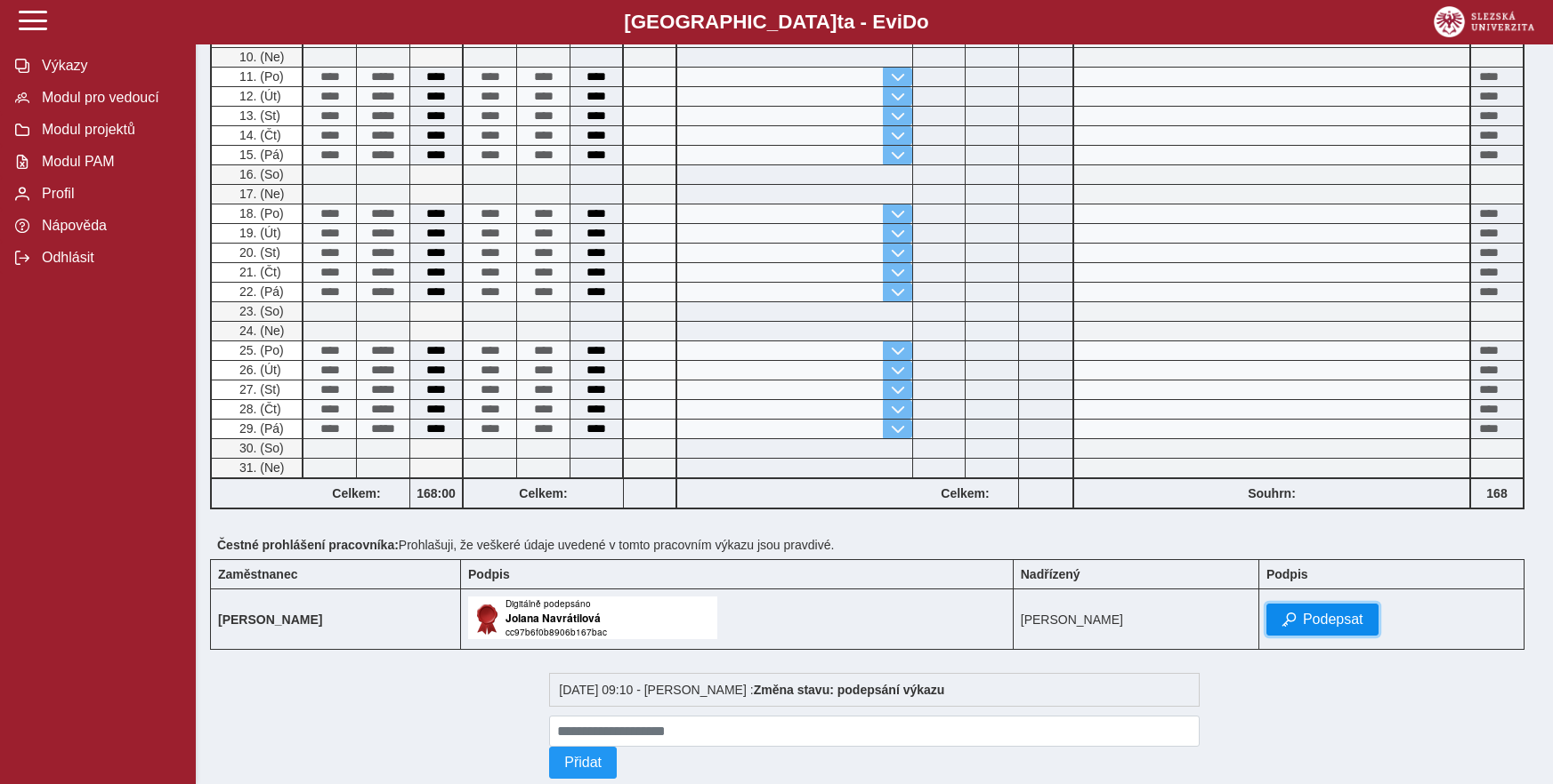
click at [1323, 622] on span "Podepsat" at bounding box center [1332, 620] width 60 height 16
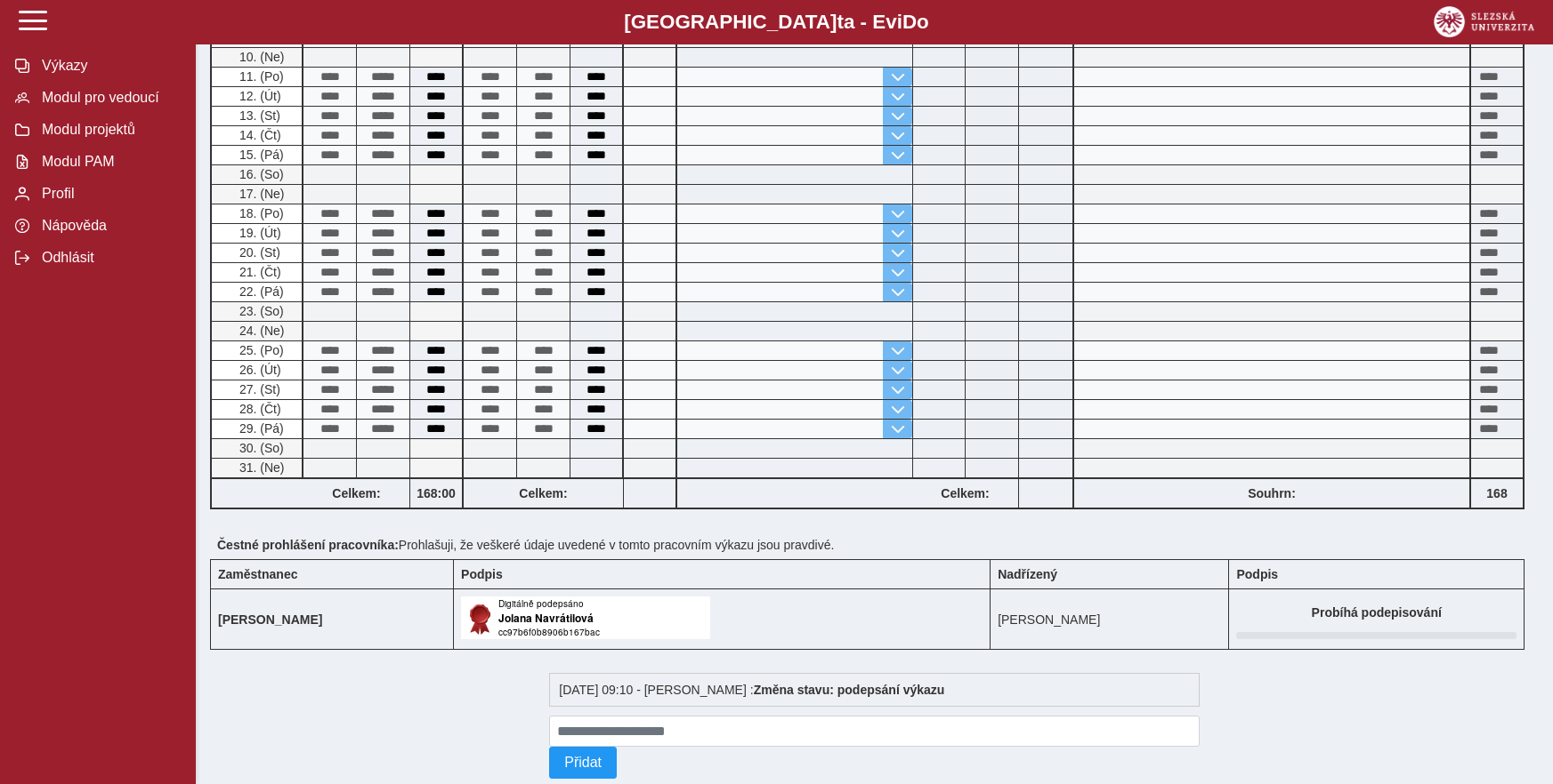
scroll to position [0, 0]
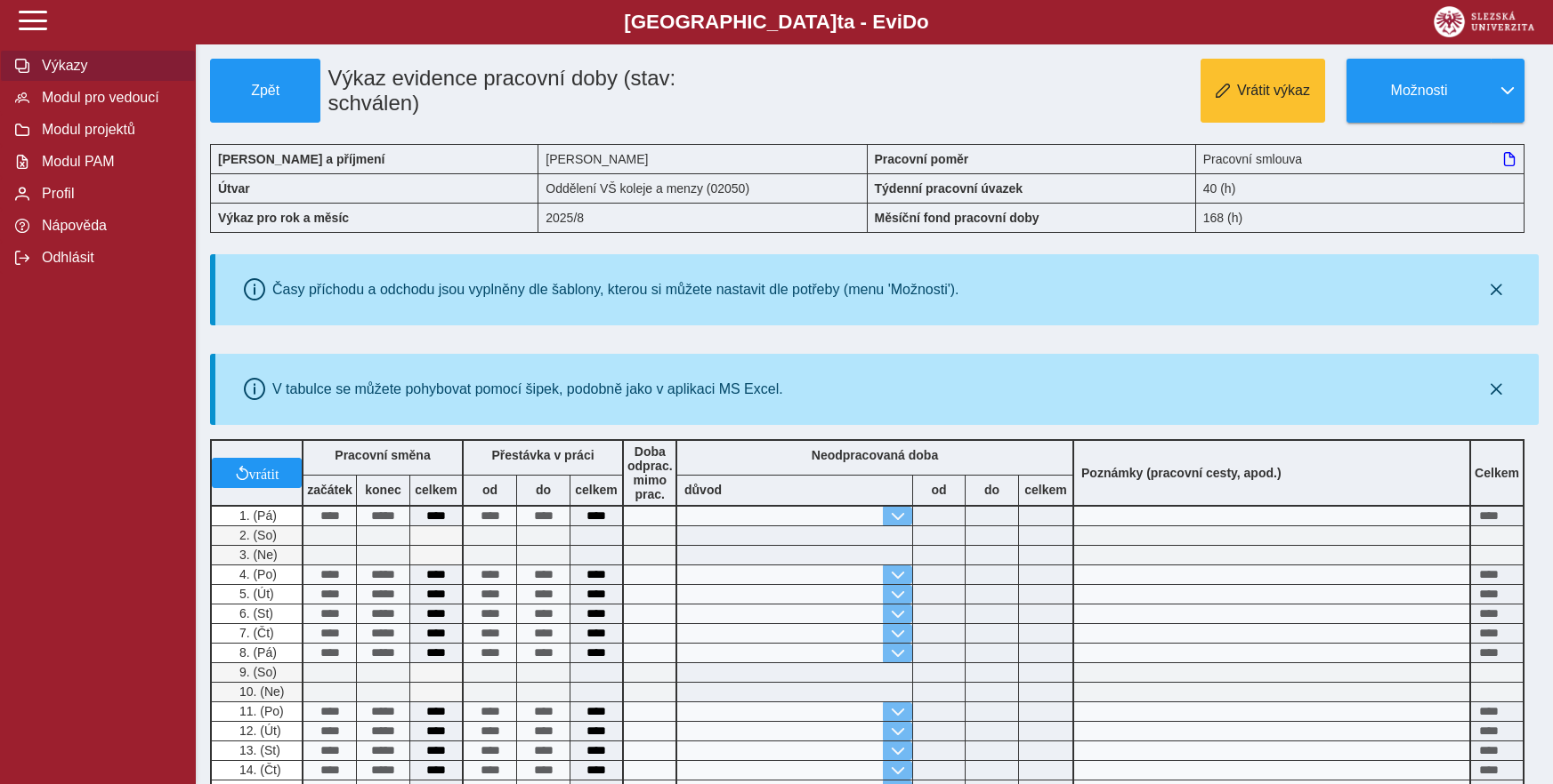
click at [85, 74] on span "Výkazy" at bounding box center [108, 66] width 144 height 16
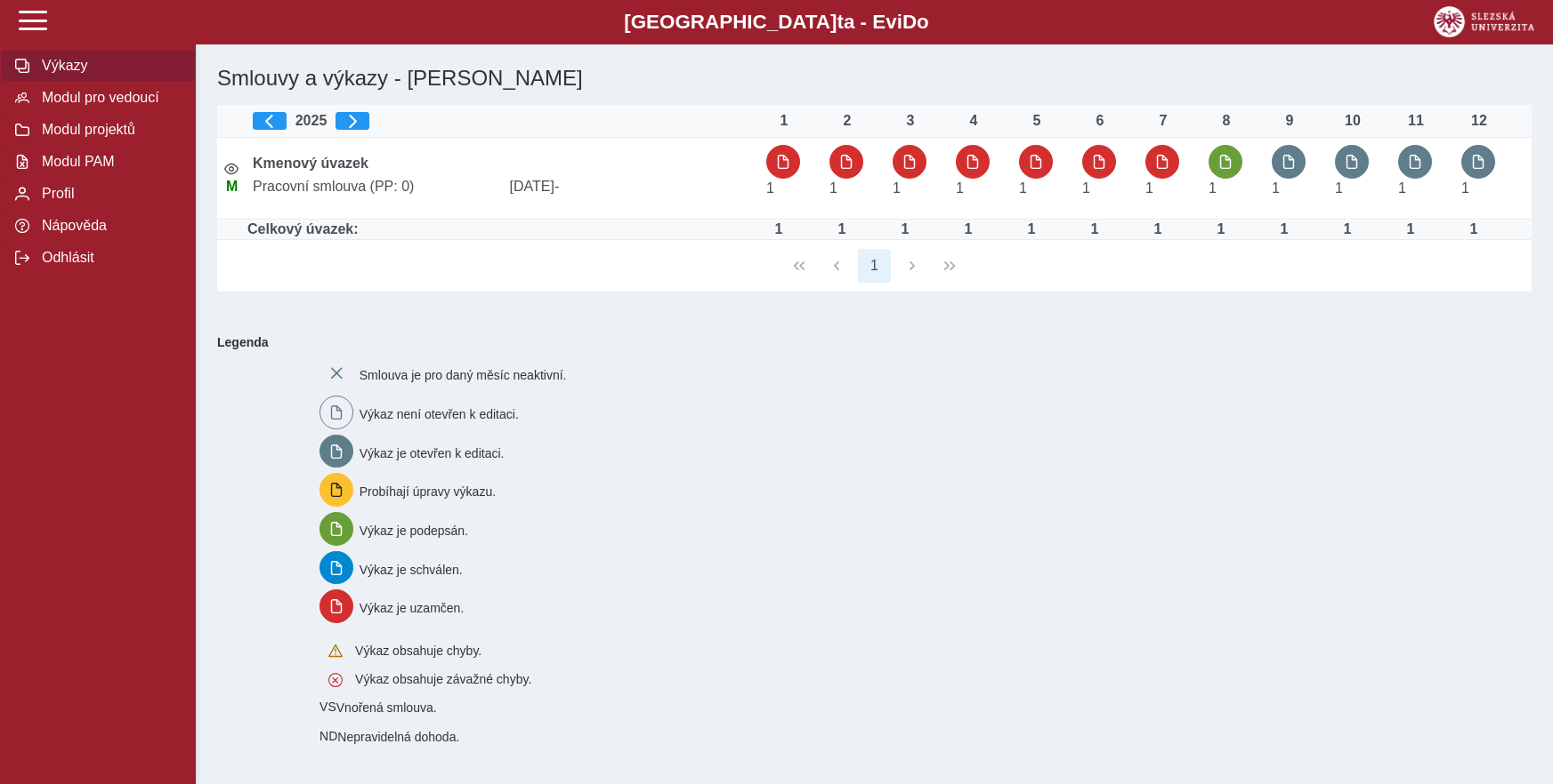
scroll to position [11, 0]
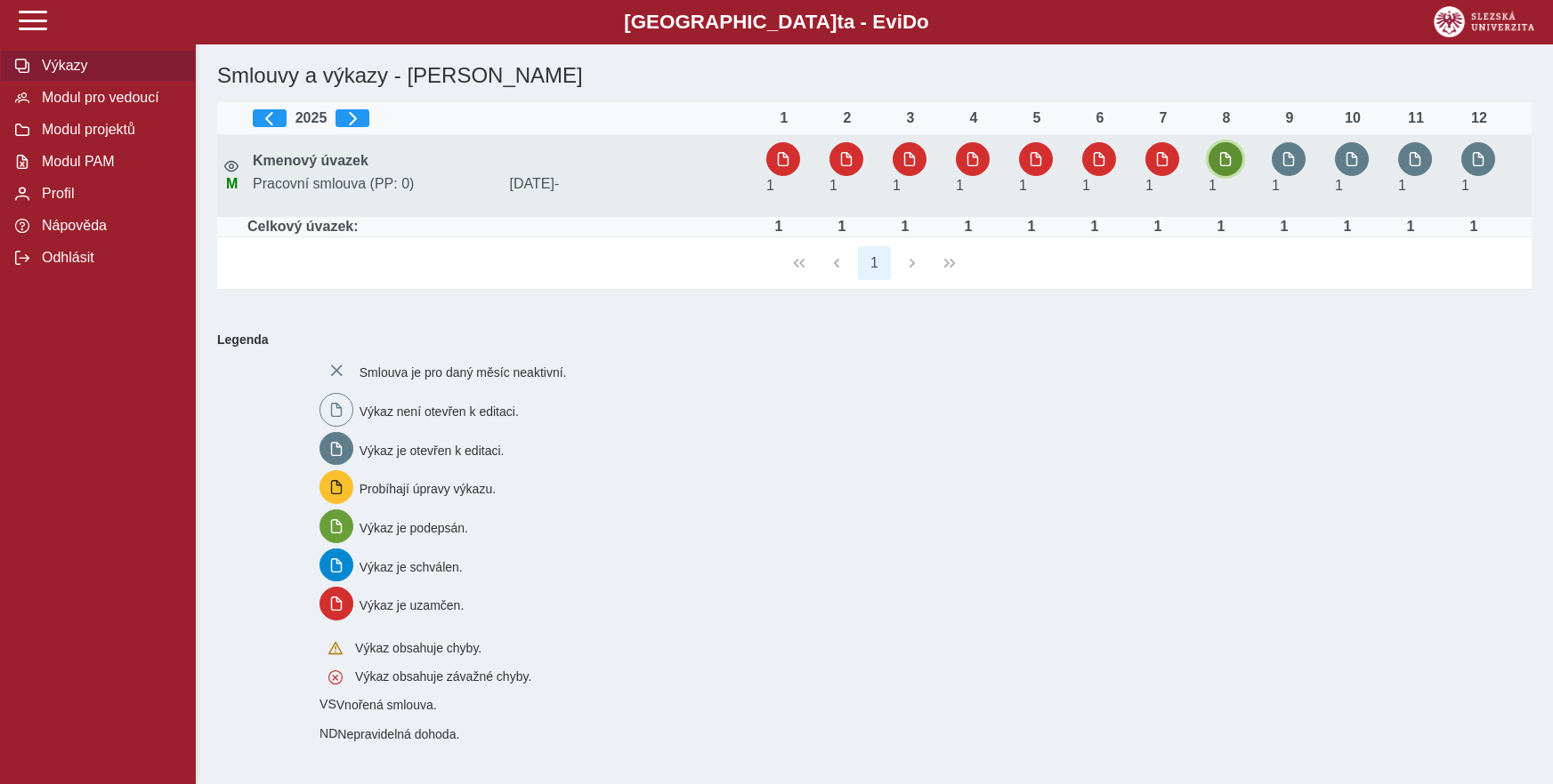
click at [1220, 152] on span "button" at bounding box center [1224, 159] width 14 height 14
